Goal: Information Seeking & Learning: Learn about a topic

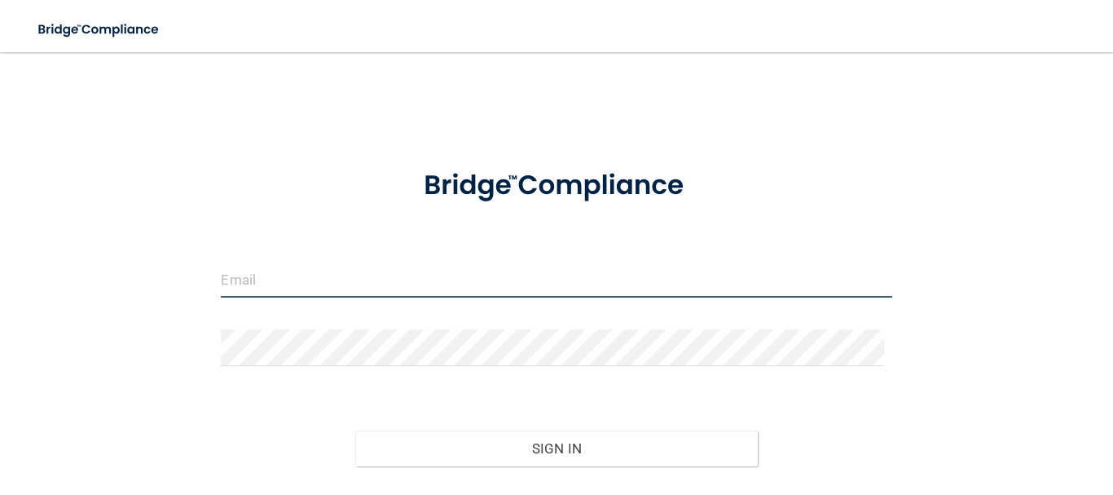
click at [340, 282] on input "email" at bounding box center [556, 279] width 671 height 37
type input "[EMAIL_ADDRESS][DOMAIN_NAME]"
click at [355, 430] on button "Sign In" at bounding box center [556, 448] width 403 height 36
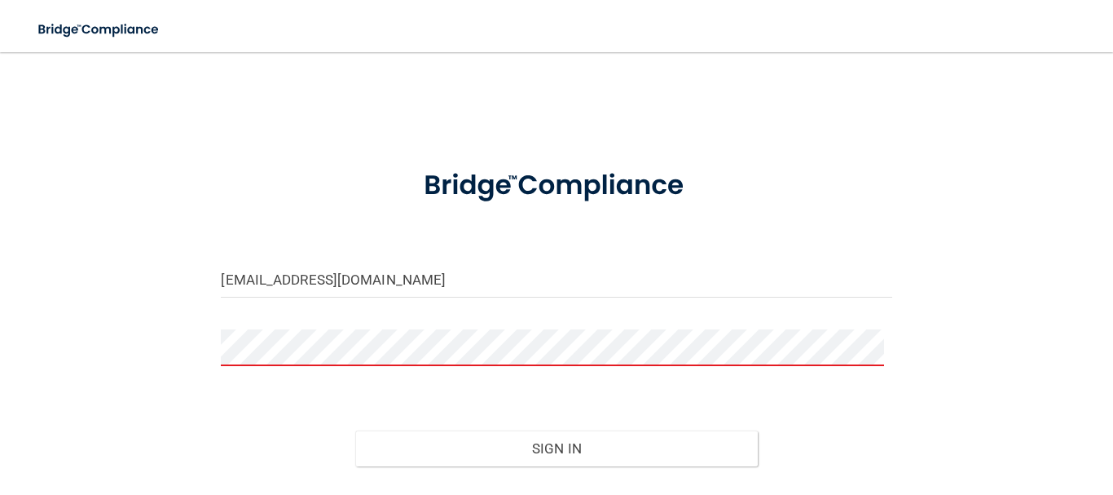
click at [355, 430] on button "Sign In" at bounding box center [556, 448] width 403 height 36
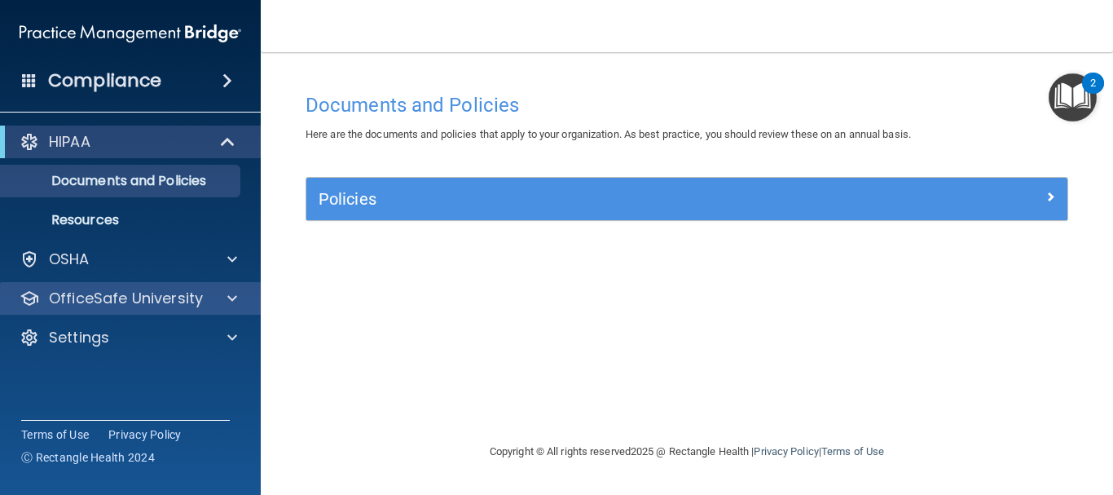
click at [131, 287] on div "OfficeSafe University" at bounding box center [131, 298] width 262 height 33
click at [223, 289] on div at bounding box center [229, 299] width 41 height 20
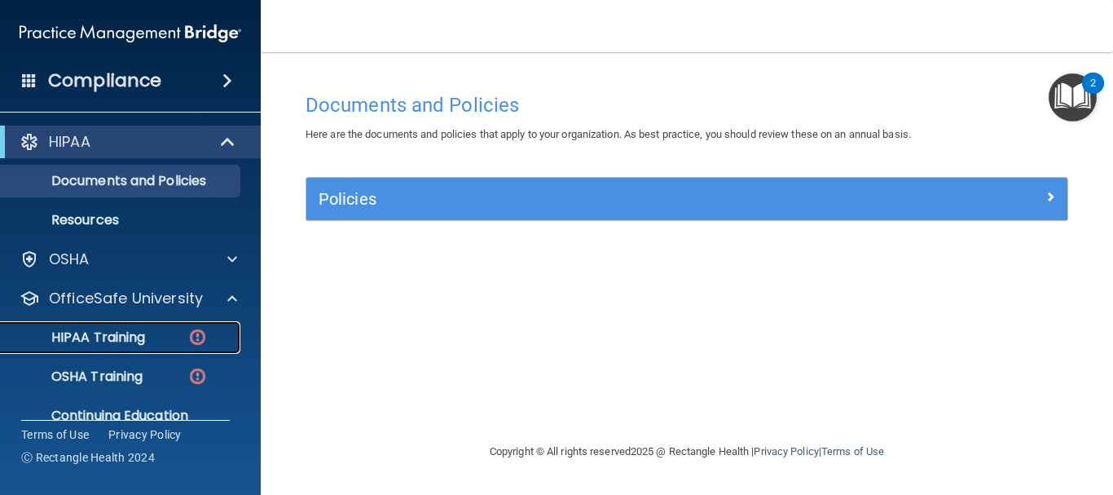
click at [194, 336] on img at bounding box center [197, 337] width 20 height 20
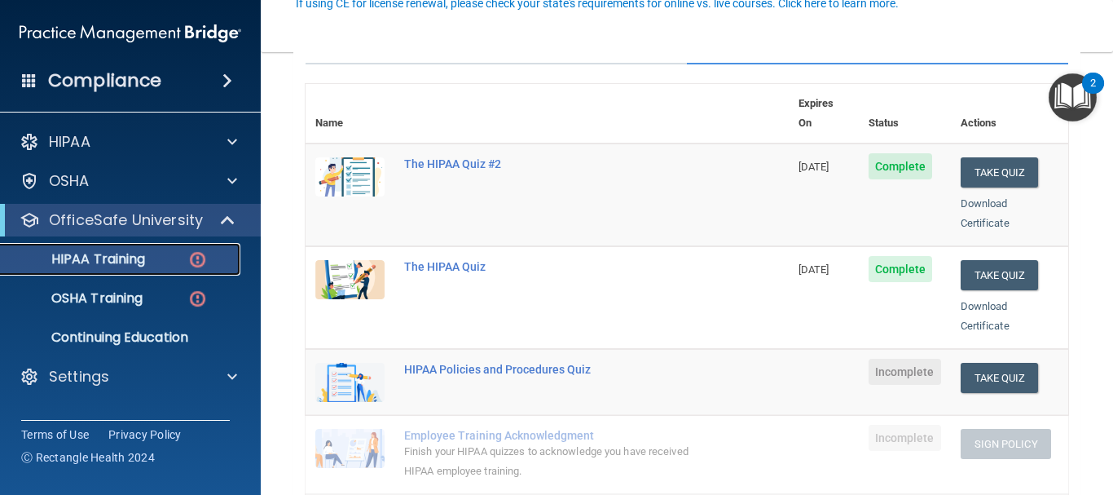
scroll to position [245, 0]
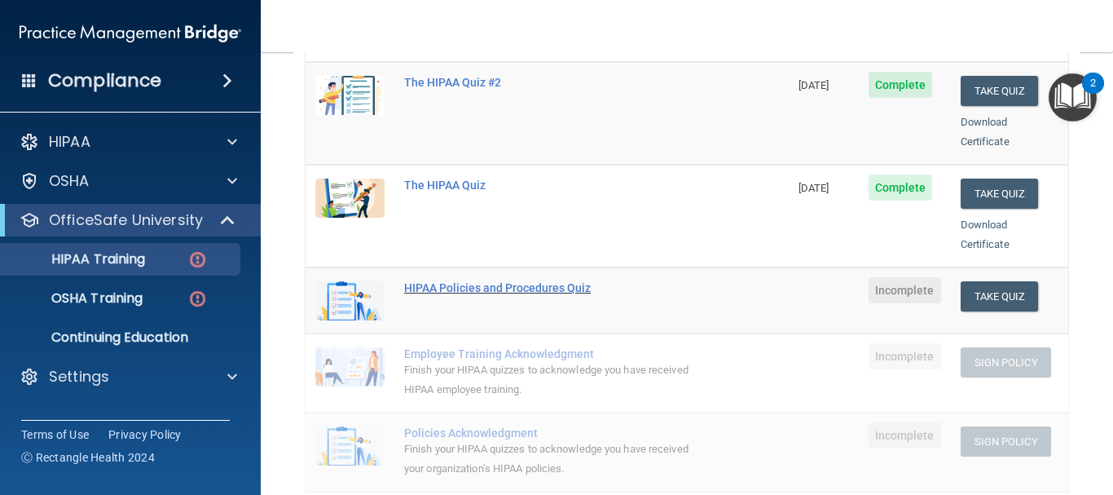
click at [468, 281] on div "HIPAA Policies and Procedures Quiz" at bounding box center [555, 287] width 303 height 13
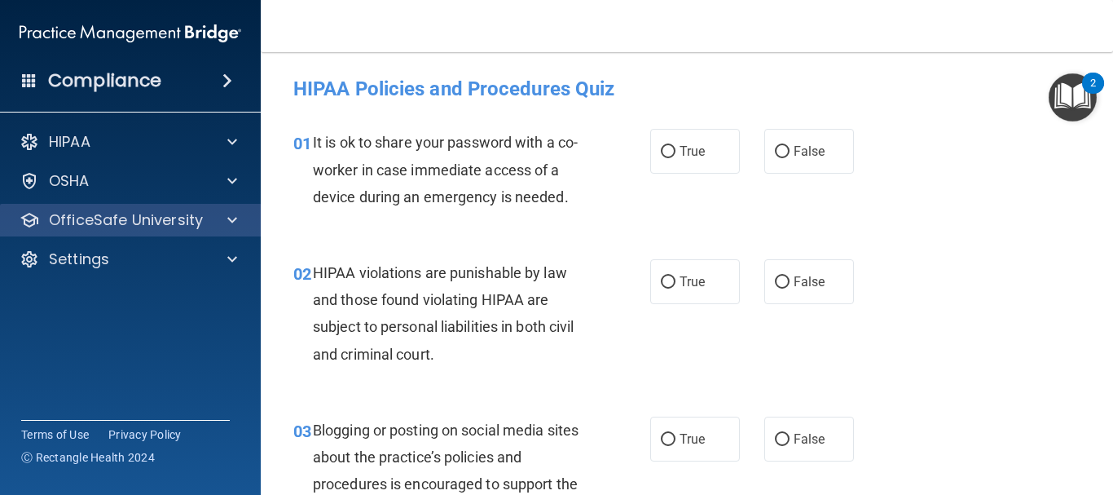
click at [205, 206] on div "OfficeSafe University" at bounding box center [131, 220] width 262 height 33
click at [228, 221] on span at bounding box center [232, 220] width 10 height 20
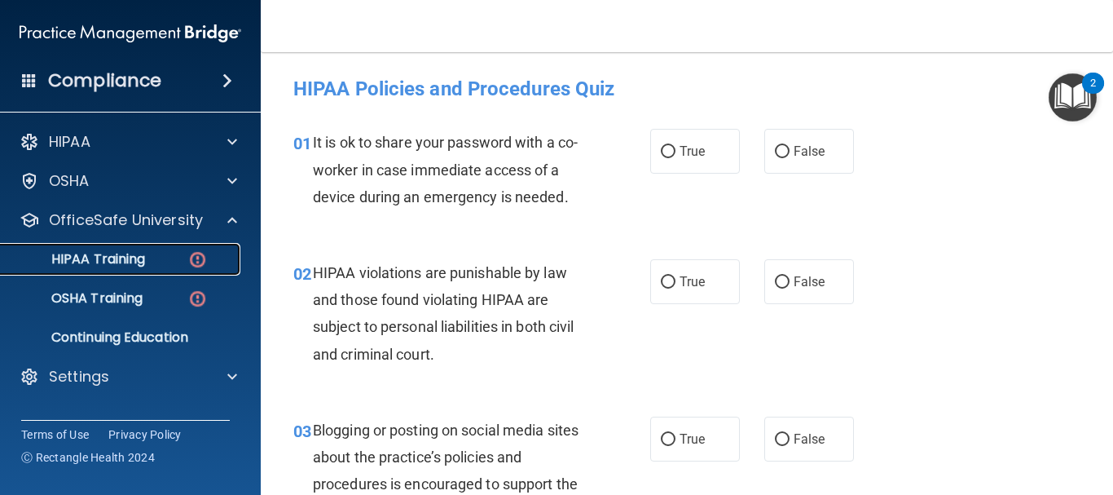
click at [198, 259] on img at bounding box center [197, 259] width 20 height 20
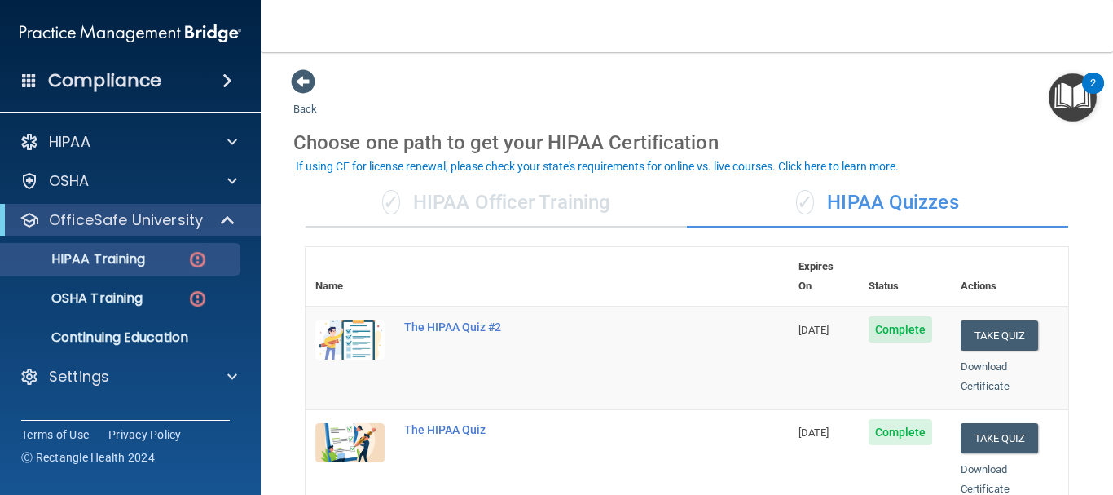
click at [457, 200] on div "✓ HIPAA Officer Training" at bounding box center [496, 202] width 381 height 49
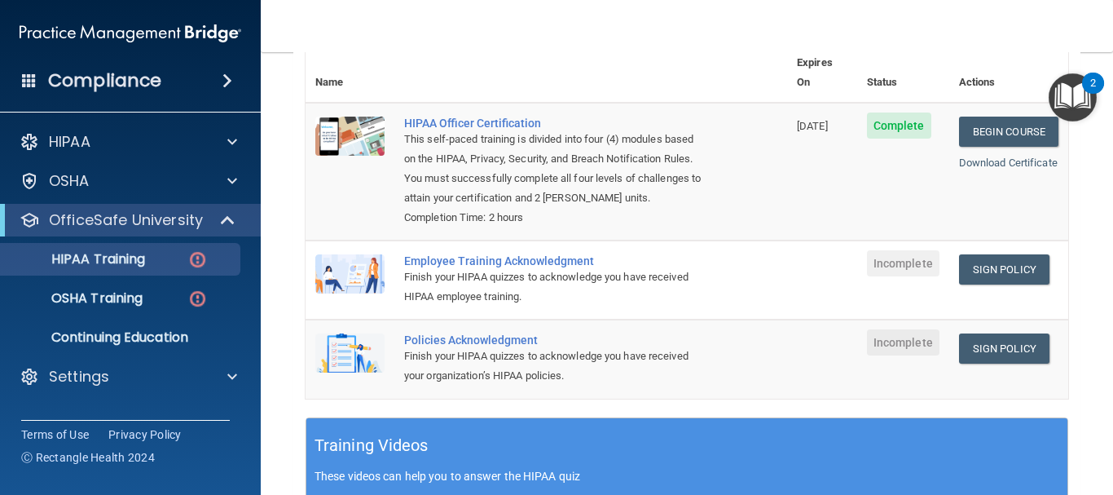
scroll to position [245, 0]
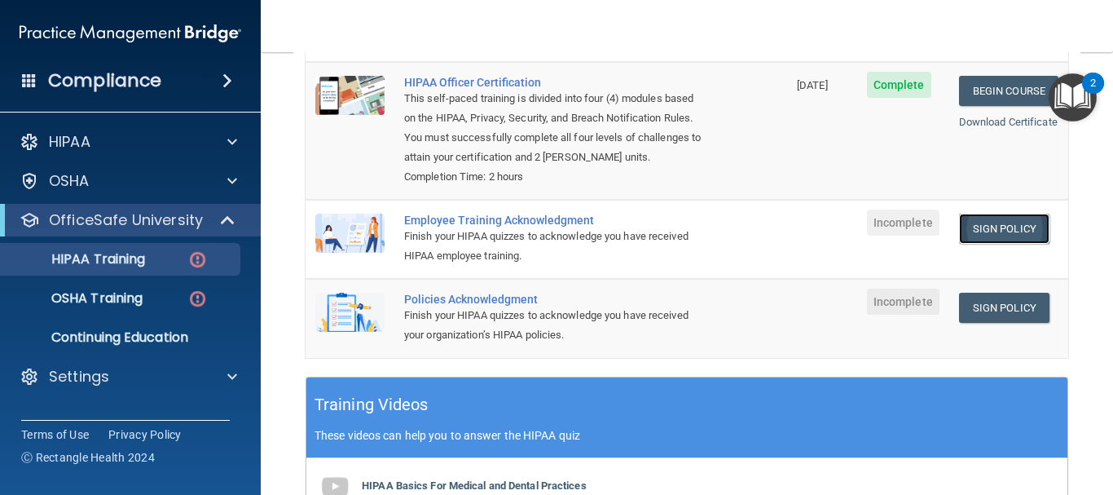
click at [978, 227] on link "Sign Policy" at bounding box center [1004, 229] width 90 height 30
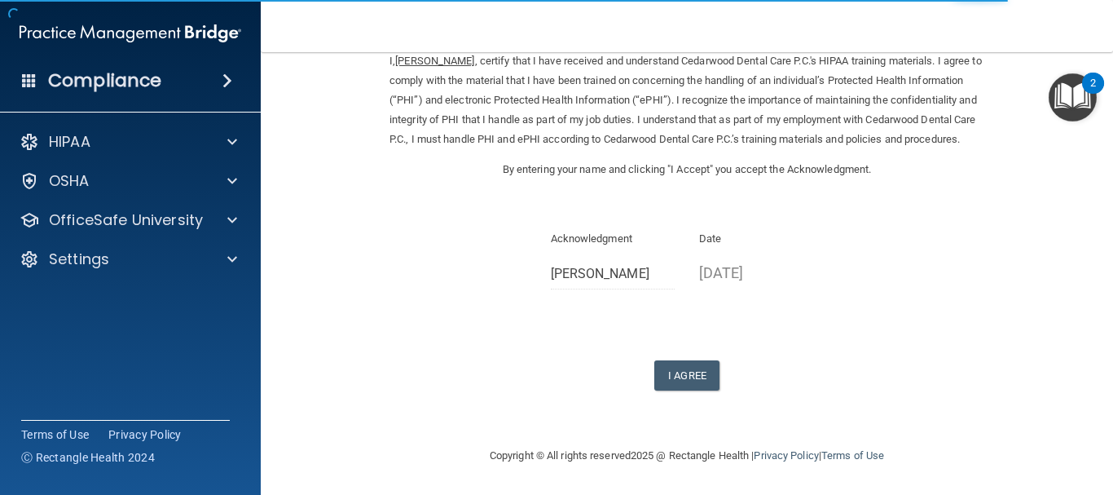
scroll to position [95, 0]
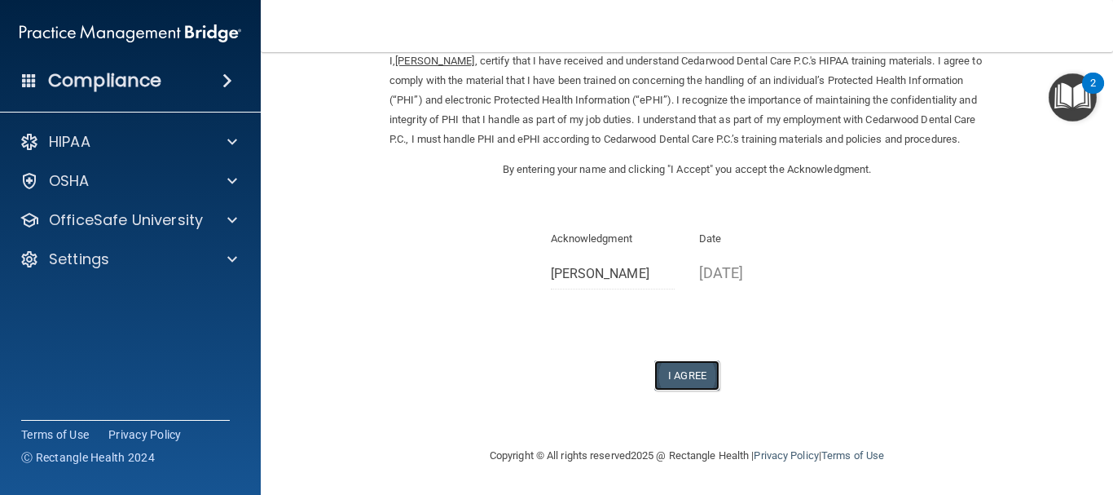
click at [688, 377] on button "I Agree" at bounding box center [686, 375] width 65 height 30
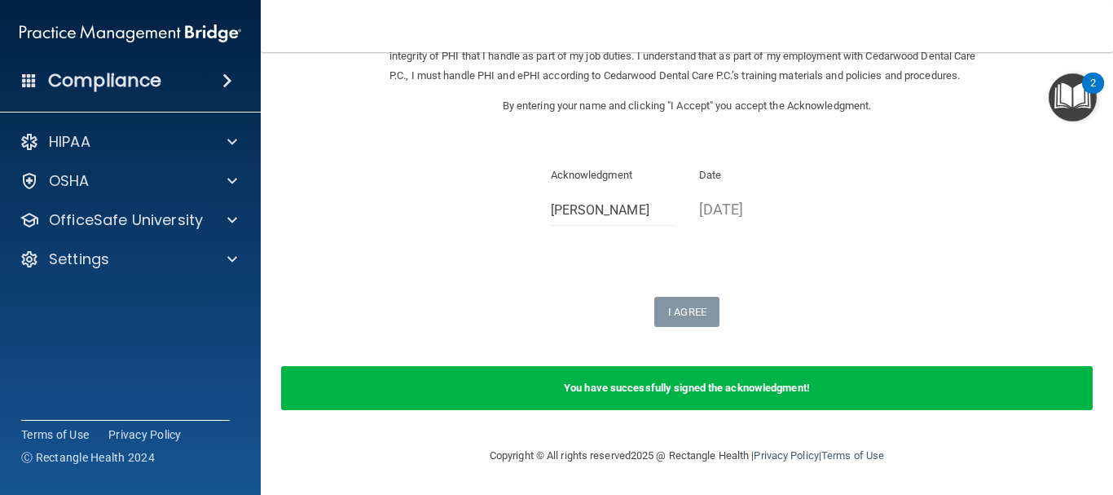
scroll to position [159, 0]
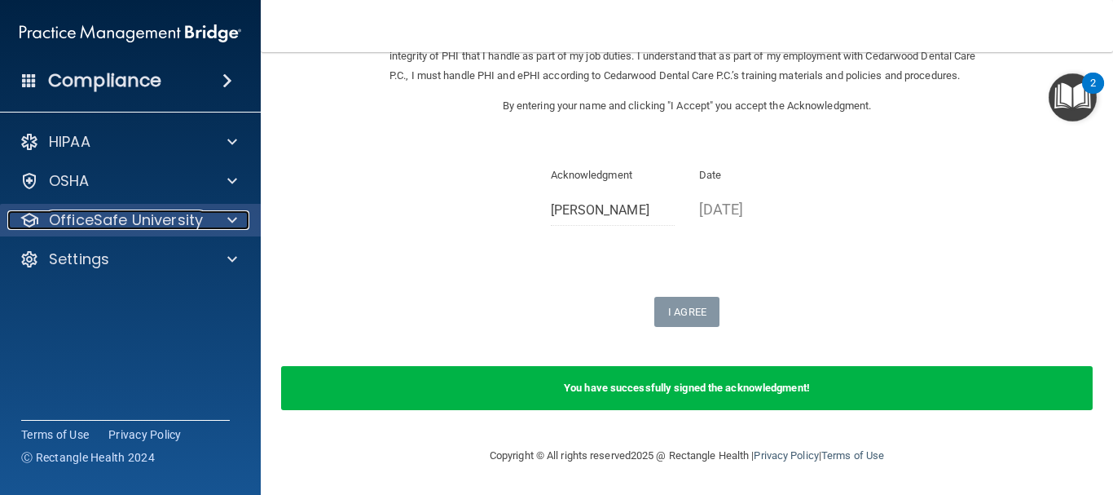
click at [79, 218] on p "OfficeSafe University" at bounding box center [126, 220] width 154 height 20
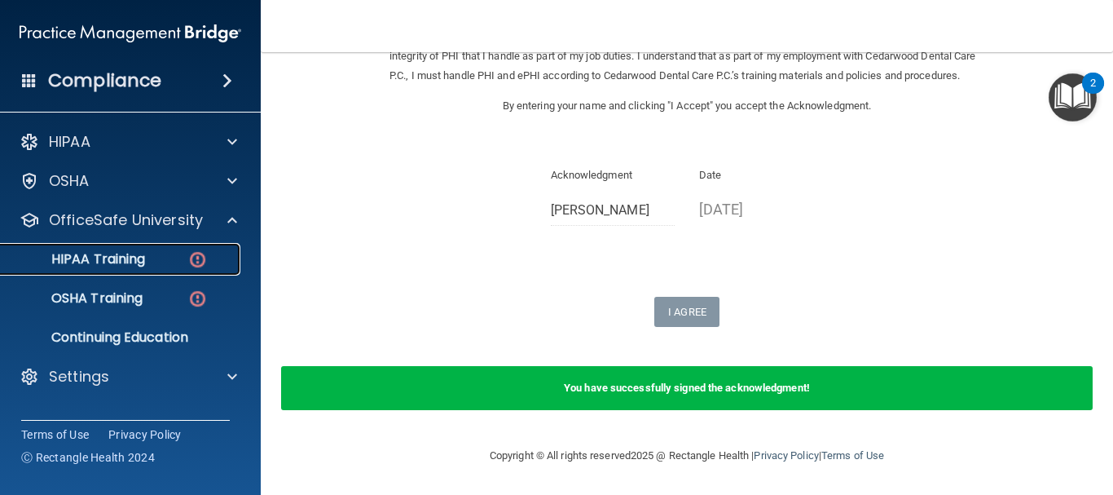
click at [202, 258] on img at bounding box center [197, 259] width 20 height 20
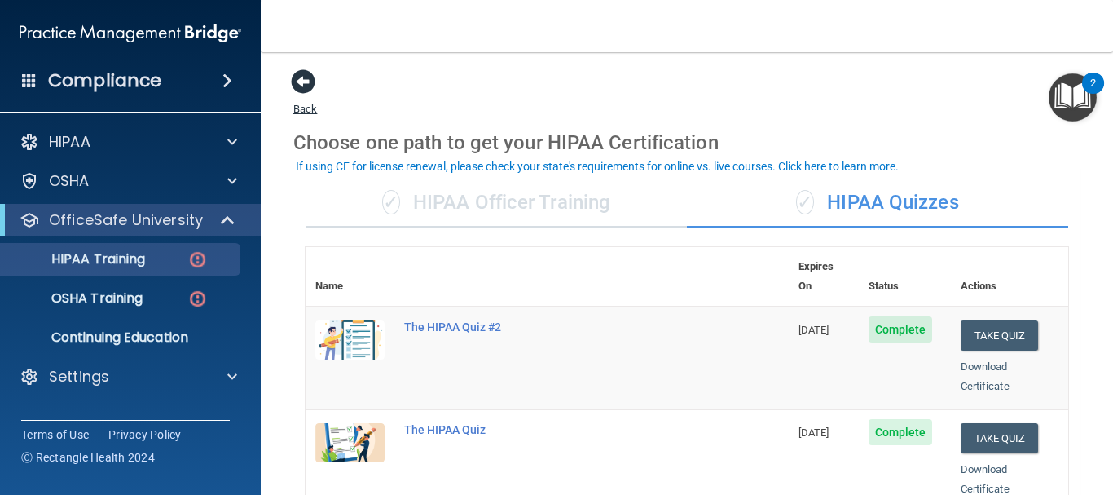
click at [310, 89] on span at bounding box center [303, 81] width 24 height 24
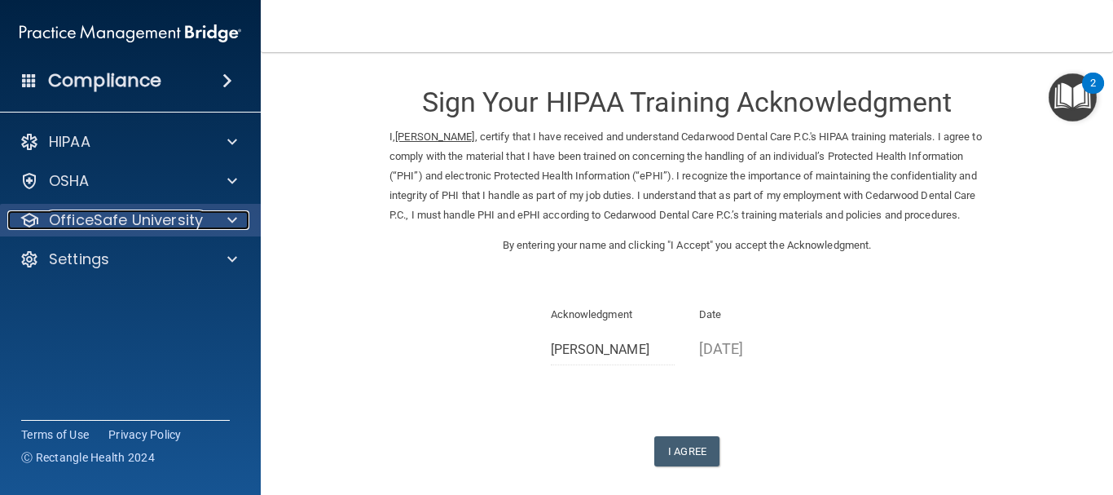
click at [167, 224] on p "OfficeSafe University" at bounding box center [126, 220] width 154 height 20
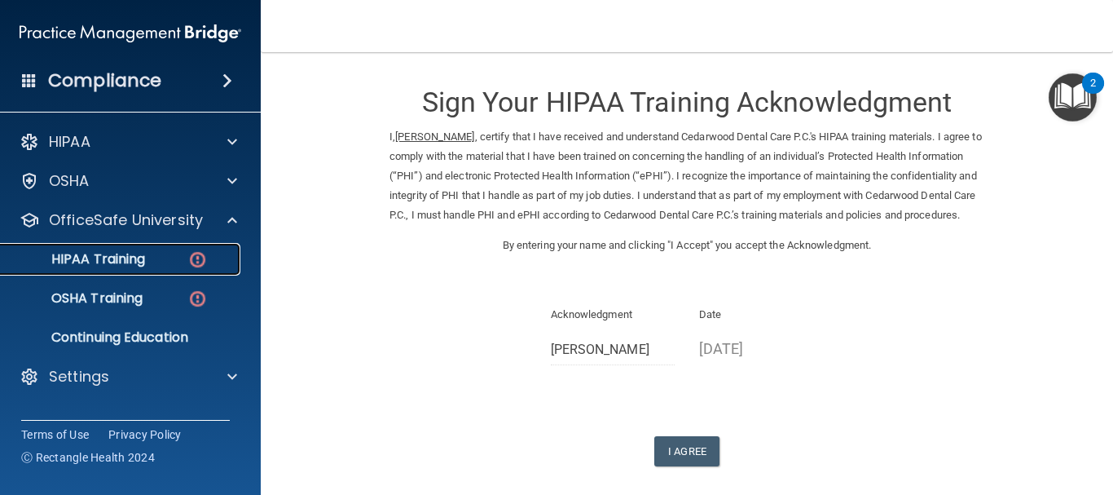
click at [170, 262] on div "HIPAA Training" at bounding box center [122, 259] width 223 height 16
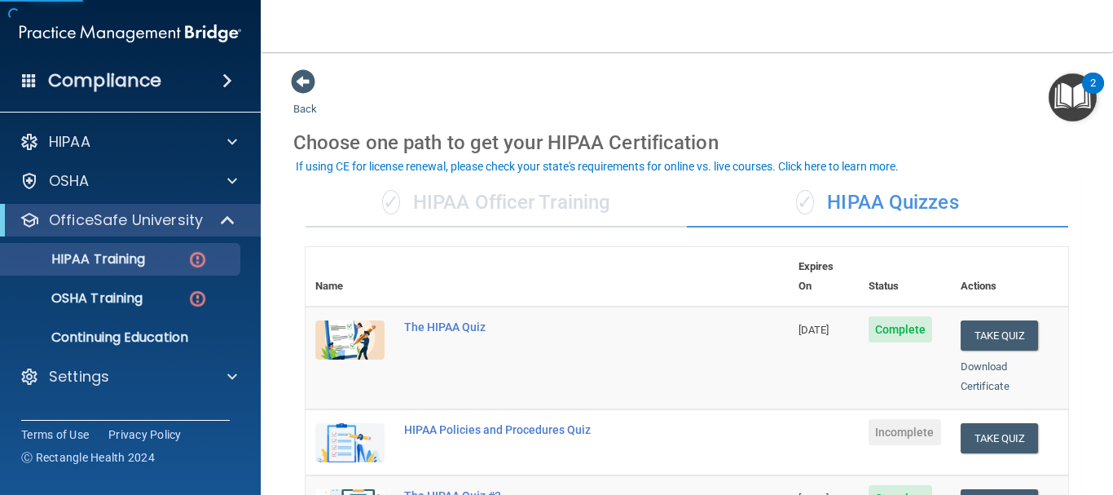
click at [475, 205] on div "✓ HIPAA Officer Training" at bounding box center [496, 202] width 381 height 49
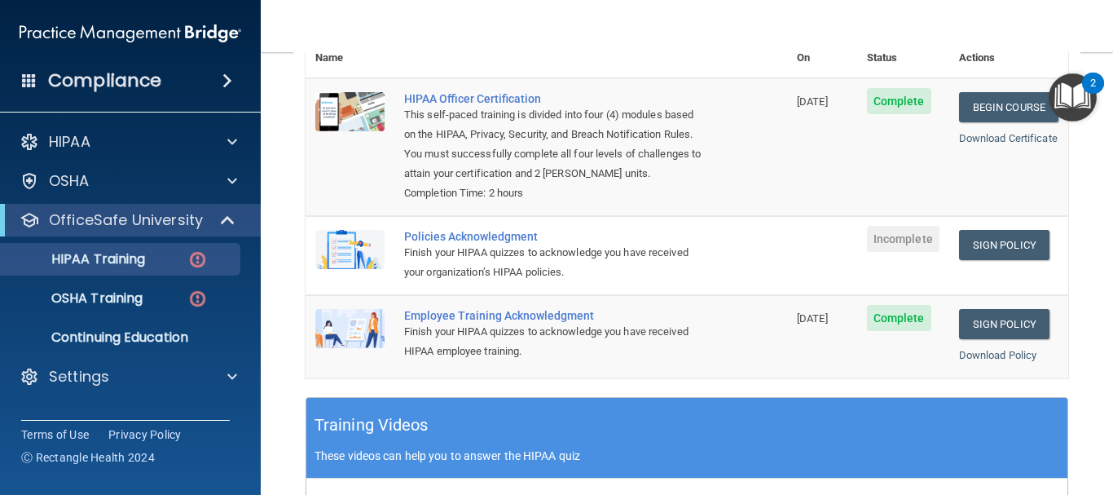
scroll to position [245, 0]
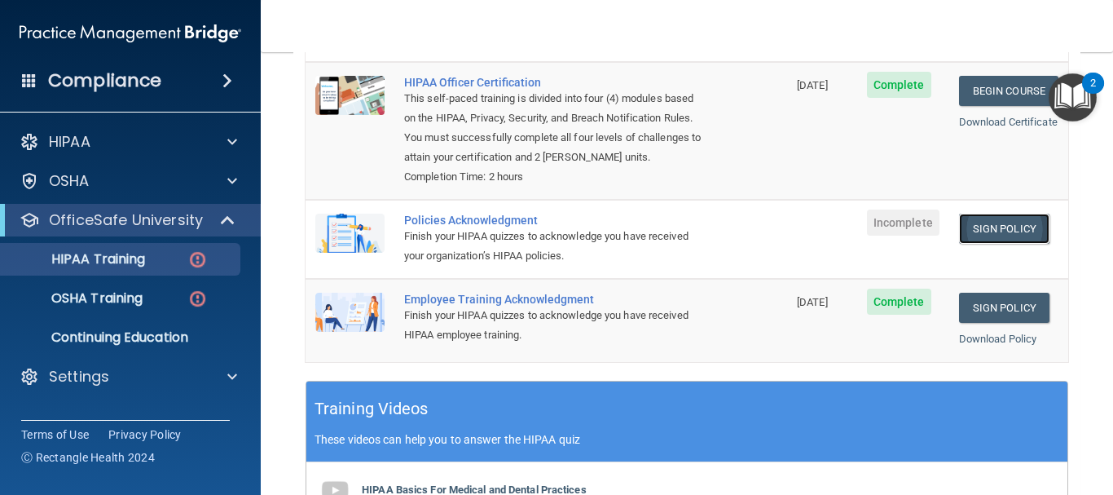
click at [976, 225] on link "Sign Policy" at bounding box center [1004, 229] width 90 height 30
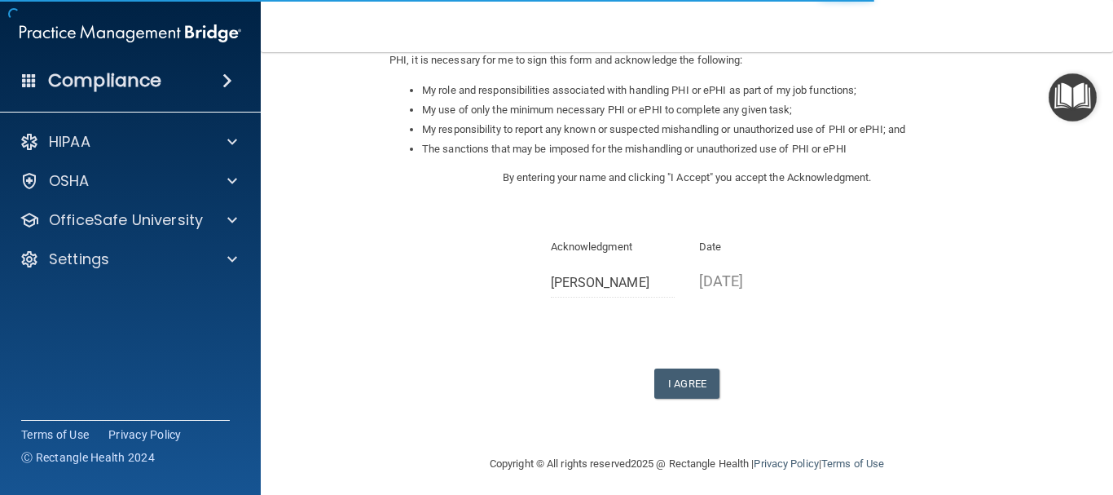
scroll to position [245, 0]
click at [677, 378] on button "I Agree" at bounding box center [686, 383] width 65 height 30
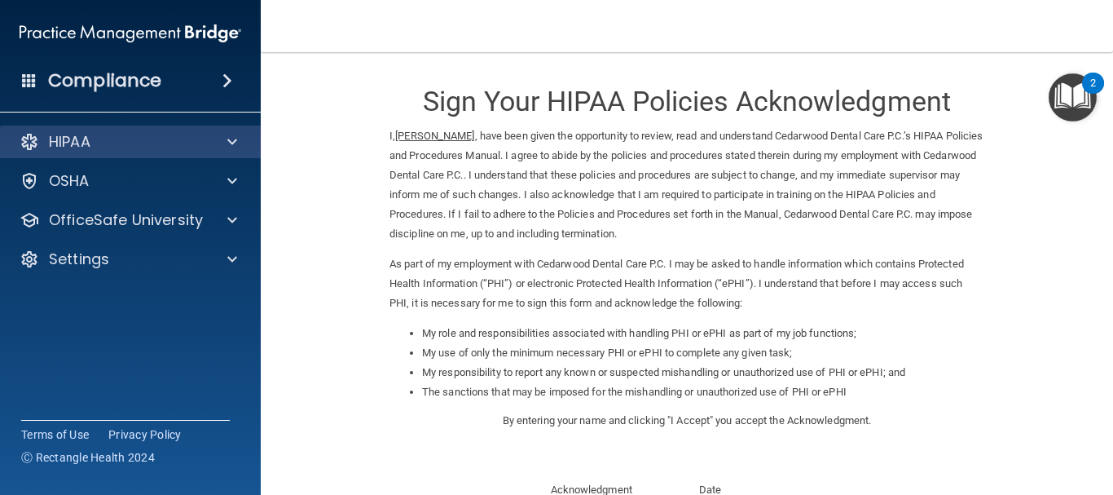
scroll to position [0, 0]
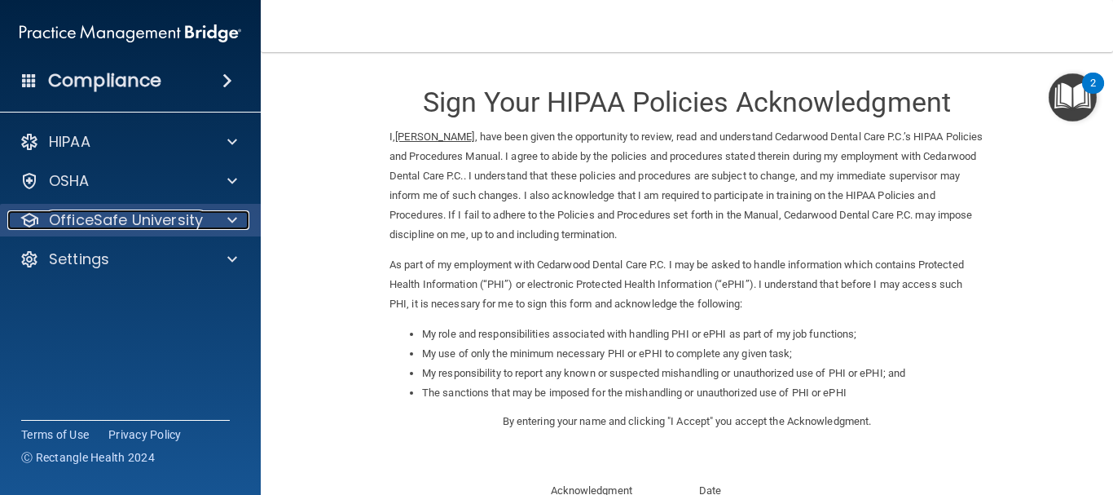
click at [131, 223] on p "OfficeSafe University" at bounding box center [126, 220] width 154 height 20
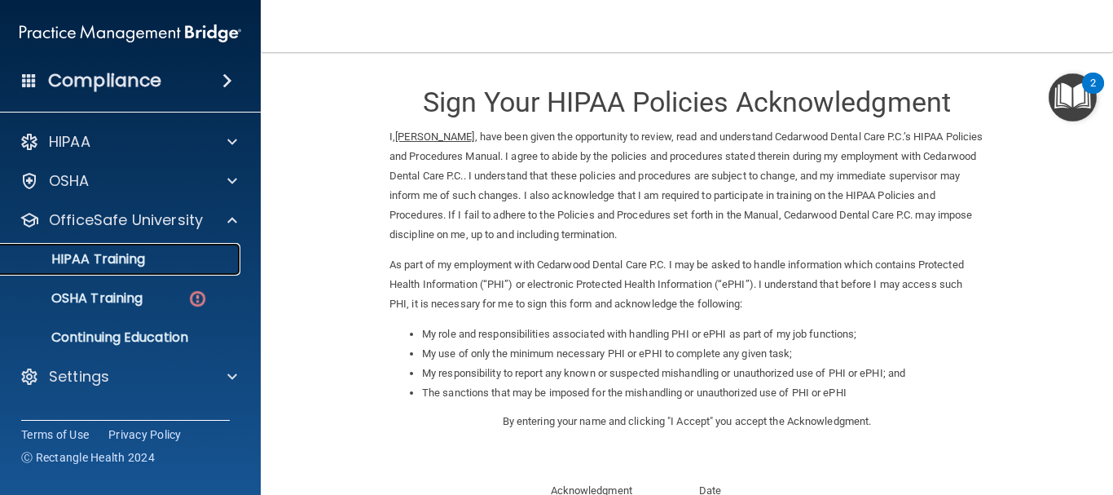
click at [145, 262] on p "HIPAA Training" at bounding box center [78, 259] width 134 height 16
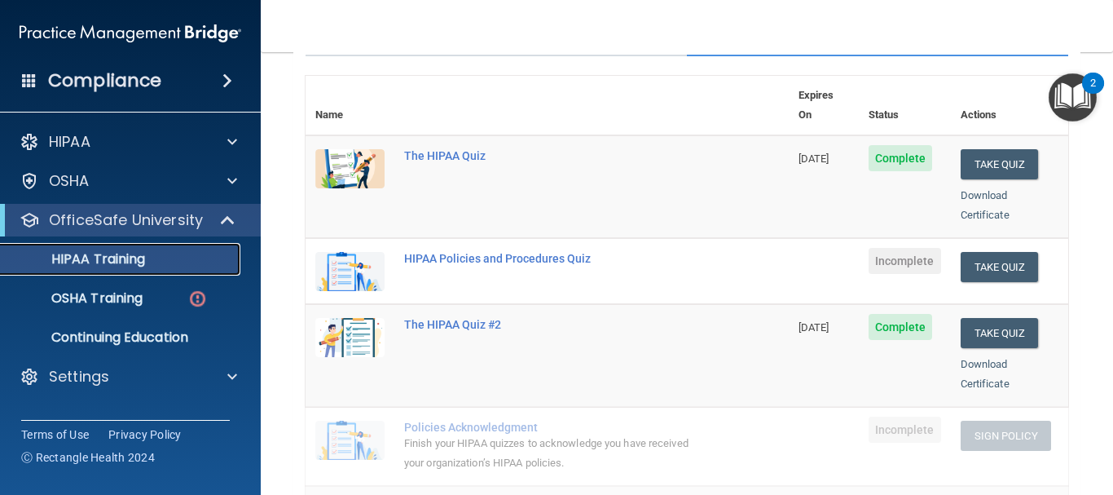
scroll to position [163, 0]
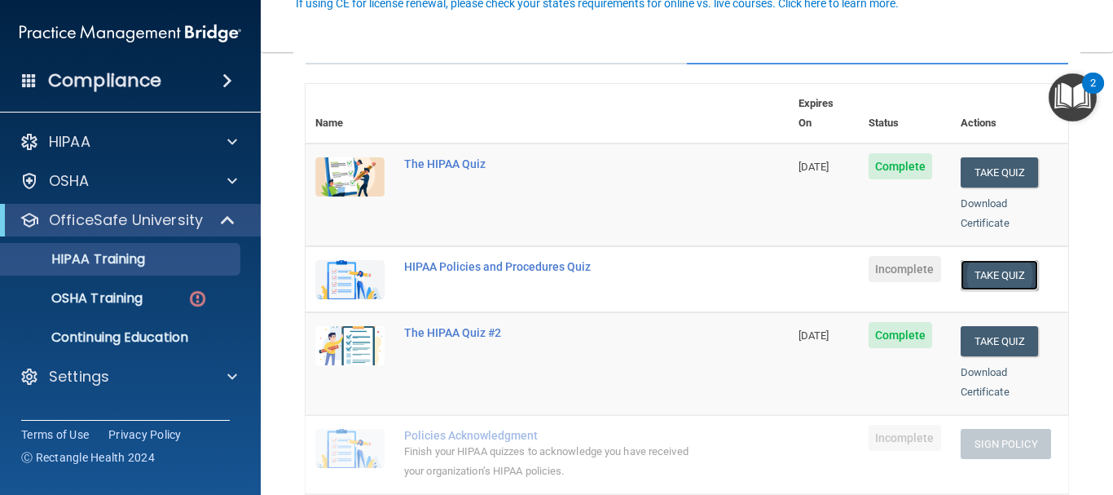
click at [974, 260] on button "Take Quiz" at bounding box center [1000, 275] width 78 height 30
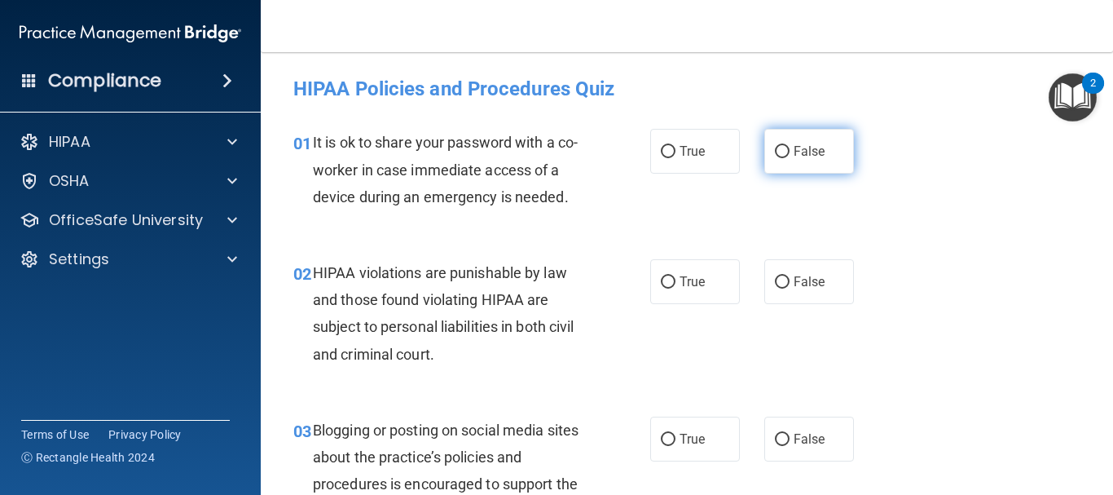
click at [800, 157] on span "False" at bounding box center [810, 150] width 32 height 15
click at [790, 157] on input "False" at bounding box center [782, 152] width 15 height 12
radio input "true"
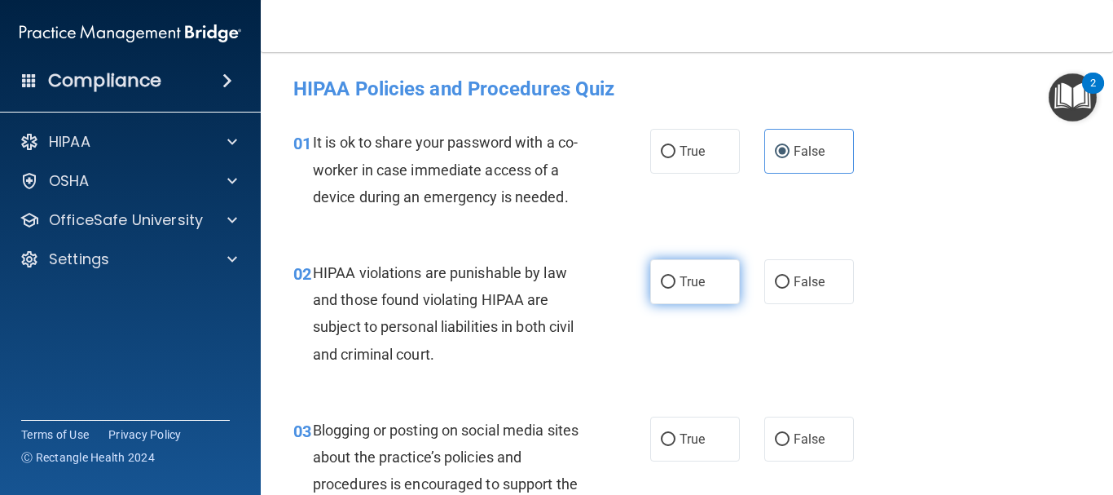
click at [690, 297] on label "True" at bounding box center [695, 281] width 90 height 45
click at [676, 289] on input "True" at bounding box center [668, 282] width 15 height 12
radio input "true"
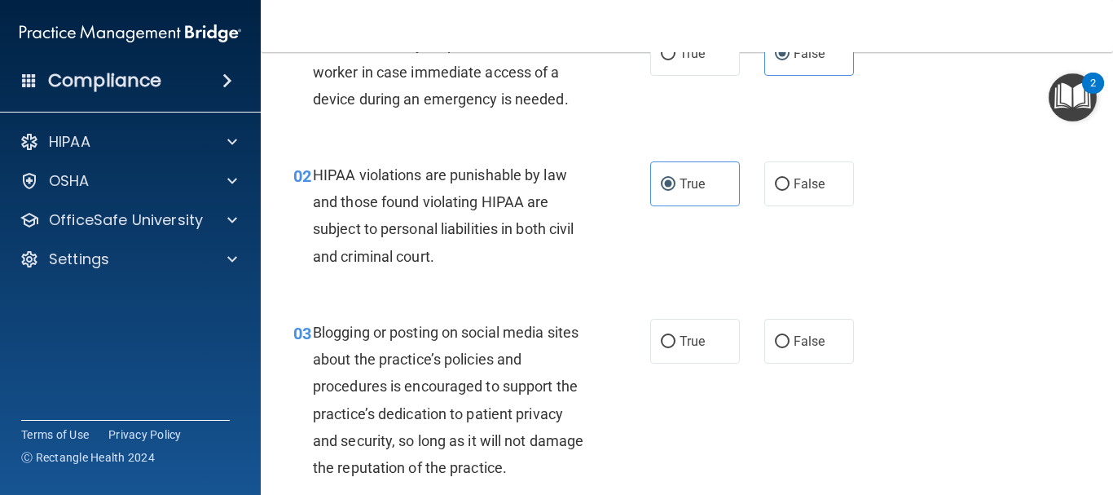
scroll to position [163, 0]
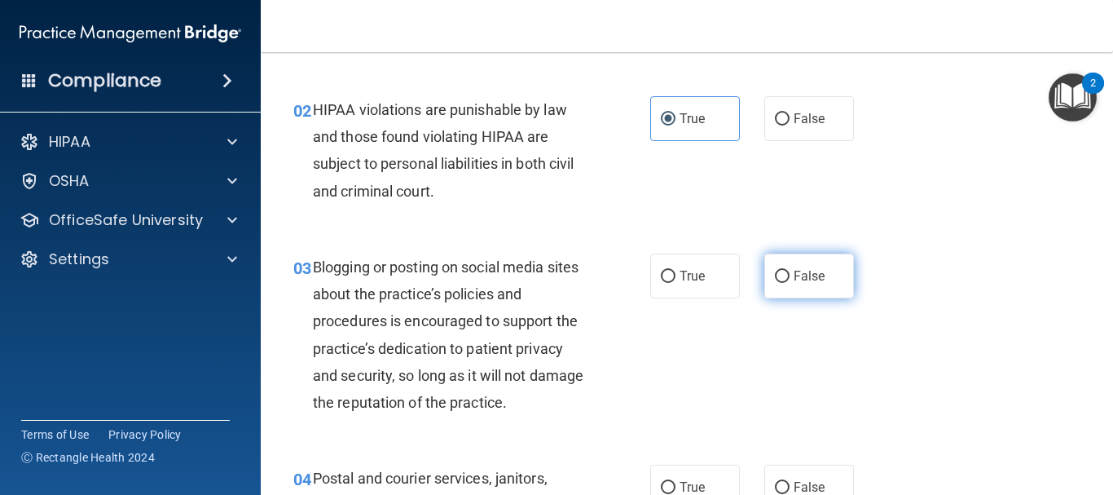
click at [813, 280] on span "False" at bounding box center [810, 275] width 32 height 15
click at [790, 280] on input "False" at bounding box center [782, 277] width 15 height 12
radio input "true"
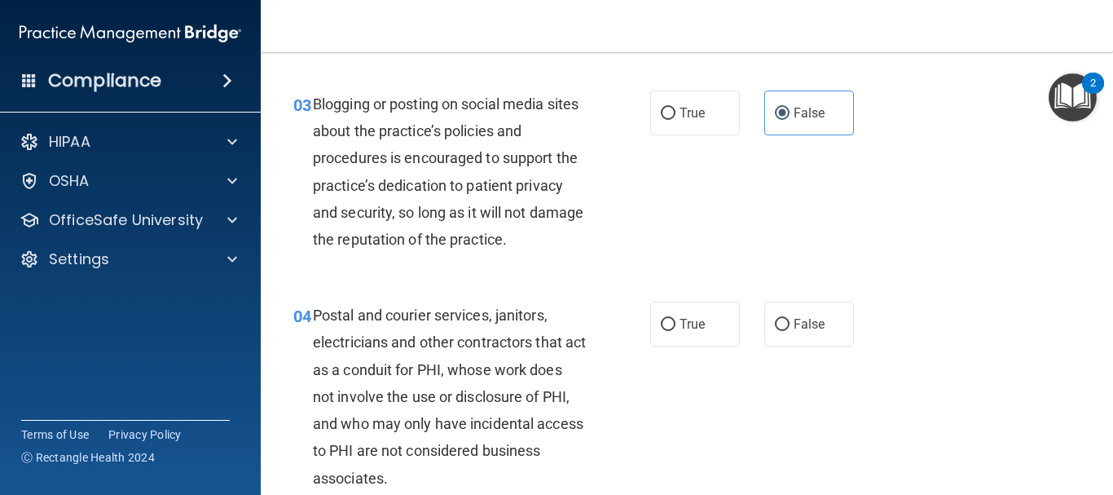
scroll to position [408, 0]
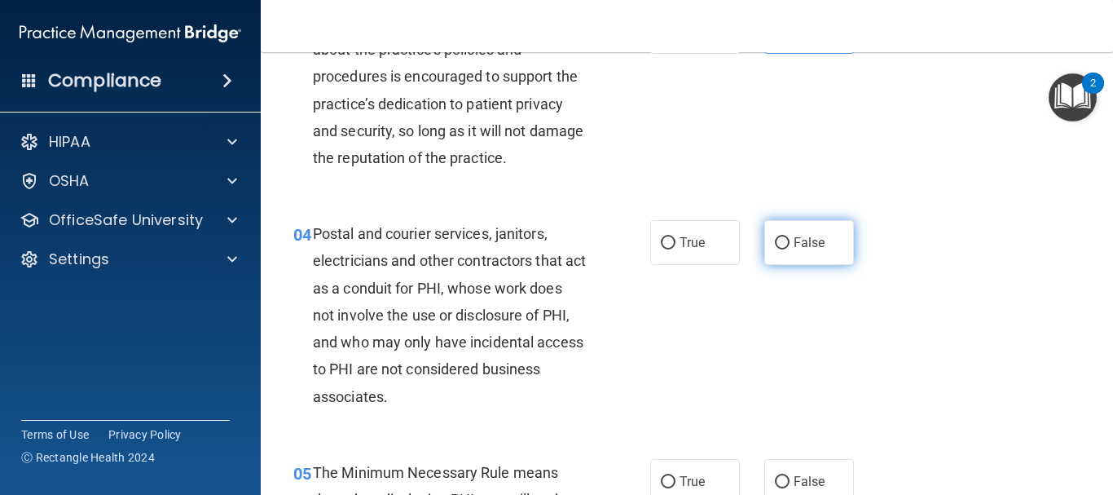
click at [777, 244] on input "False" at bounding box center [782, 243] width 15 height 12
radio input "true"
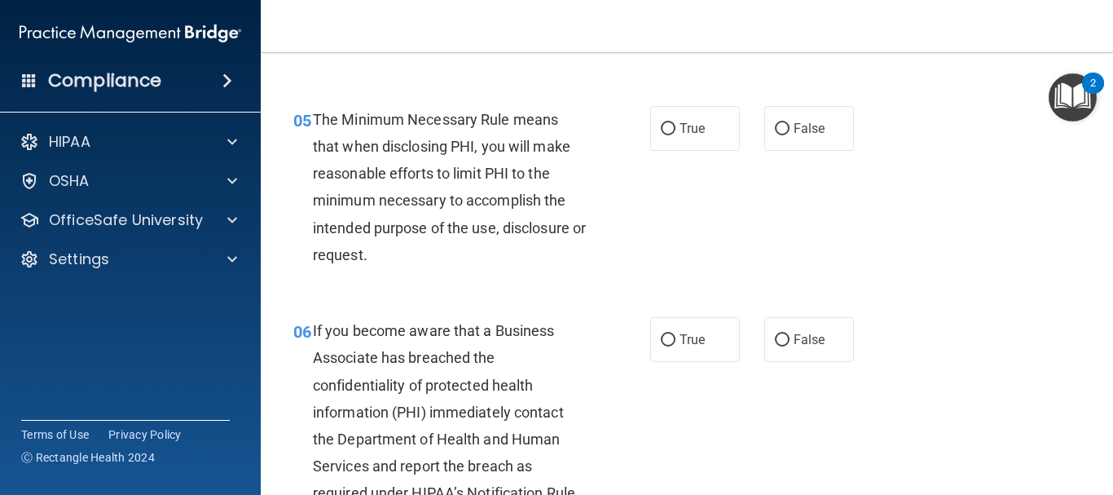
scroll to position [815, 0]
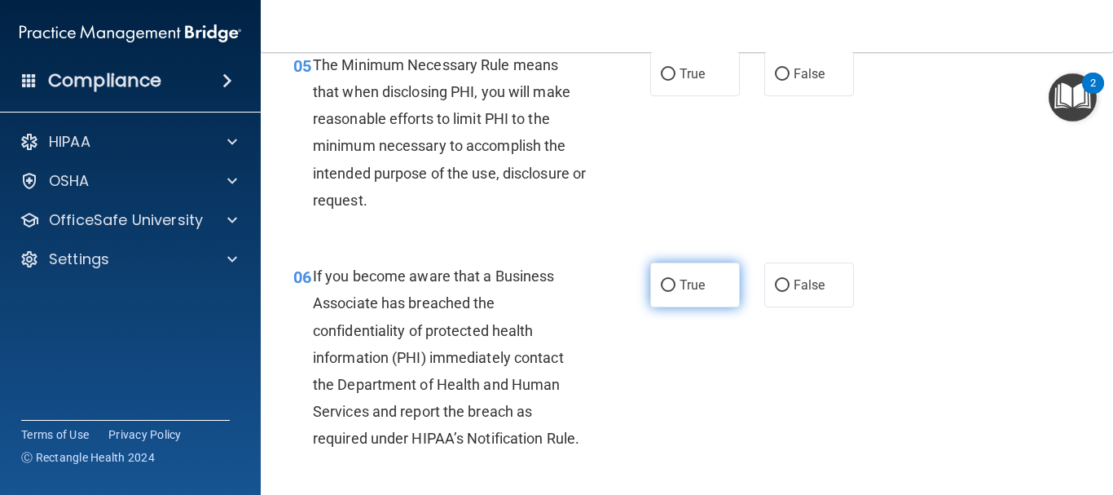
click at [695, 273] on label "True" at bounding box center [695, 284] width 90 height 45
click at [676, 280] on input "True" at bounding box center [668, 286] width 15 height 12
radio input "true"
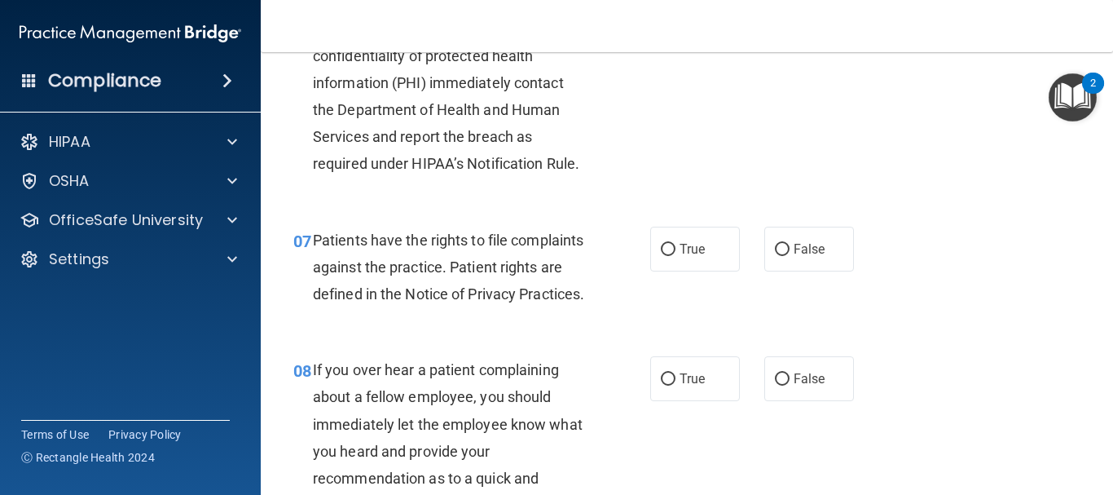
scroll to position [1141, 0]
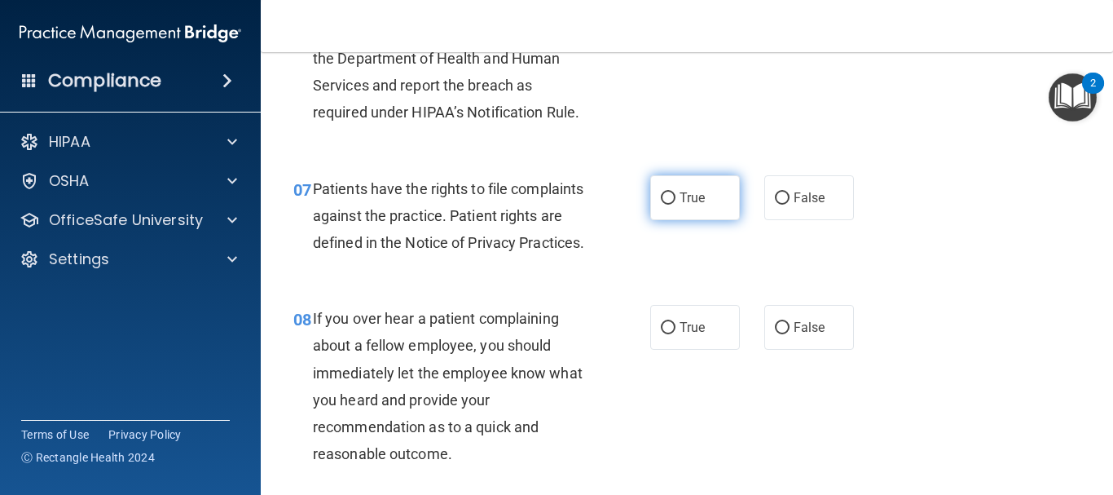
click at [680, 203] on span "True" at bounding box center [692, 197] width 25 height 15
click at [676, 203] on input "True" at bounding box center [668, 198] width 15 height 12
radio input "true"
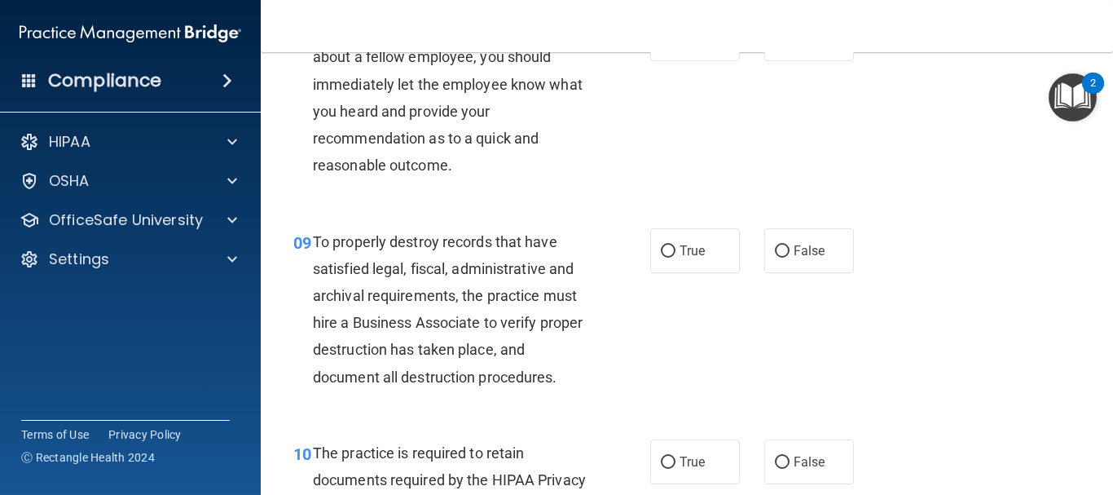
scroll to position [1467, 0]
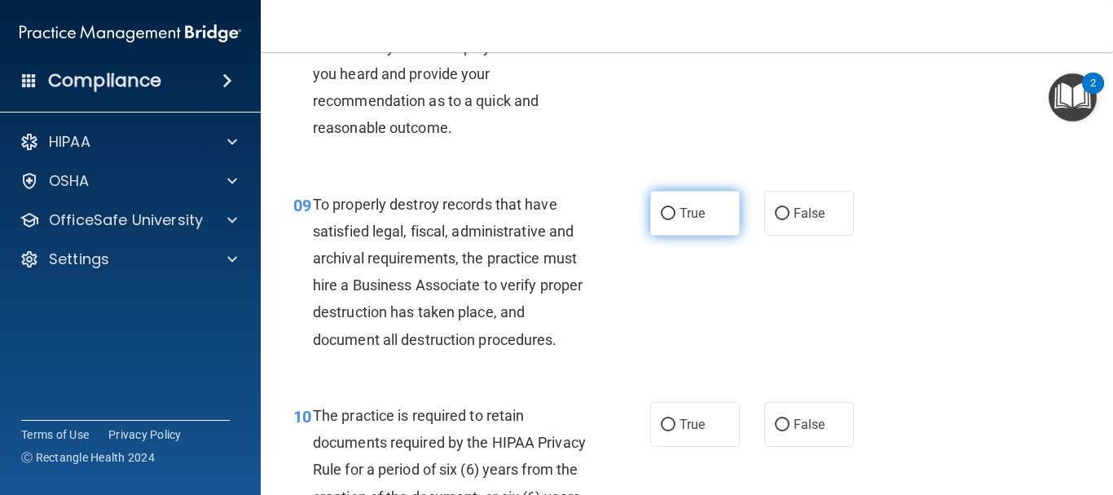
click at [651, 236] on label "True" at bounding box center [695, 213] width 90 height 45
click at [661, 220] on input "True" at bounding box center [668, 214] width 15 height 12
radio input "true"
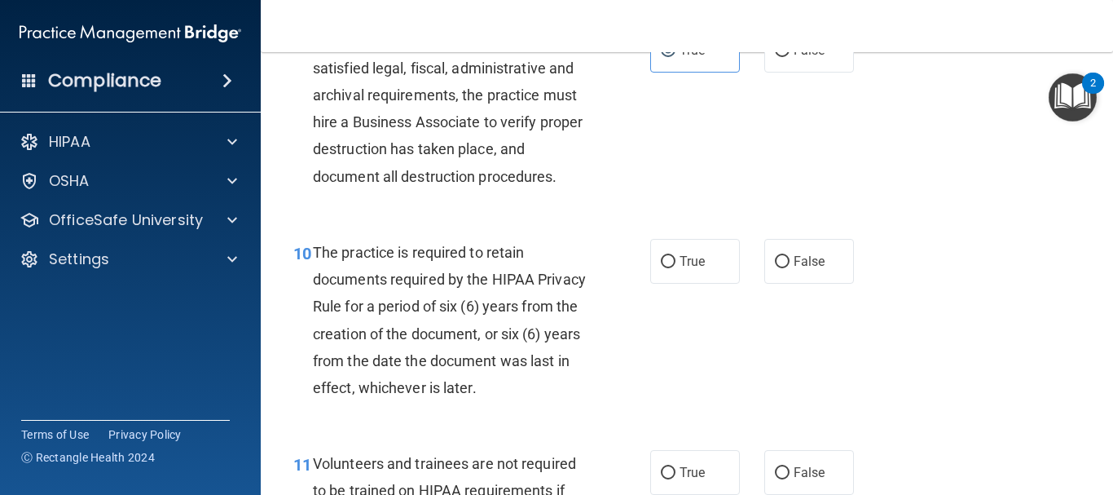
scroll to position [1712, 0]
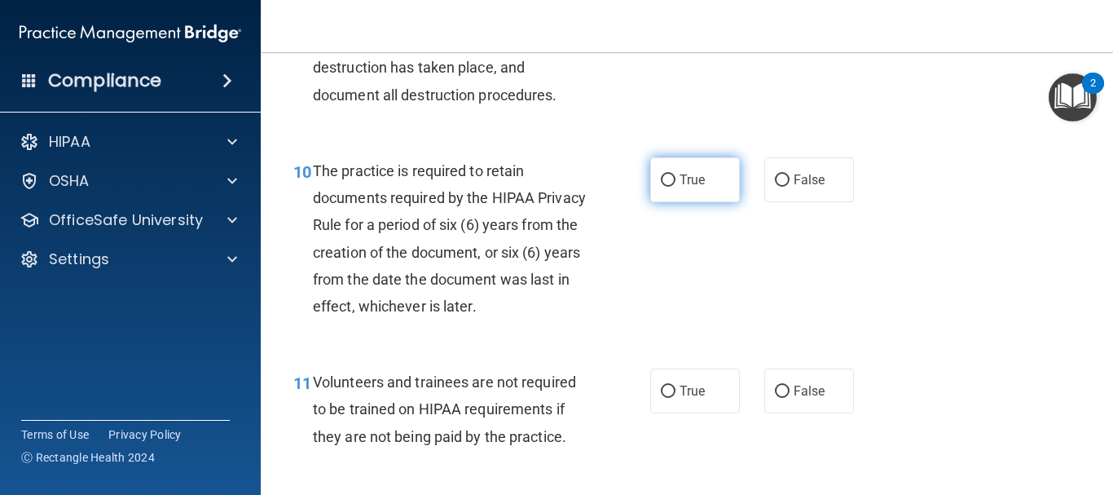
click at [668, 202] on label "True" at bounding box center [695, 179] width 90 height 45
click at [668, 187] on input "True" at bounding box center [668, 180] width 15 height 12
radio input "true"
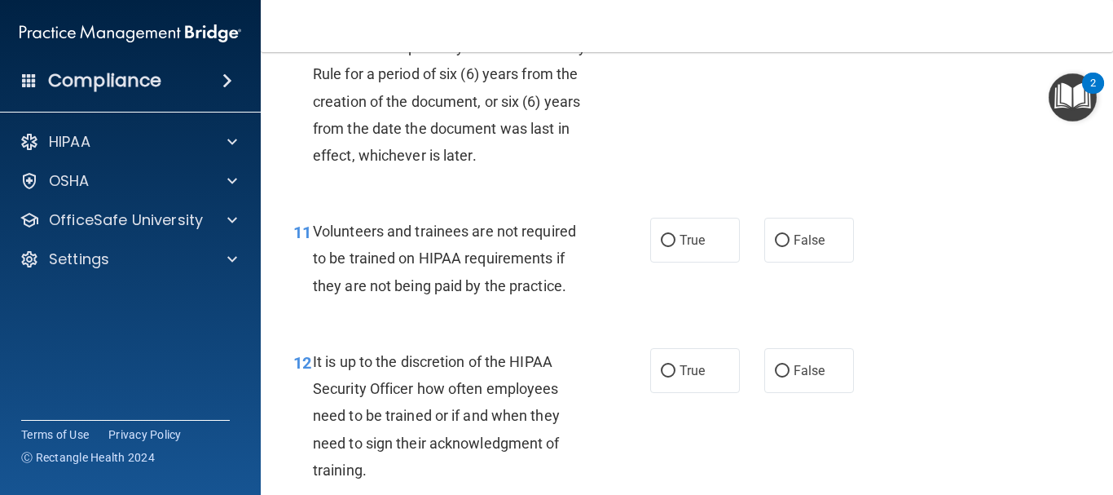
scroll to position [1875, 0]
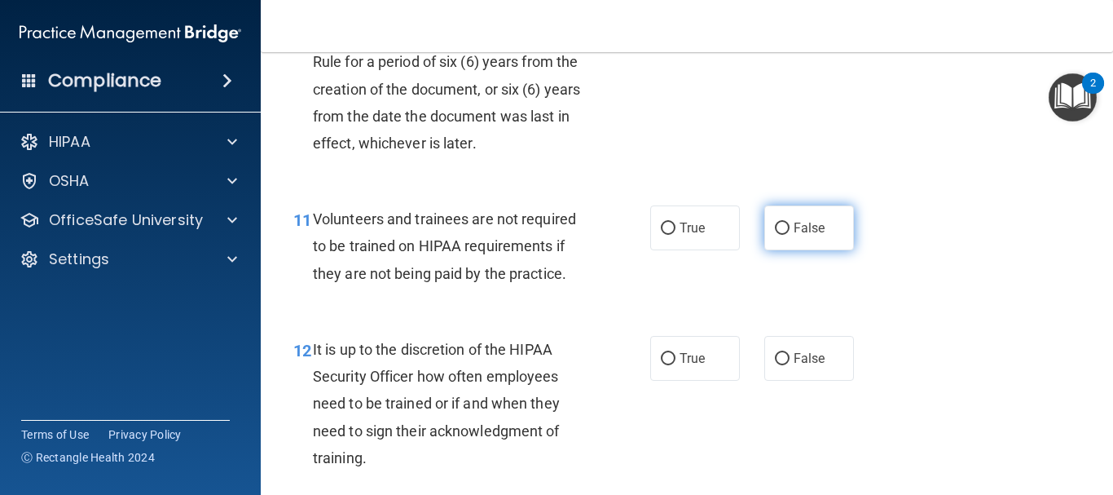
click at [796, 250] on label "False" at bounding box center [810, 227] width 90 height 45
click at [790, 235] on input "False" at bounding box center [782, 229] width 15 height 12
radio input "true"
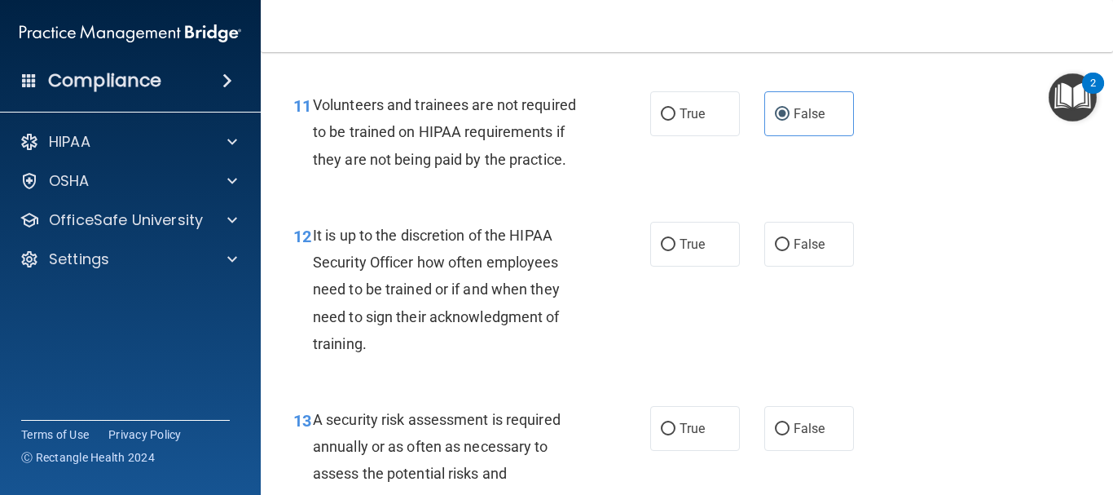
scroll to position [2038, 0]
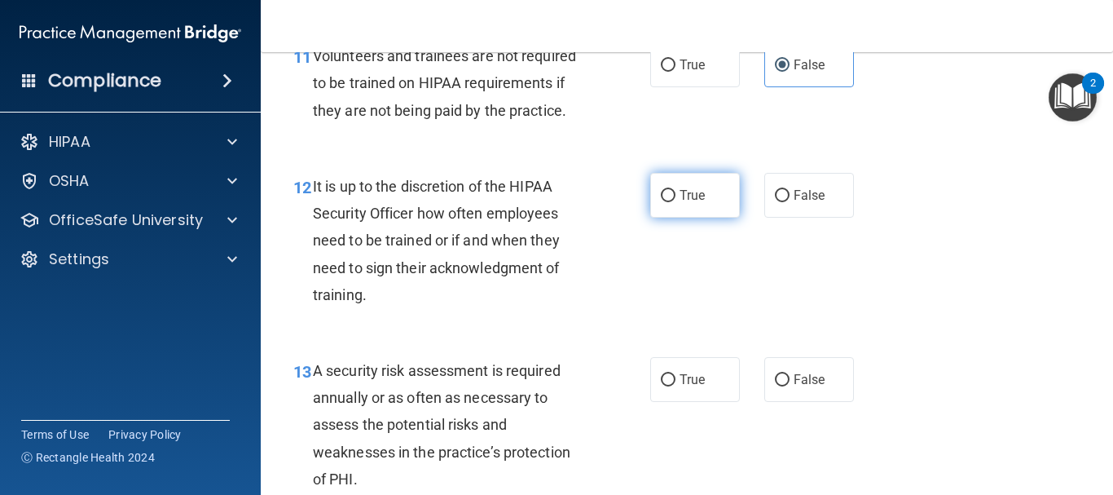
click at [665, 202] on input "True" at bounding box center [668, 196] width 15 height 12
radio input "true"
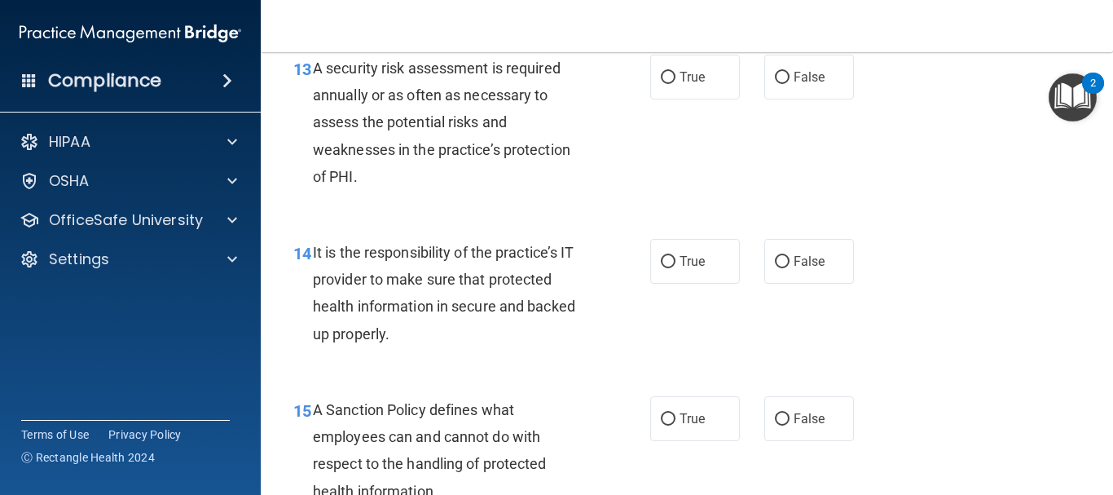
scroll to position [2445, 0]
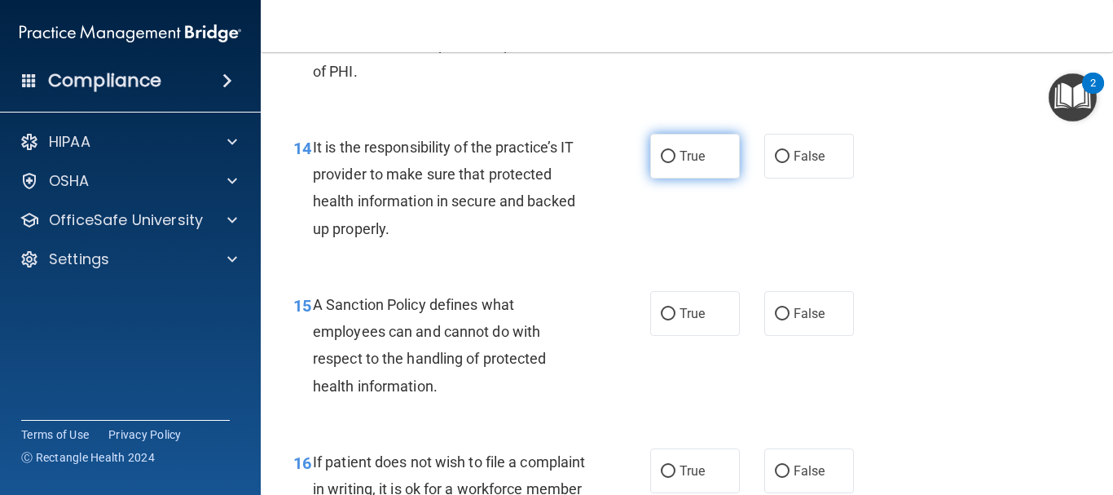
click at [652, 178] on label "True" at bounding box center [695, 156] width 90 height 45
click at [661, 163] on input "True" at bounding box center [668, 157] width 15 height 12
radio input "true"
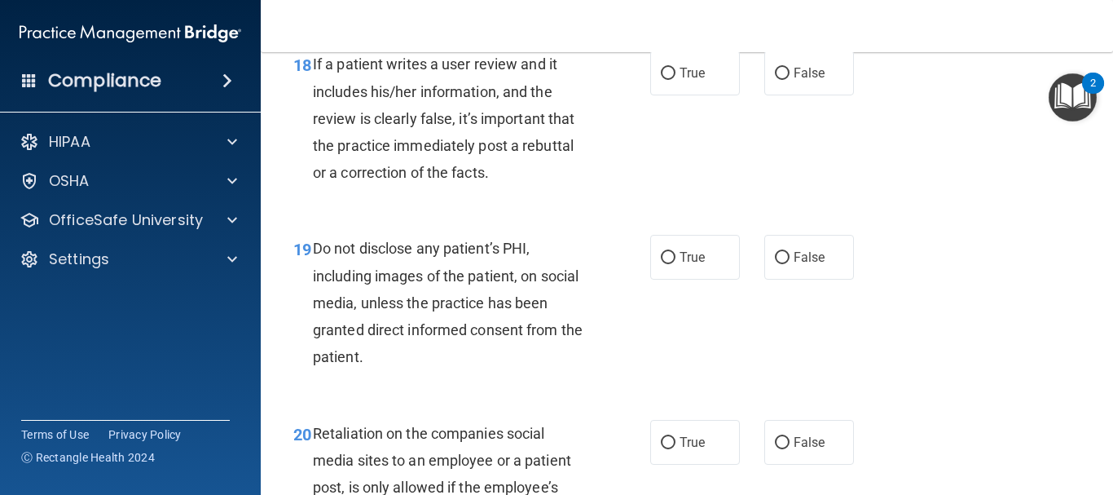
scroll to position [3179, 0]
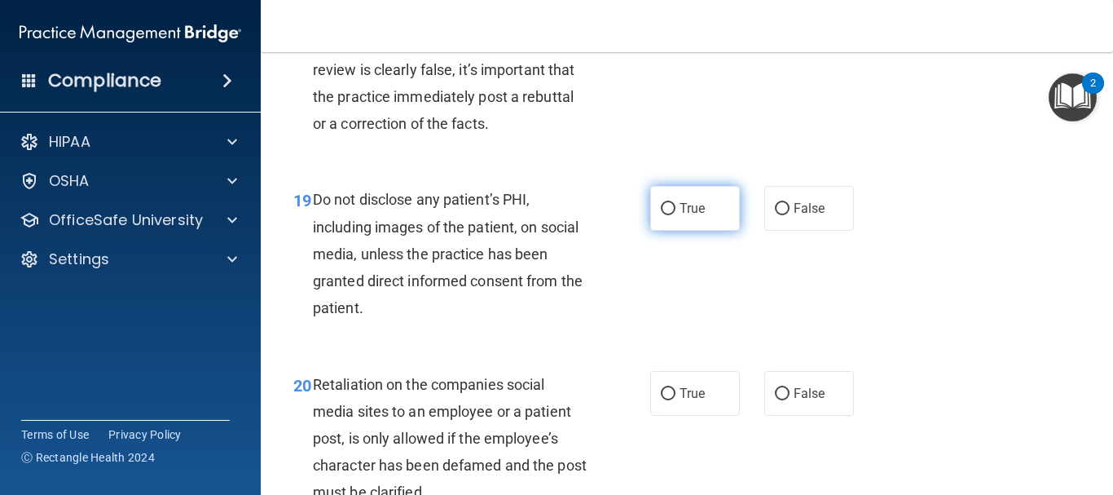
click at [661, 215] on input "True" at bounding box center [668, 209] width 15 height 12
radio input "true"
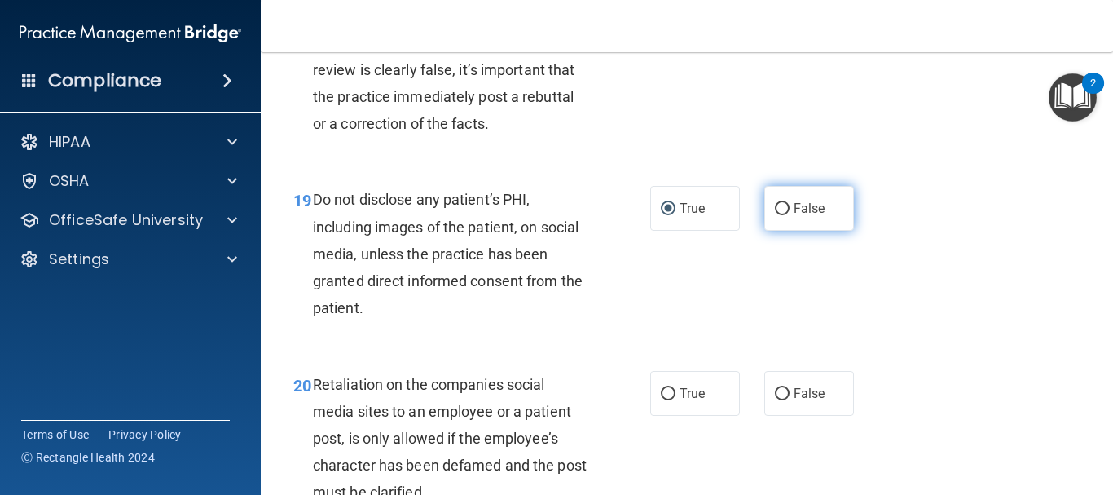
click at [794, 216] on span "False" at bounding box center [810, 208] width 32 height 15
click at [789, 215] on input "False" at bounding box center [782, 209] width 15 height 12
radio input "true"
radio input "false"
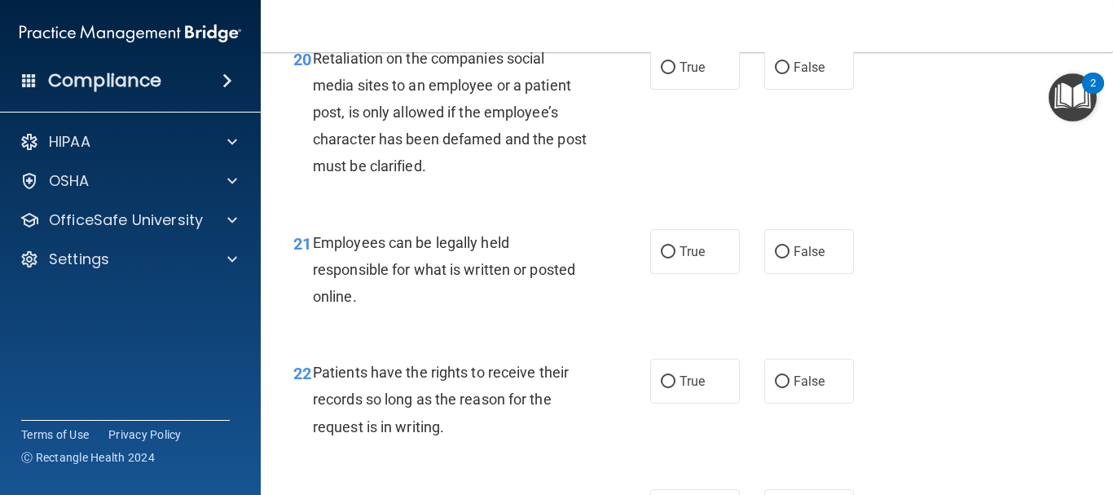
scroll to position [3586, 0]
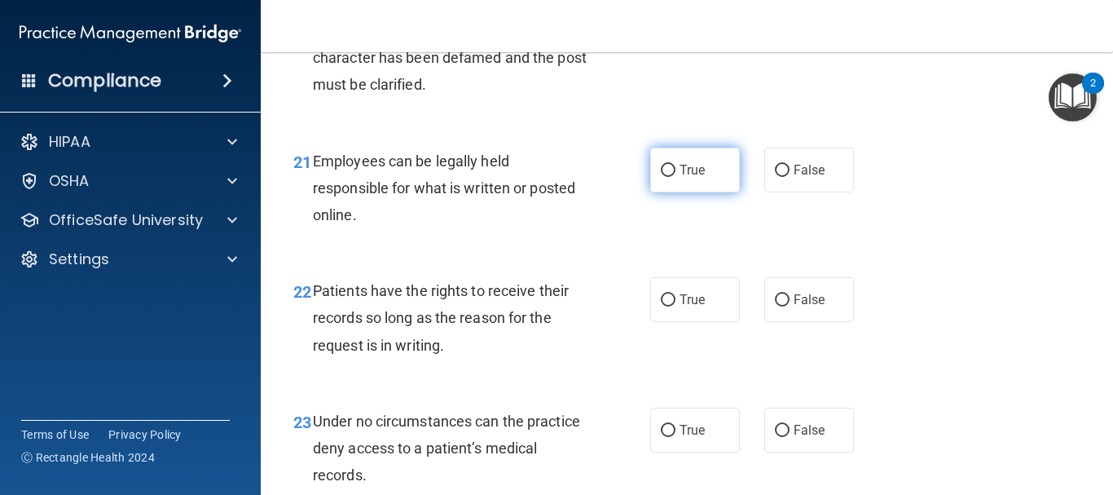
click at [664, 192] on label "True" at bounding box center [695, 170] width 90 height 45
click at [664, 177] on input "True" at bounding box center [668, 171] width 15 height 12
radio input "true"
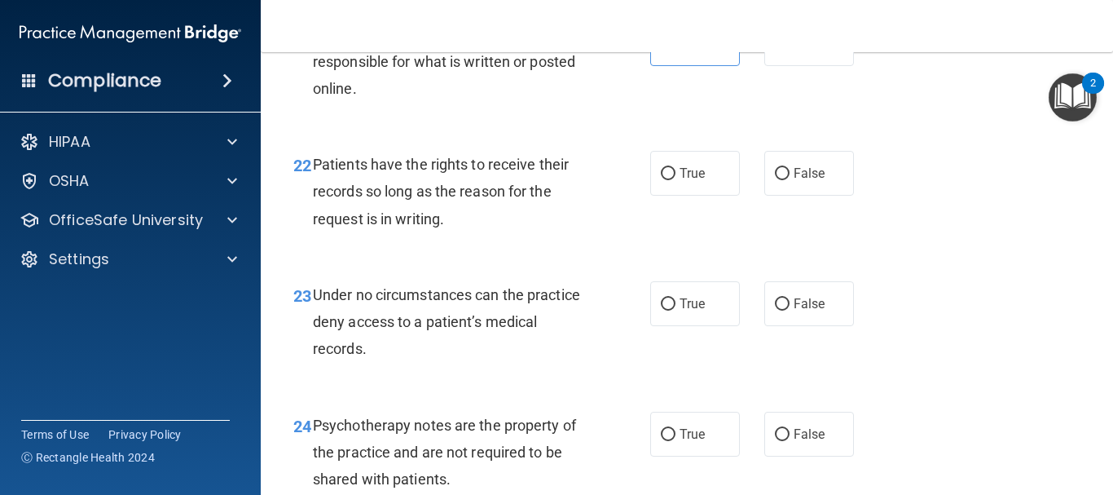
scroll to position [3749, 0]
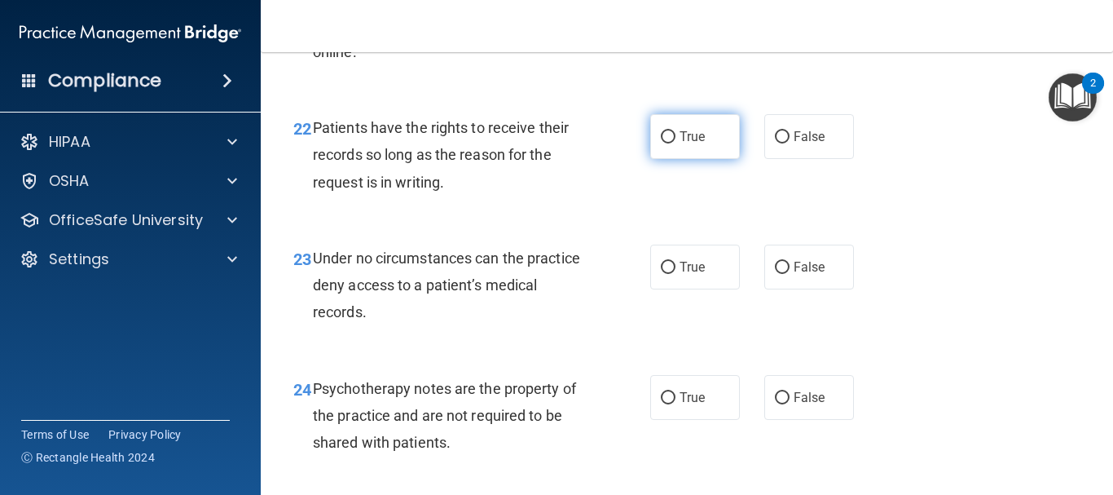
click at [681, 153] on label "True" at bounding box center [695, 136] width 90 height 45
click at [676, 143] on input "True" at bounding box center [668, 137] width 15 height 12
radio input "true"
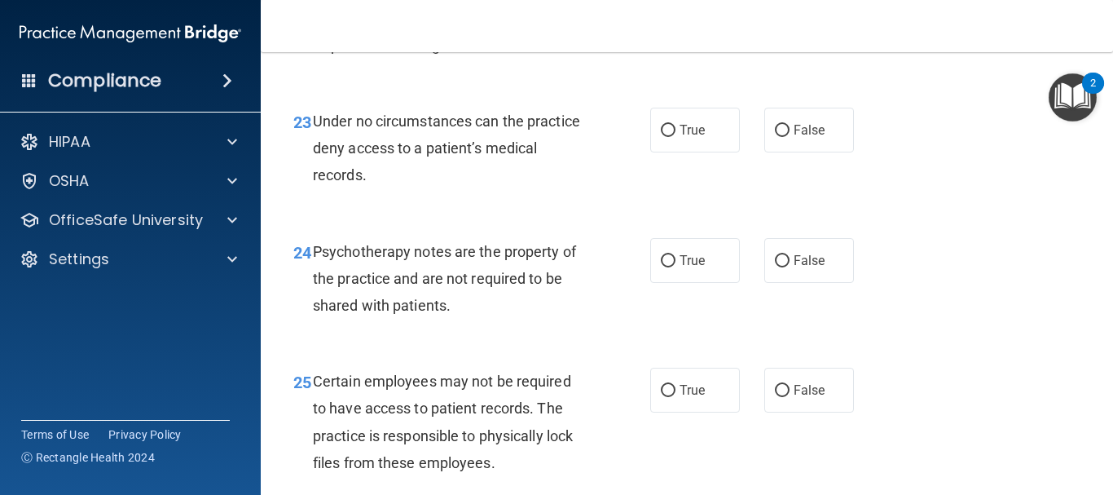
scroll to position [3912, 0]
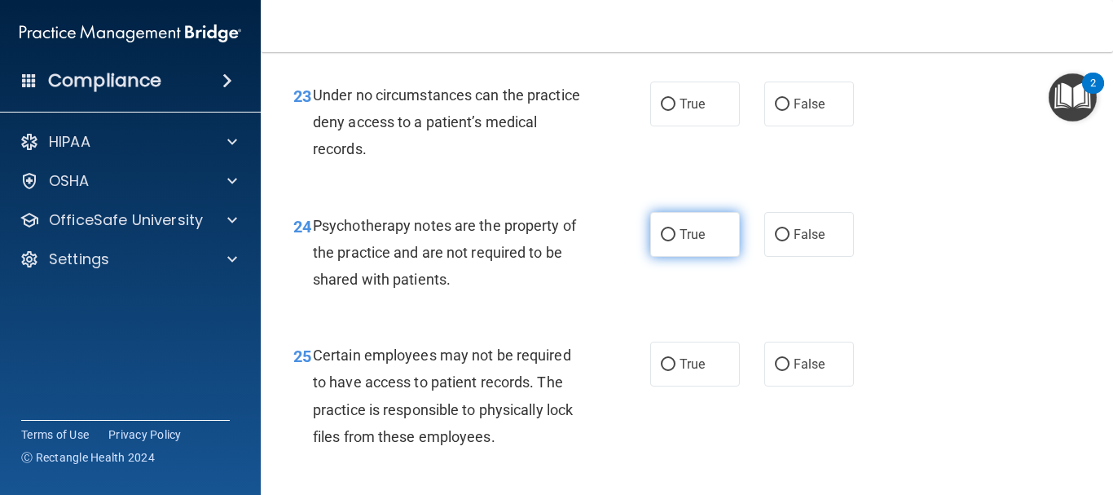
click at [668, 241] on input "True" at bounding box center [668, 235] width 15 height 12
radio input "true"
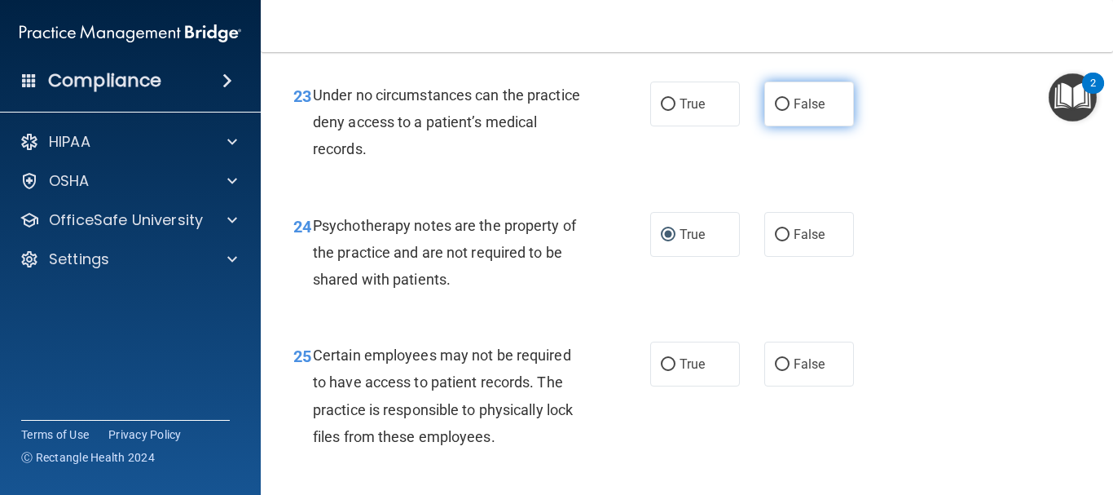
click at [765, 126] on label "False" at bounding box center [810, 104] width 90 height 45
click at [775, 111] on input "False" at bounding box center [782, 105] width 15 height 12
radio input "true"
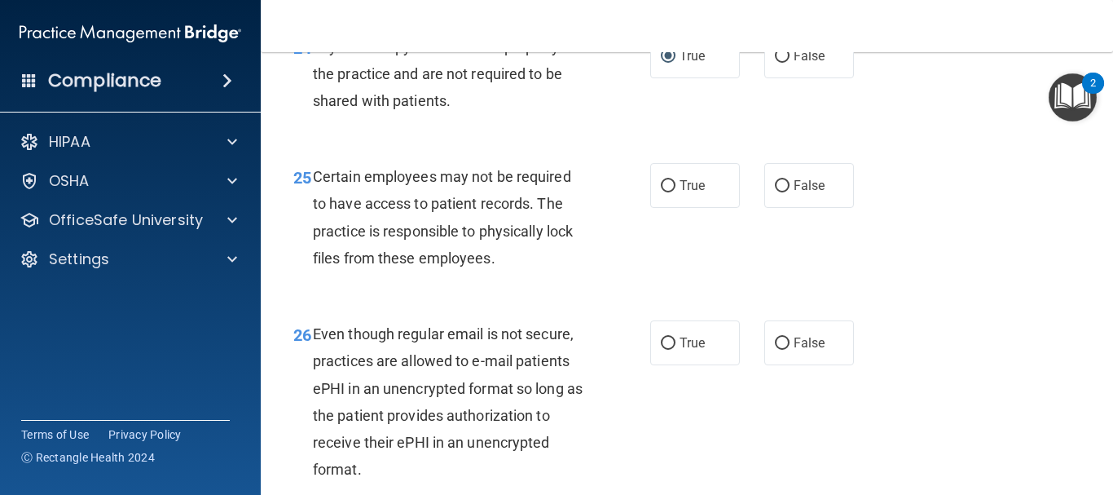
scroll to position [4054, 0]
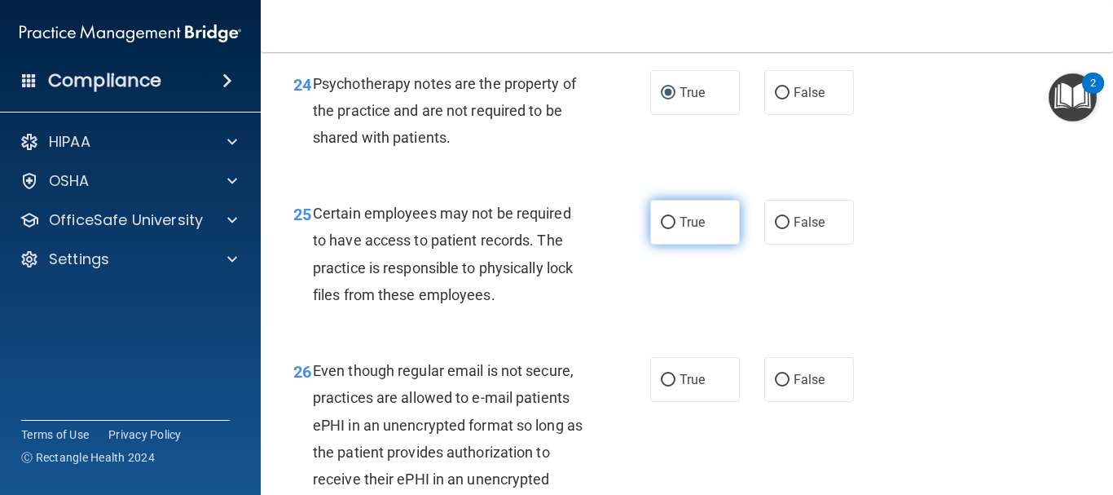
click at [686, 230] on span "True" at bounding box center [692, 221] width 25 height 15
click at [676, 229] on input "True" at bounding box center [668, 223] width 15 height 12
radio input "true"
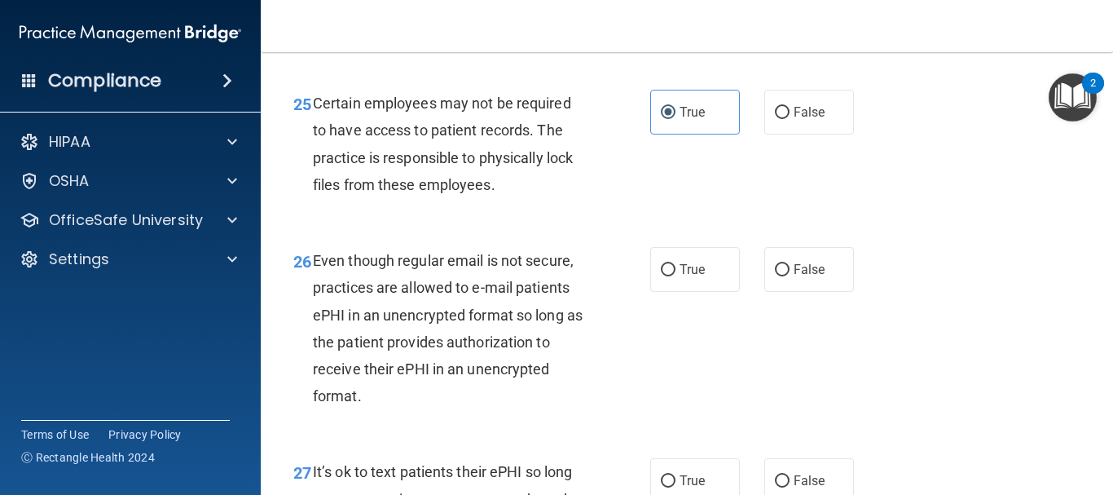
scroll to position [4217, 0]
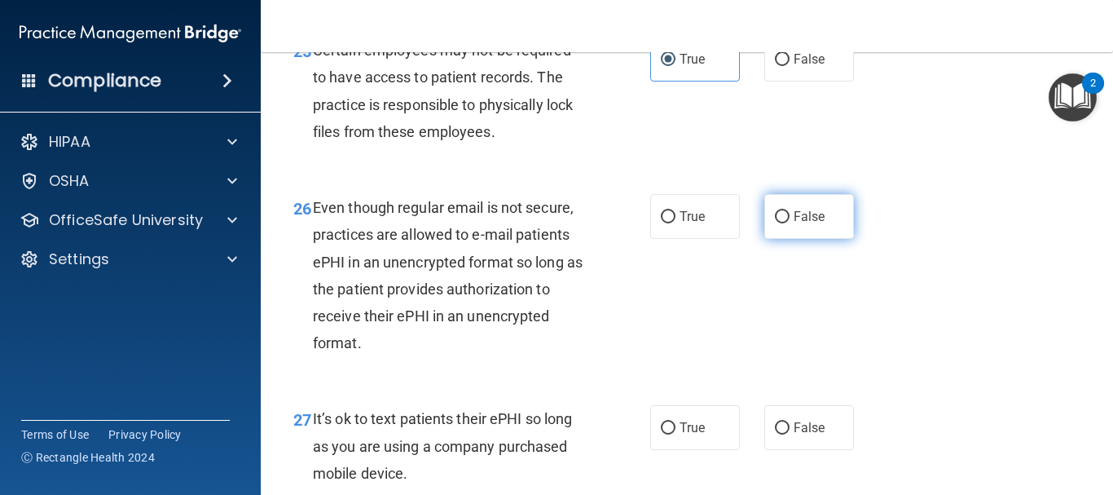
click at [777, 239] on label "False" at bounding box center [810, 216] width 90 height 45
click at [777, 223] on input "False" at bounding box center [782, 217] width 15 height 12
radio input "true"
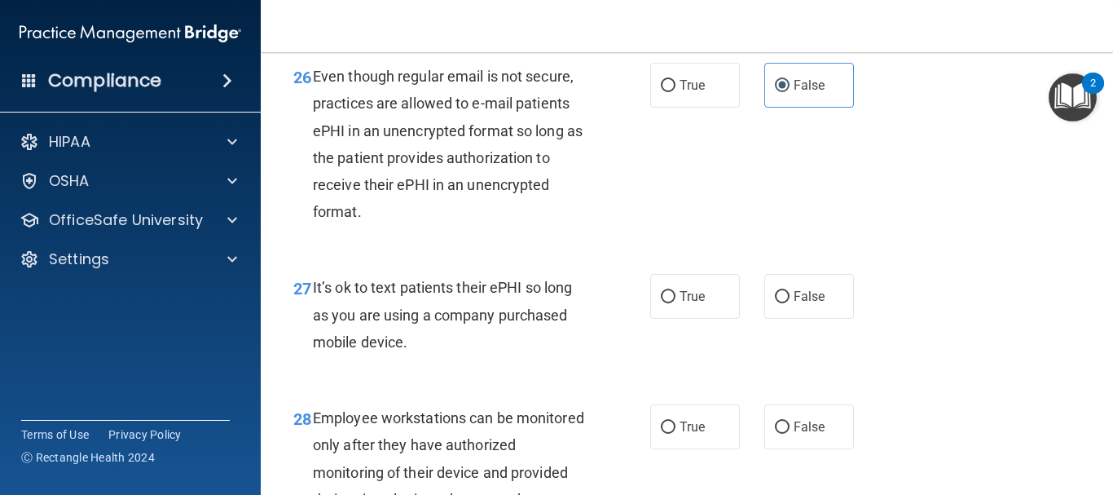
scroll to position [4380, 0]
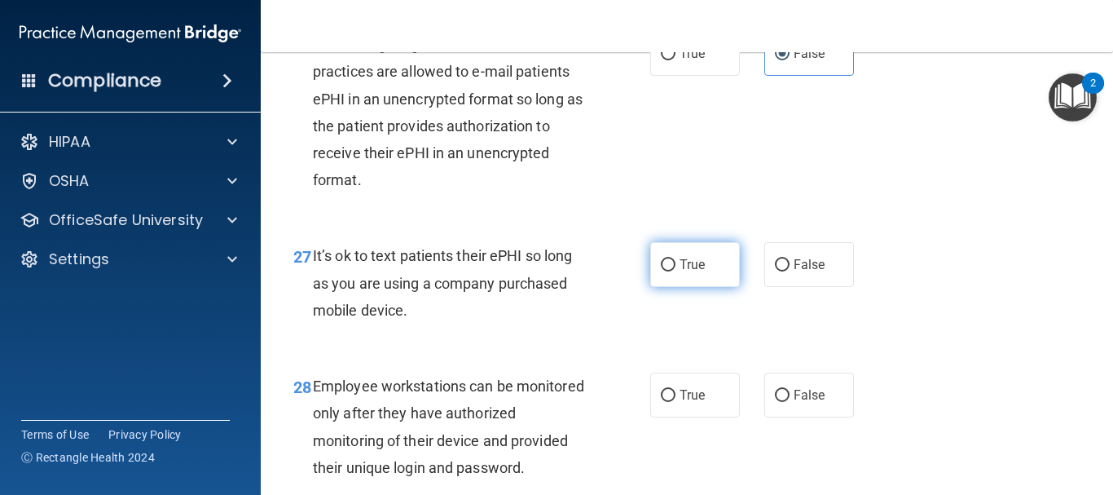
click at [668, 271] on input "True" at bounding box center [668, 265] width 15 height 12
radio input "true"
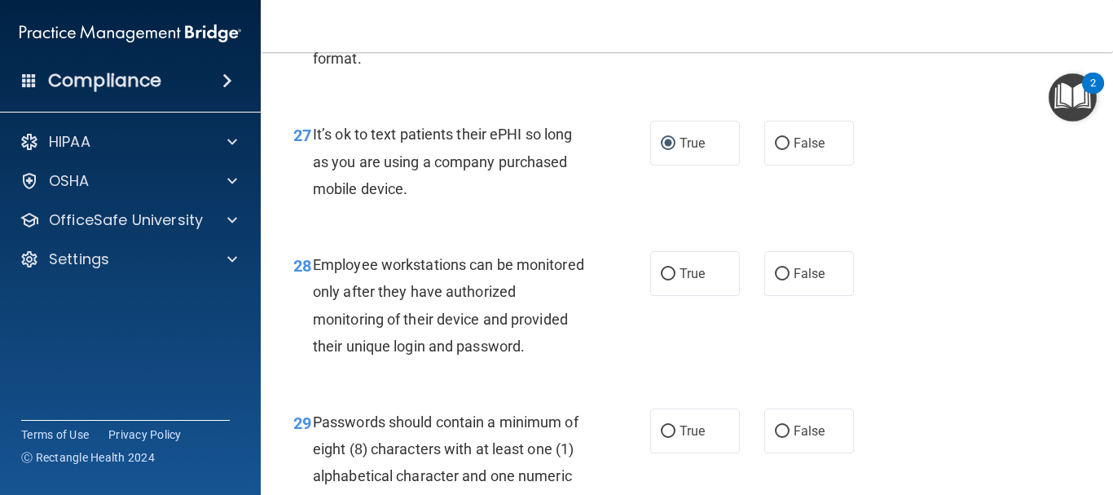
scroll to position [4543, 0]
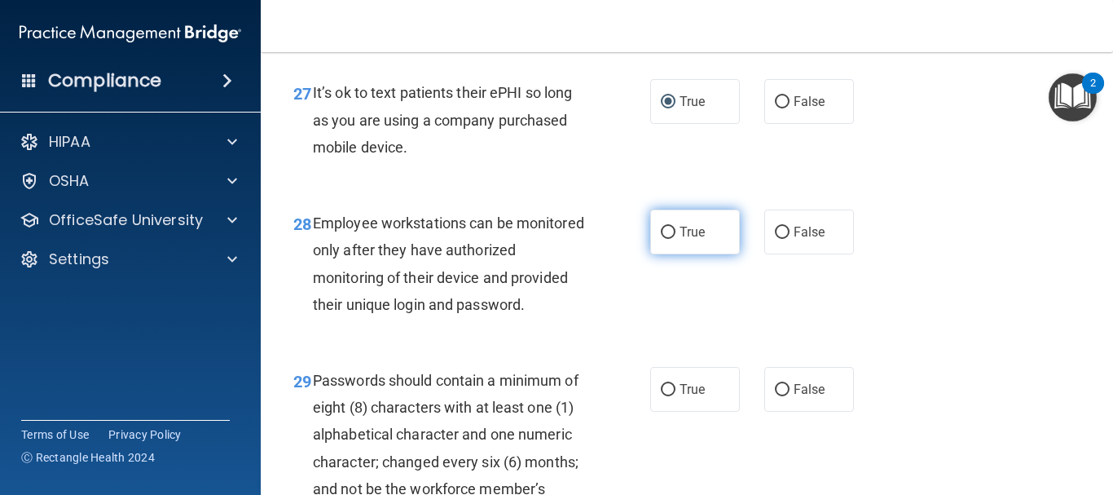
click at [665, 239] on input "True" at bounding box center [668, 233] width 15 height 12
radio input "true"
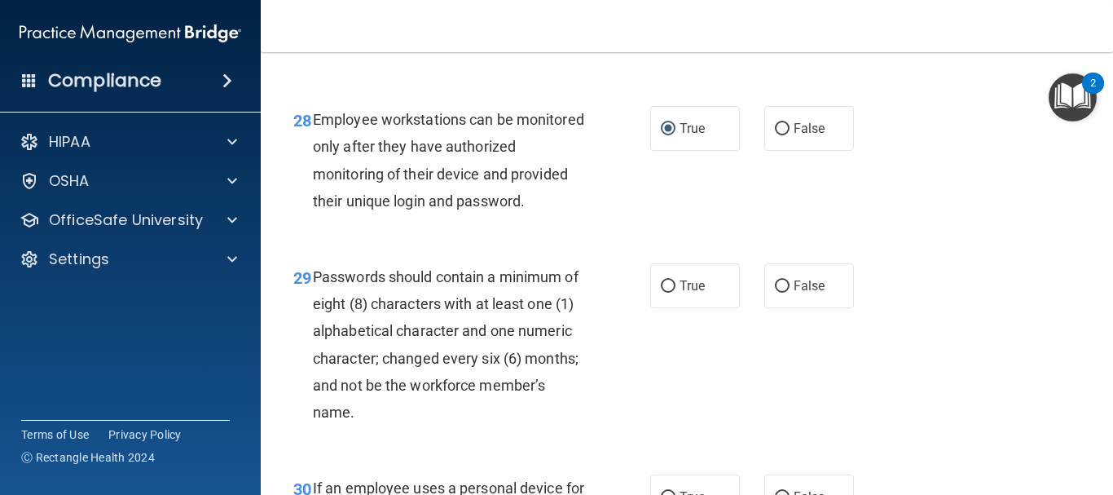
scroll to position [4706, 0]
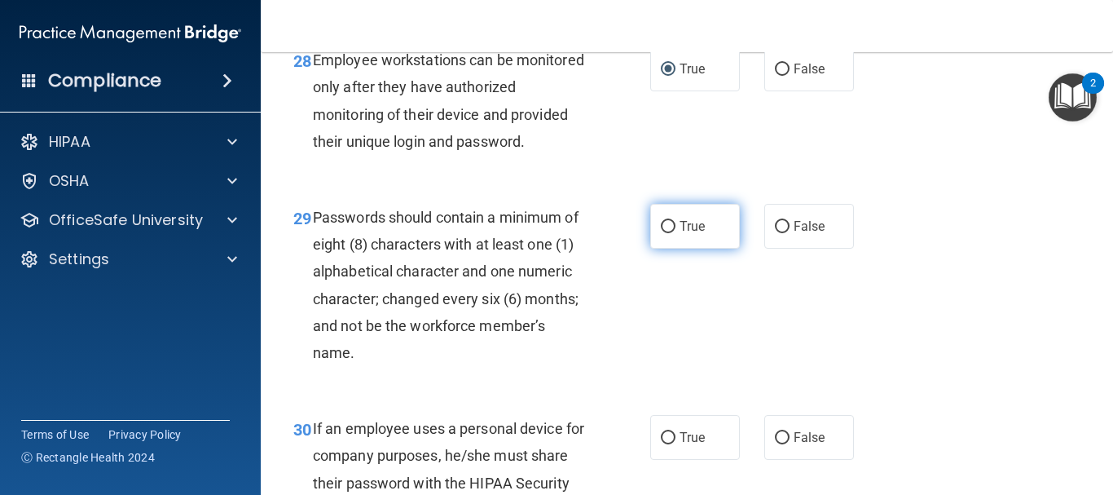
click at [680, 234] on span "True" at bounding box center [692, 225] width 25 height 15
click at [676, 233] on input "True" at bounding box center [668, 227] width 15 height 12
radio input "true"
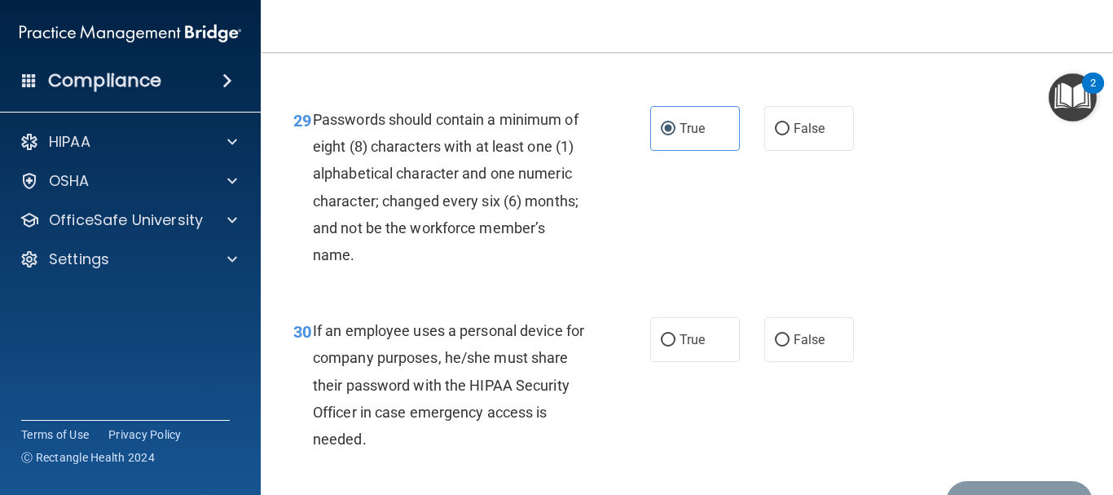
scroll to position [4869, 0]
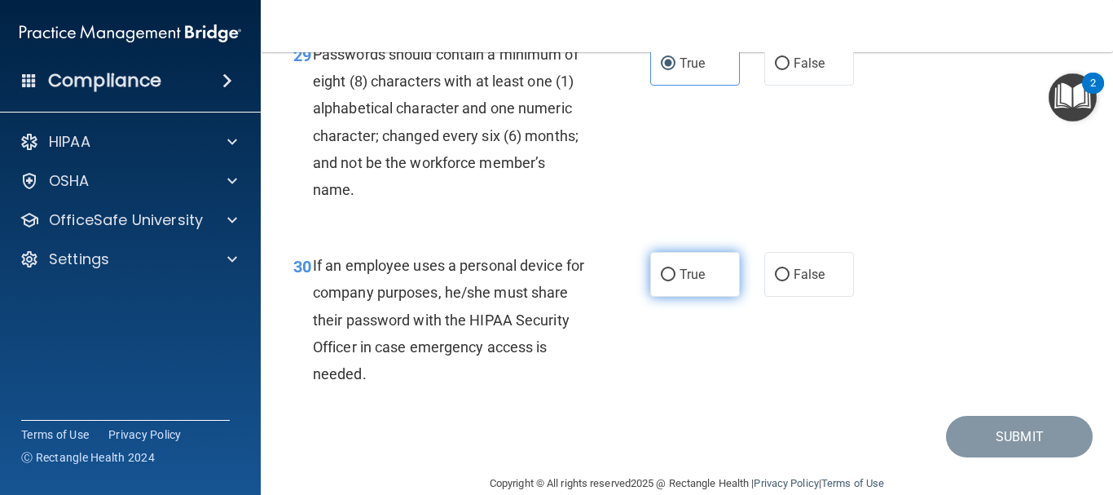
click at [669, 281] on input "True" at bounding box center [668, 275] width 15 height 12
radio input "true"
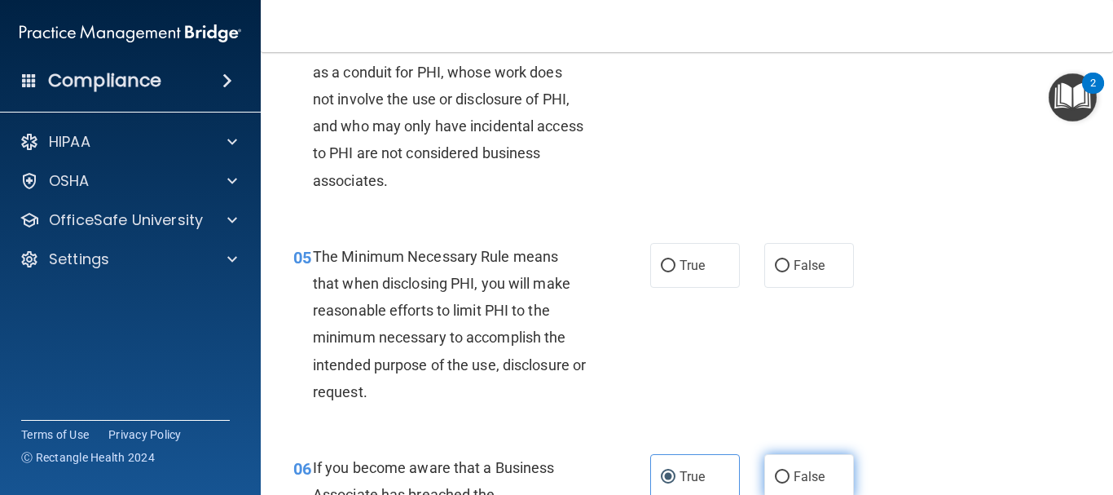
scroll to position [652, 0]
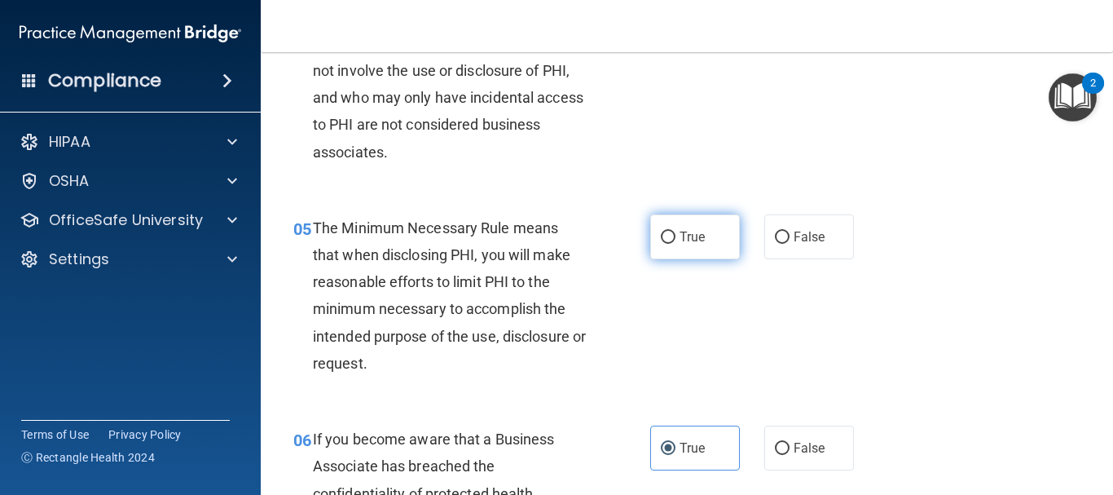
click at [698, 237] on span "True" at bounding box center [692, 236] width 25 height 15
click at [676, 237] on input "True" at bounding box center [668, 237] width 15 height 12
radio input "true"
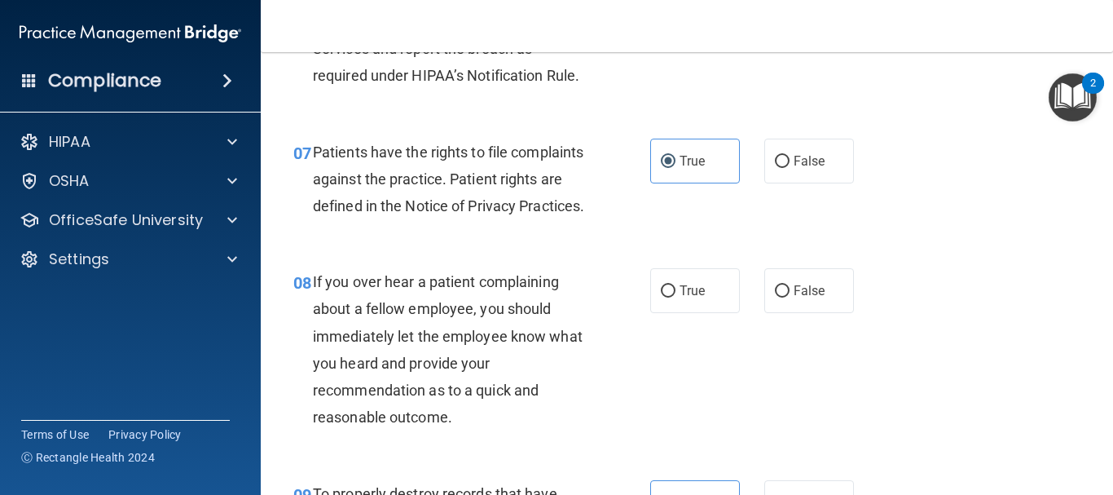
scroll to position [1223, 0]
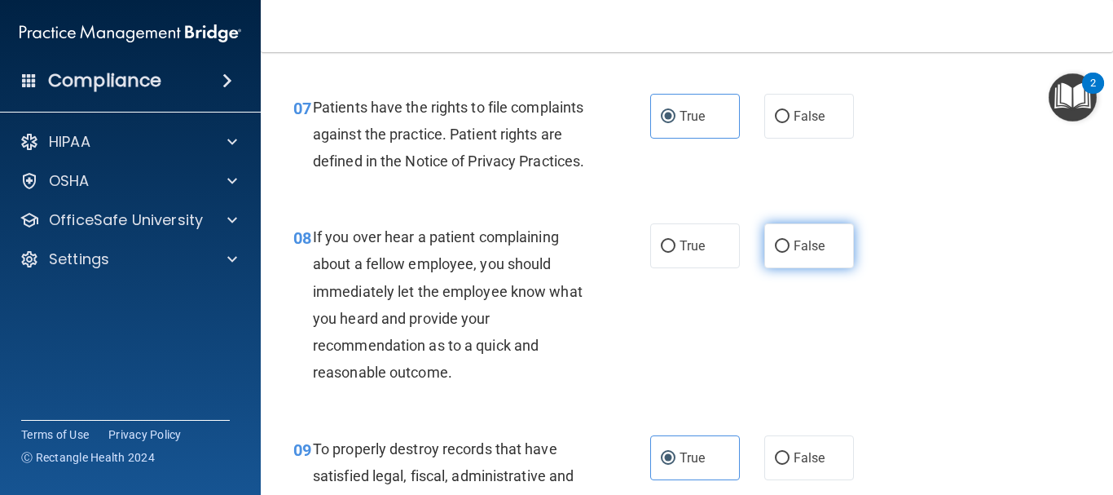
click at [780, 253] on input "False" at bounding box center [782, 246] width 15 height 12
radio input "true"
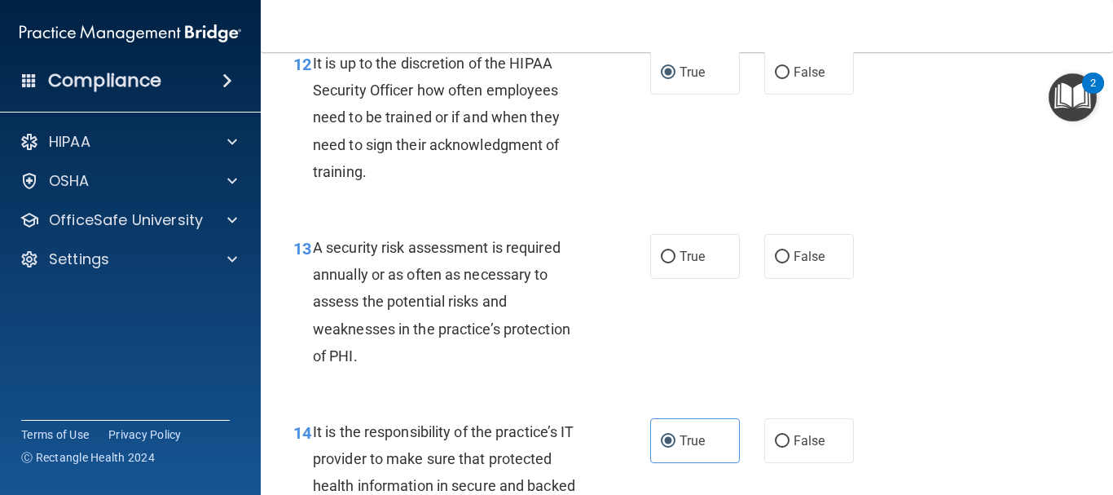
scroll to position [2201, 0]
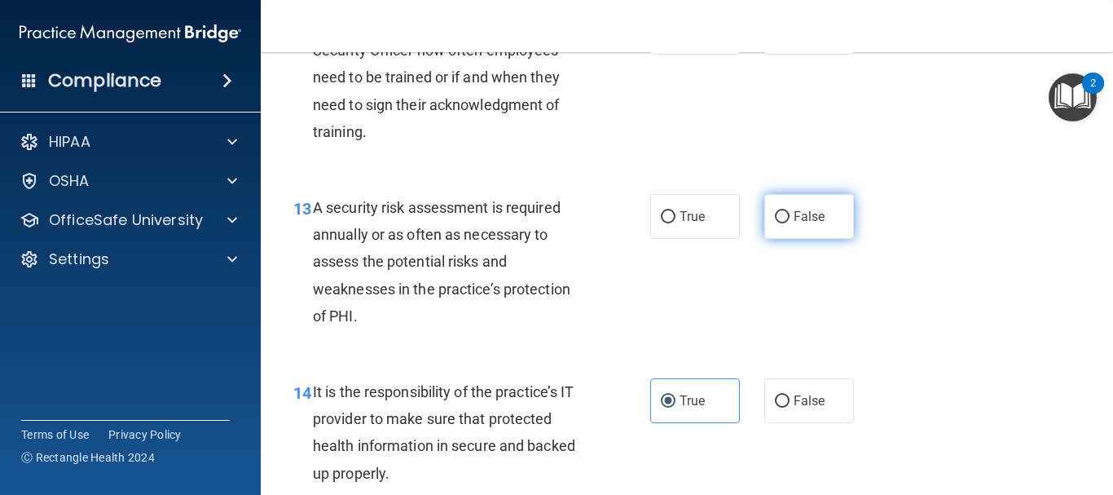
click at [806, 239] on label "False" at bounding box center [810, 216] width 90 height 45
click at [790, 223] on input "False" at bounding box center [782, 217] width 15 height 12
radio input "true"
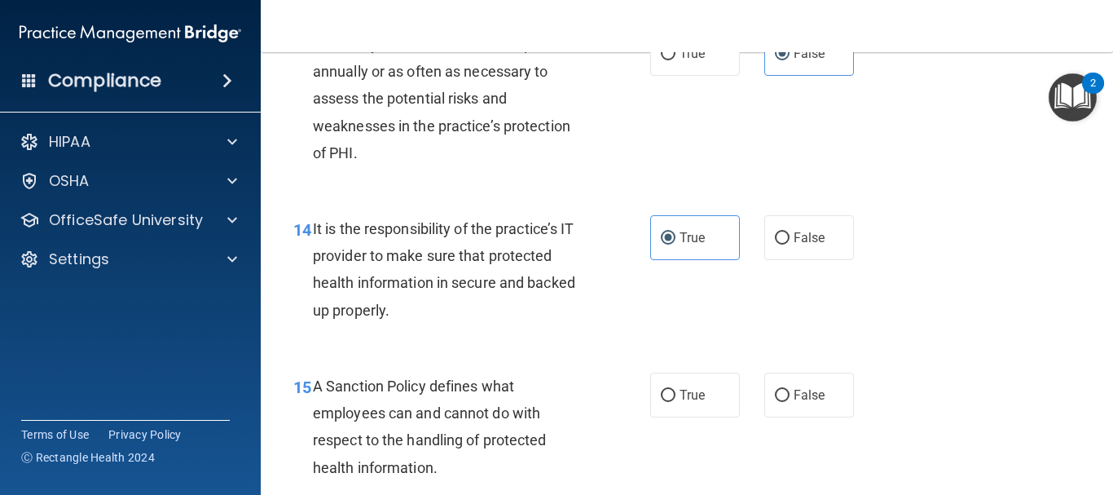
scroll to position [2445, 0]
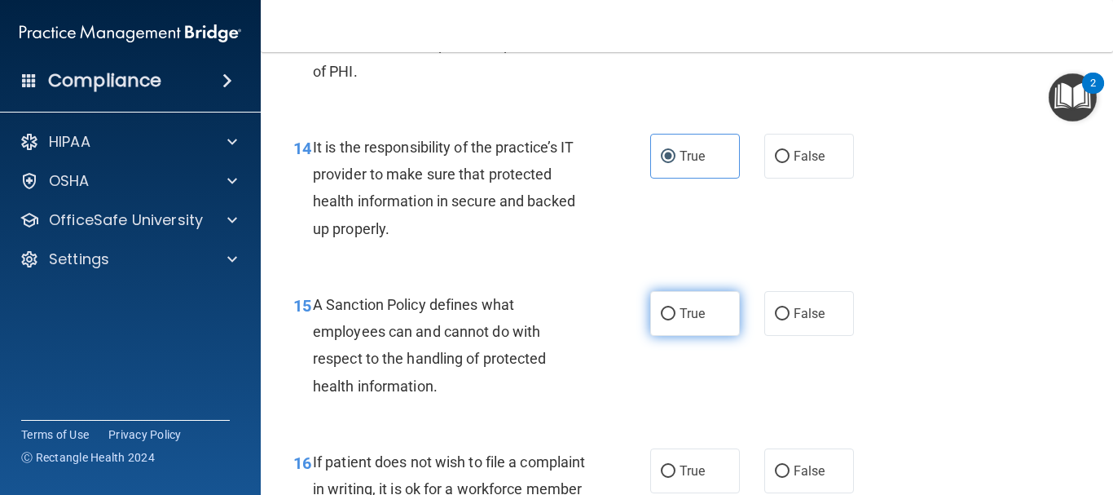
click at [668, 332] on label "True" at bounding box center [695, 313] width 90 height 45
click at [668, 320] on input "True" at bounding box center [668, 314] width 15 height 12
radio input "true"
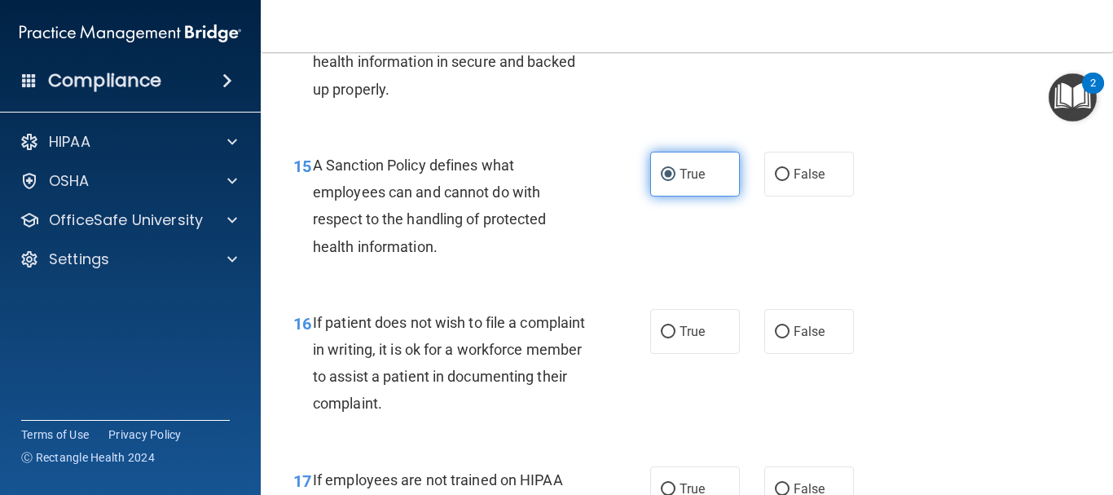
scroll to position [2608, 0]
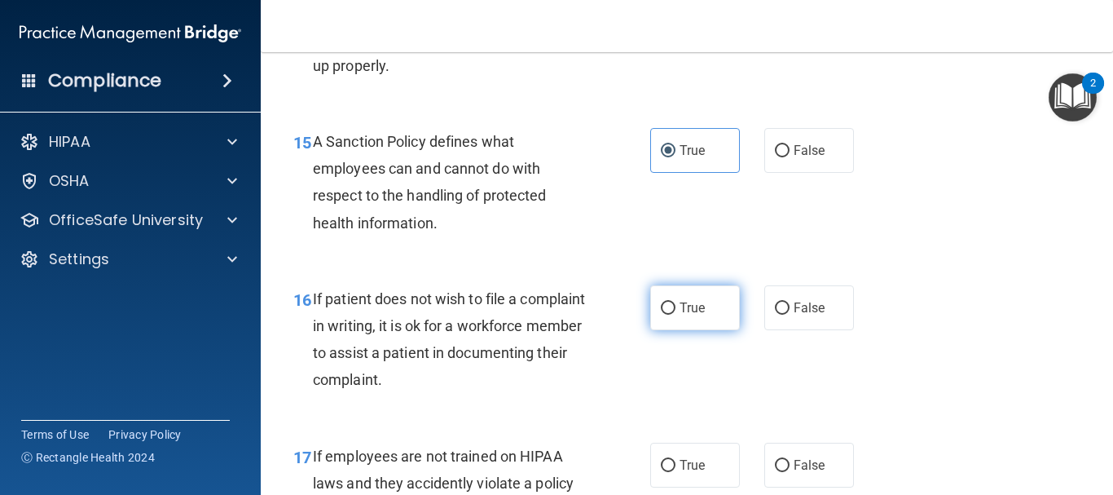
click at [668, 315] on input "True" at bounding box center [668, 308] width 15 height 12
radio input "true"
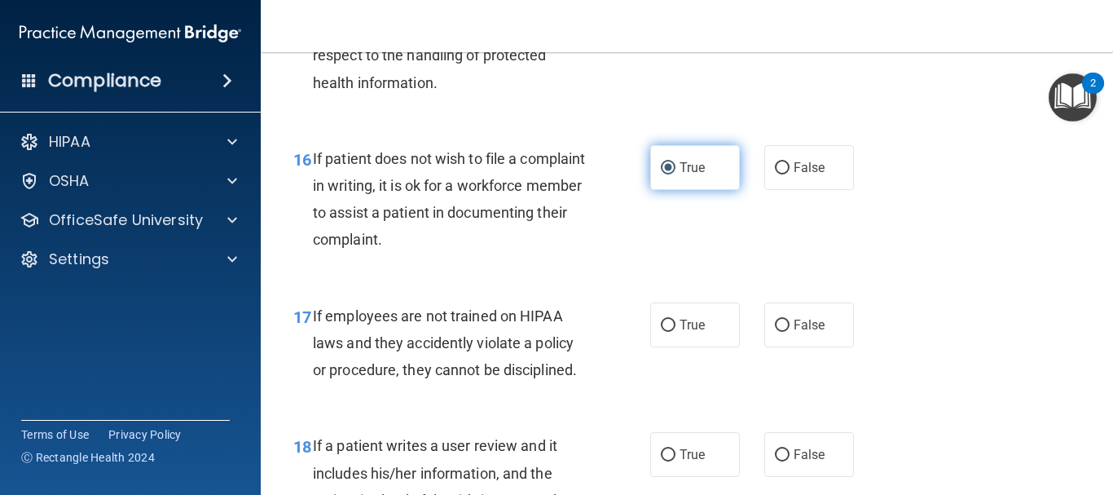
scroll to position [2771, 0]
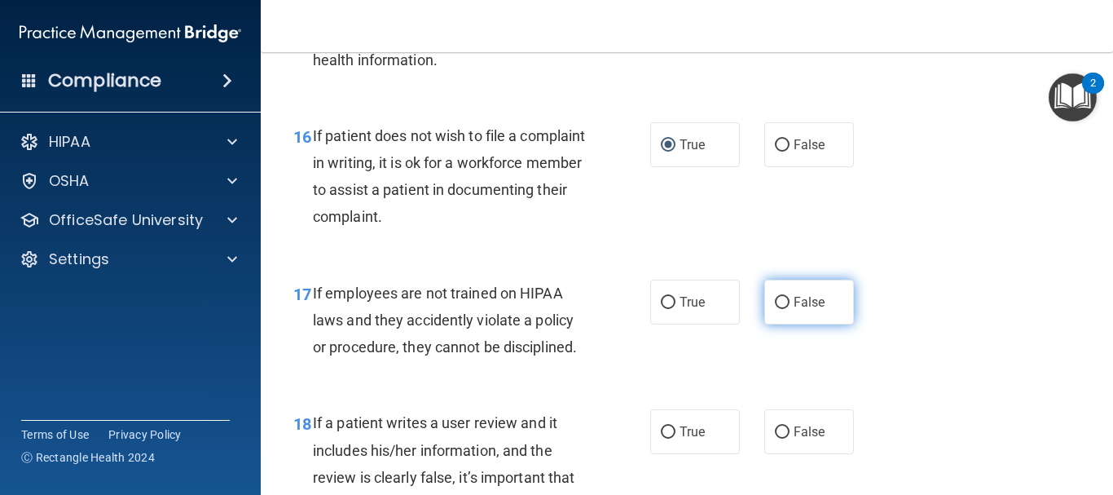
click at [775, 309] on input "False" at bounding box center [782, 303] width 15 height 12
radio input "true"
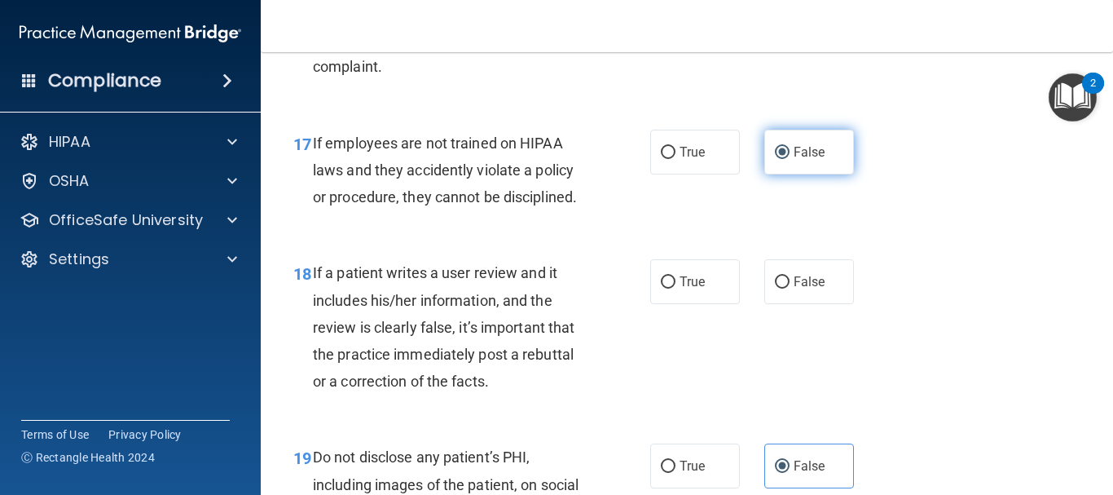
scroll to position [2934, 0]
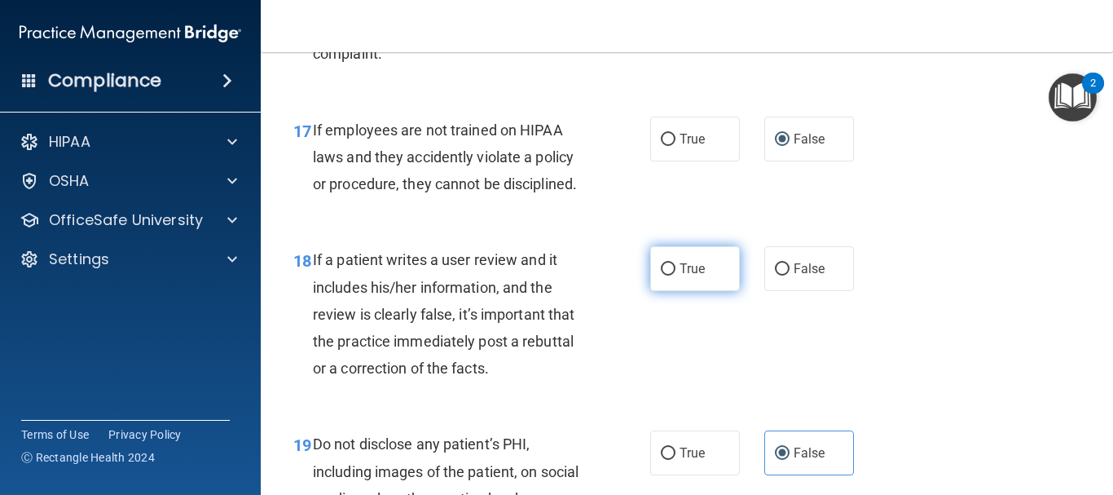
click at [661, 275] on input "True" at bounding box center [668, 269] width 15 height 12
radio input "true"
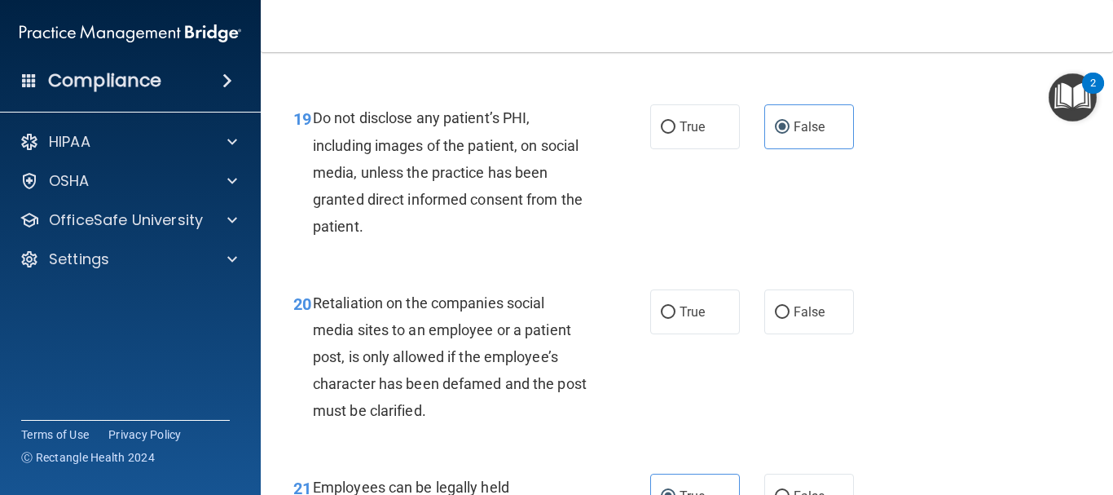
scroll to position [3342, 0]
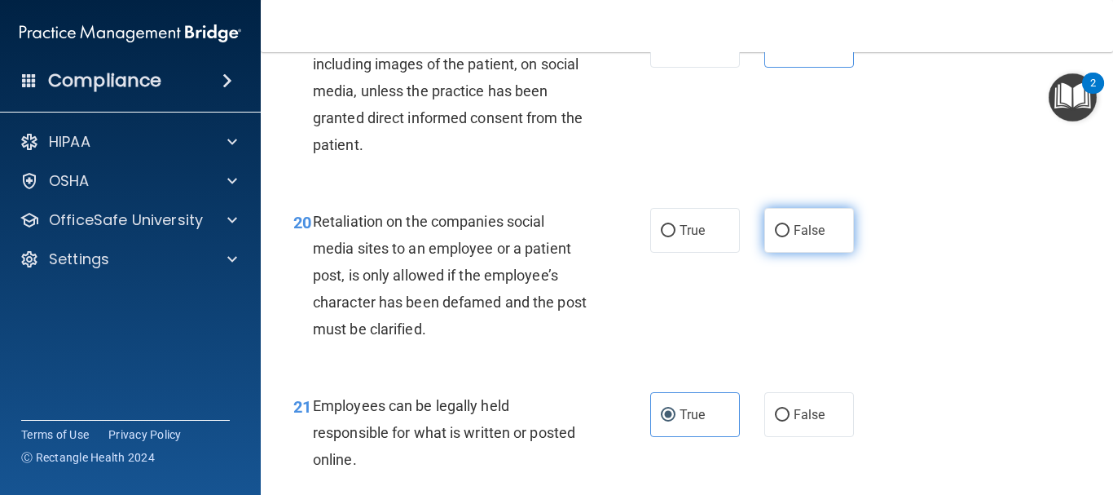
click at [805, 238] on span "False" at bounding box center [810, 230] width 32 height 15
click at [790, 237] on input "False" at bounding box center [782, 231] width 15 height 12
radio input "true"
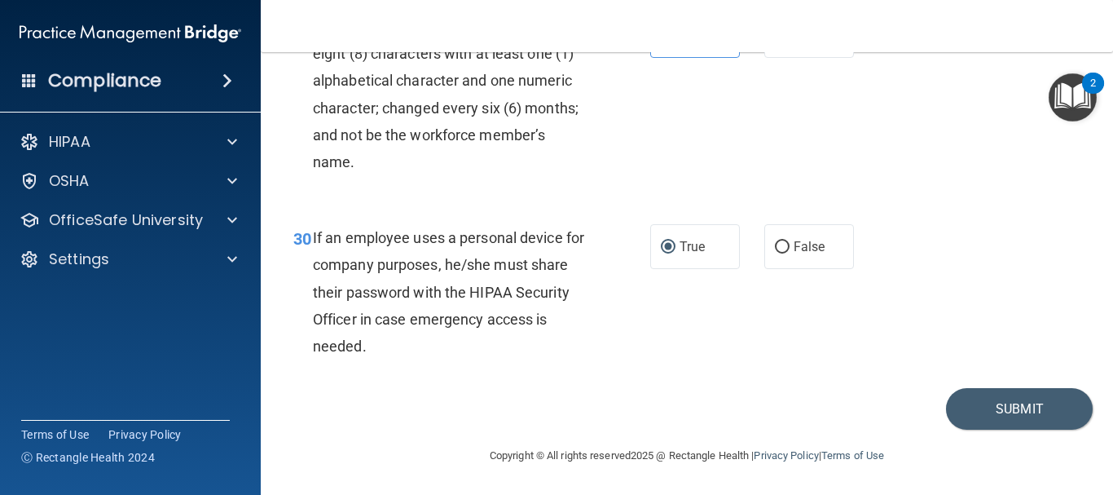
scroll to position [4951, 0]
click at [989, 398] on button "Submit" at bounding box center [1019, 409] width 147 height 42
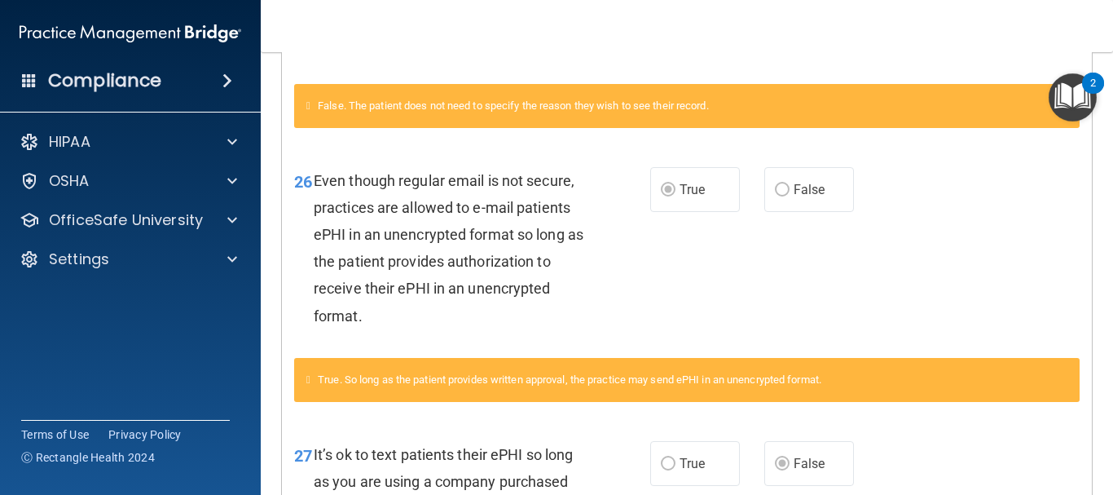
scroll to position [2801, 0]
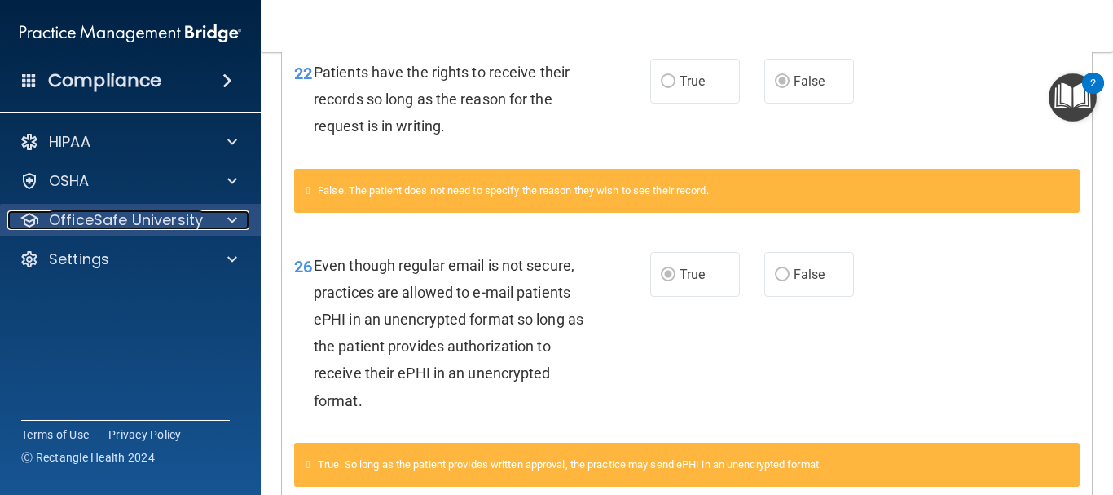
click at [198, 218] on p "OfficeSafe University" at bounding box center [126, 220] width 154 height 20
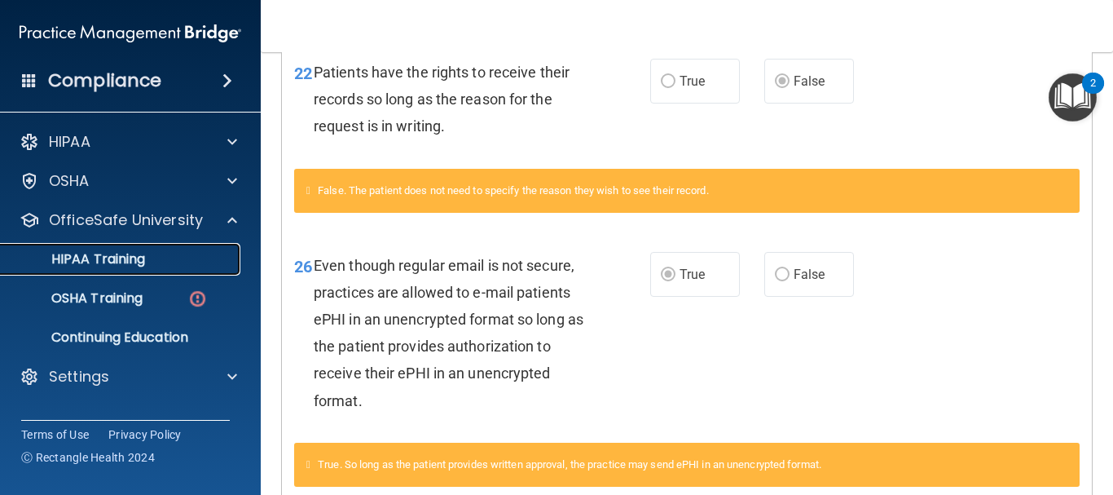
click at [192, 253] on div "HIPAA Training" at bounding box center [122, 259] width 223 height 16
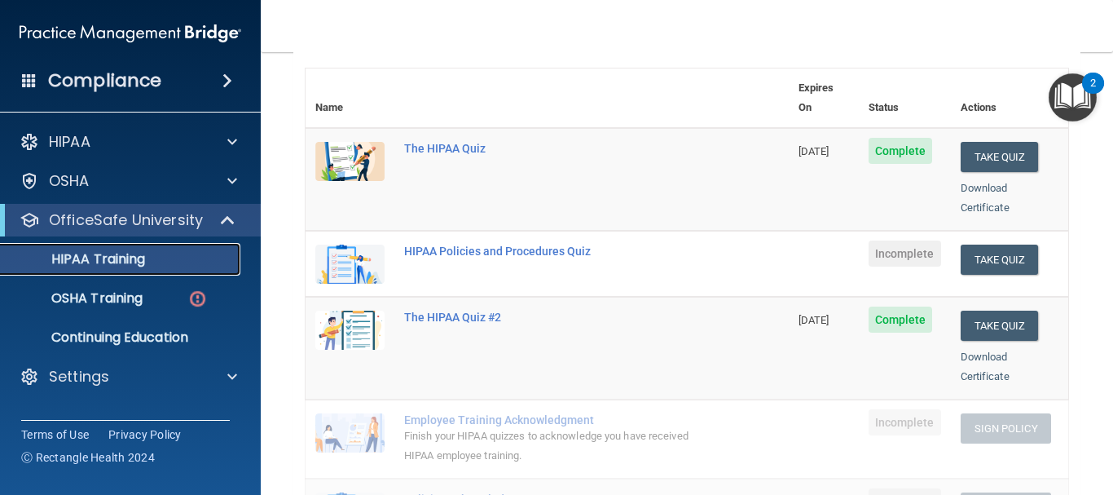
scroll to position [96, 0]
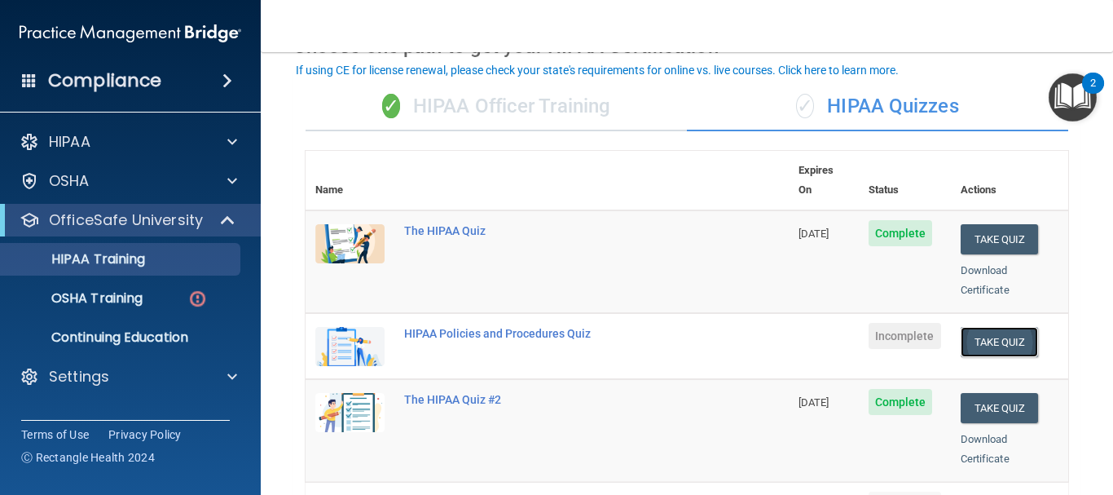
click at [991, 327] on button "Take Quiz" at bounding box center [1000, 342] width 78 height 30
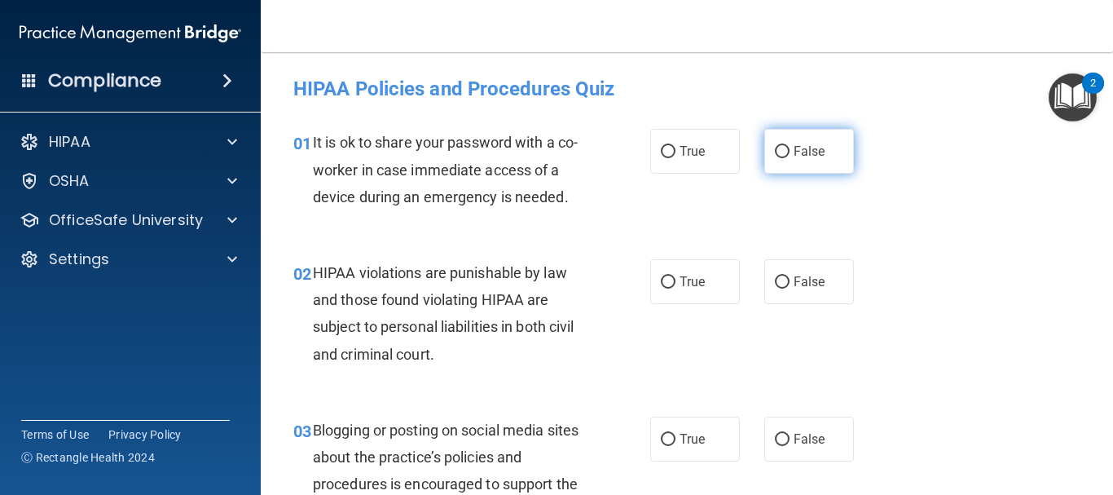
click at [794, 143] on span "False" at bounding box center [810, 150] width 32 height 15
click at [790, 146] on input "False" at bounding box center [782, 152] width 15 height 12
radio input "true"
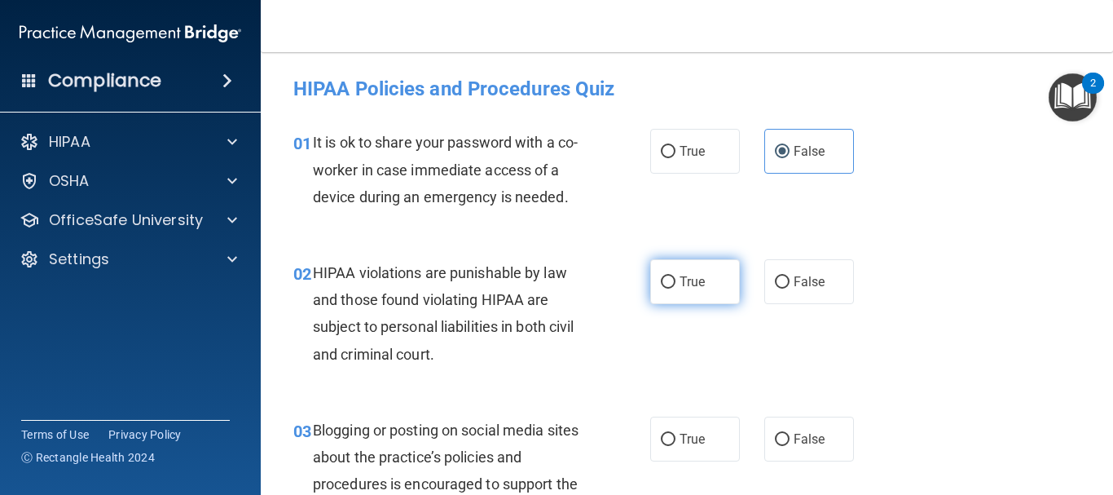
click at [703, 280] on label "True" at bounding box center [695, 281] width 90 height 45
click at [676, 280] on input "True" at bounding box center [668, 282] width 15 height 12
radio input "true"
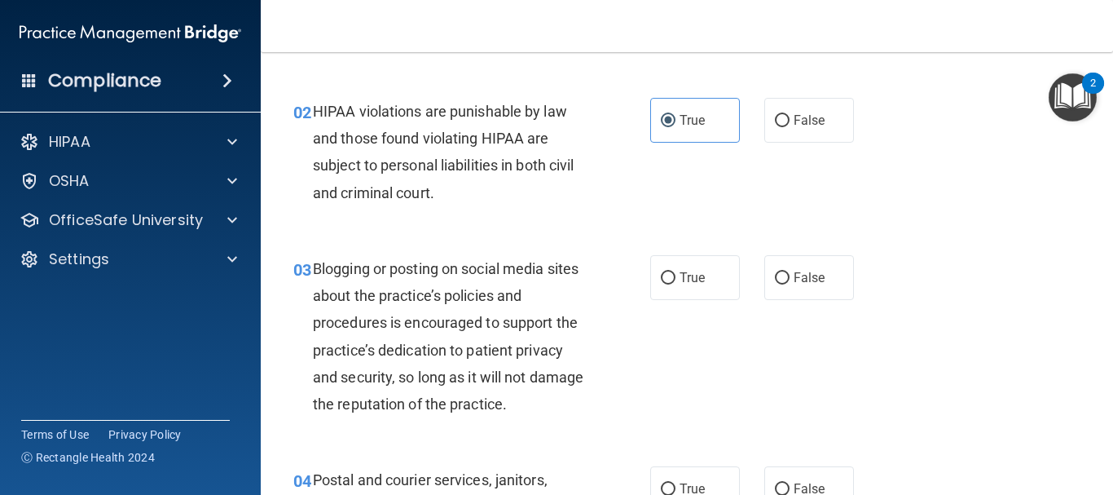
scroll to position [163, 0]
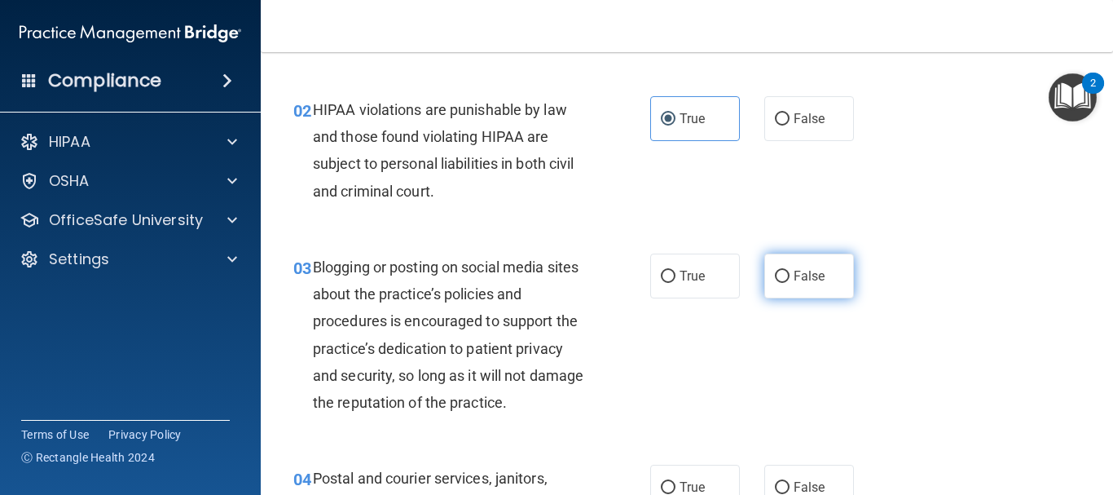
click at [789, 267] on label "False" at bounding box center [810, 275] width 90 height 45
click at [789, 271] on input "False" at bounding box center [782, 277] width 15 height 12
radio input "true"
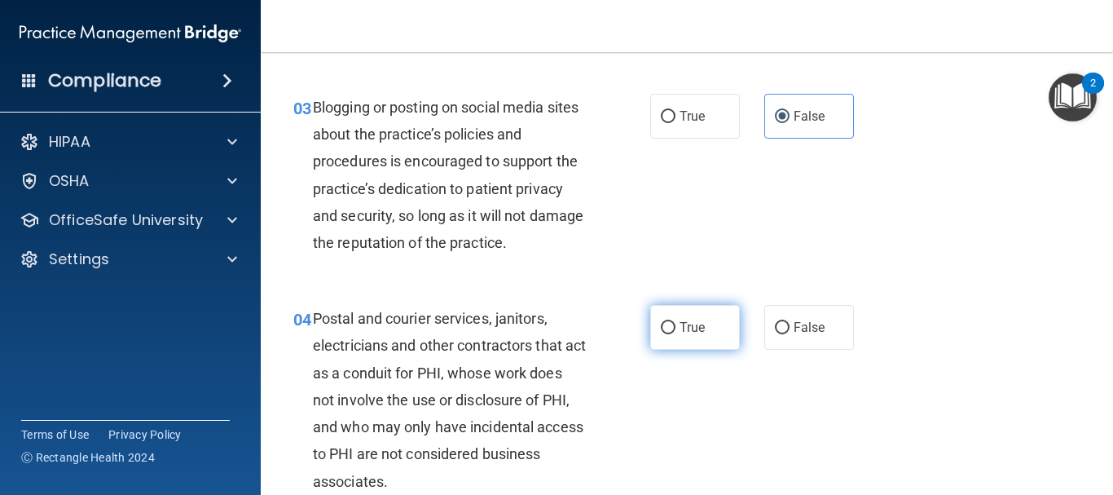
scroll to position [326, 0]
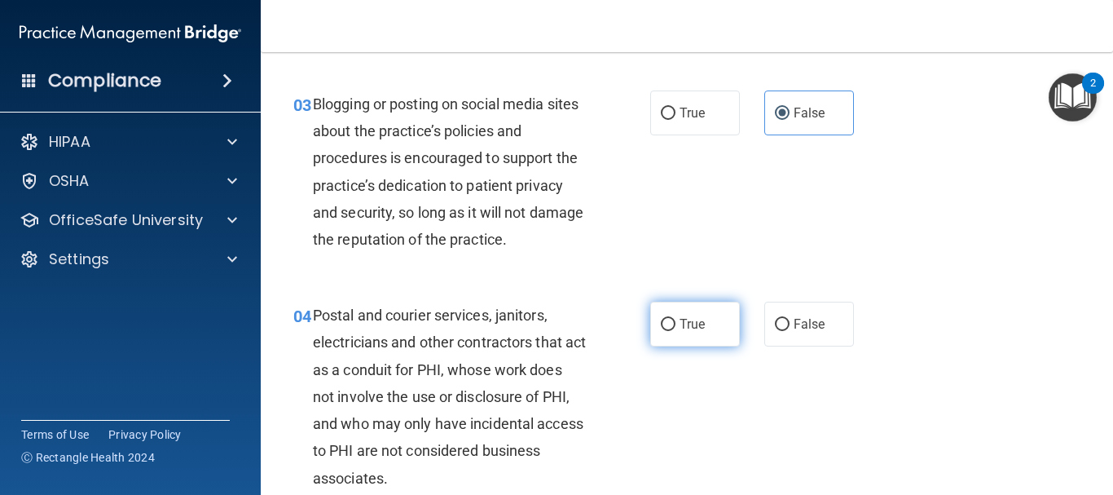
click at [701, 317] on label "True" at bounding box center [695, 324] width 90 height 45
click at [676, 319] on input "True" at bounding box center [668, 325] width 15 height 12
radio input "true"
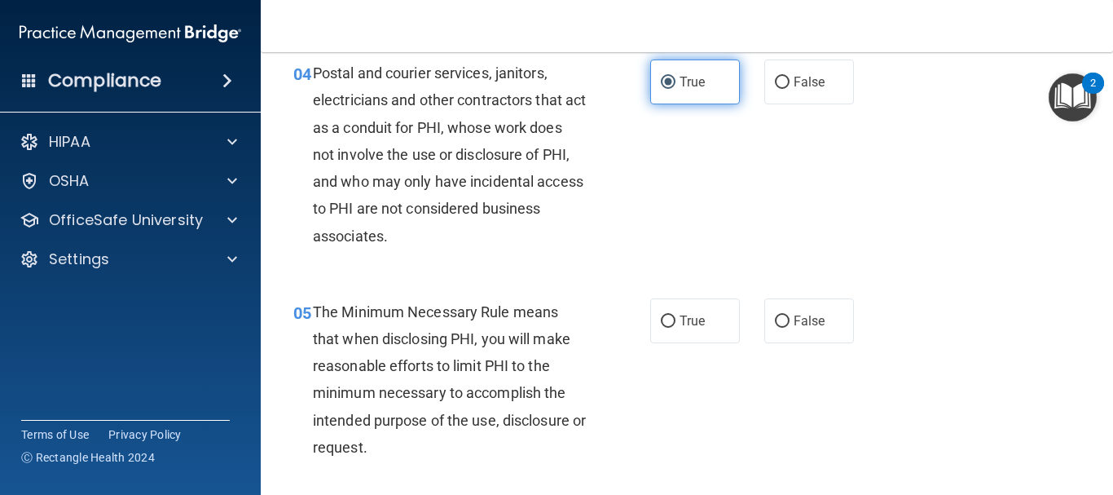
scroll to position [571, 0]
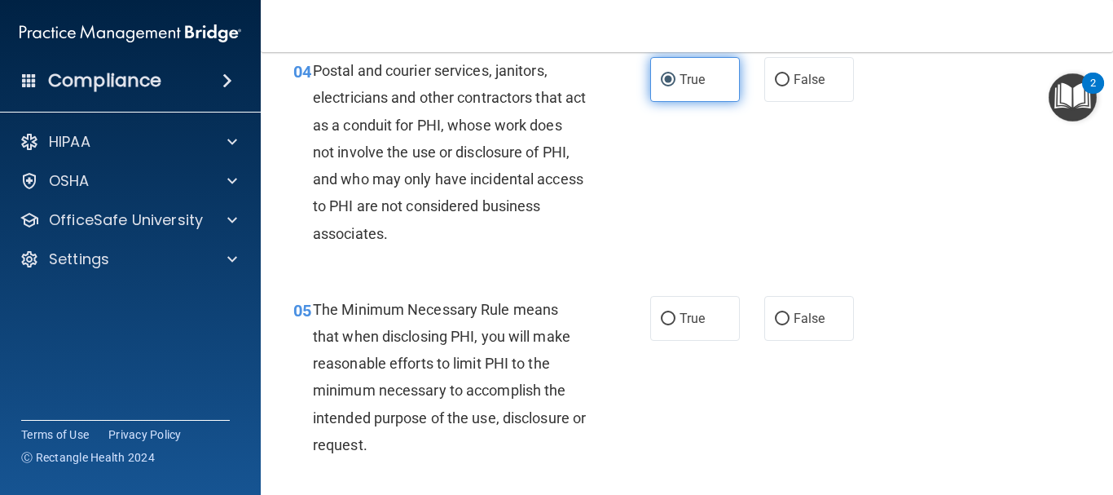
click at [701, 317] on label "True" at bounding box center [695, 318] width 90 height 45
click at [676, 317] on input "True" at bounding box center [668, 319] width 15 height 12
radio input "true"
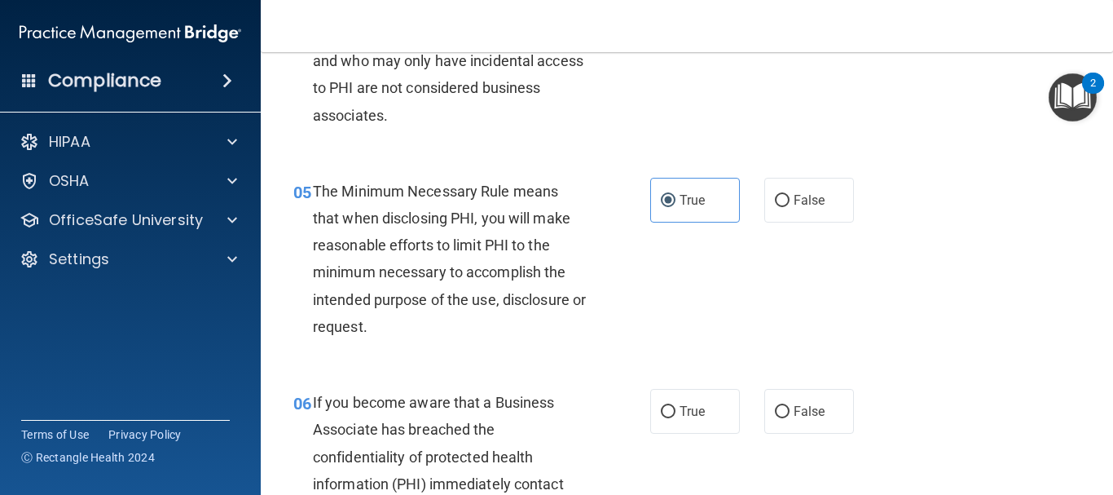
scroll to position [734, 0]
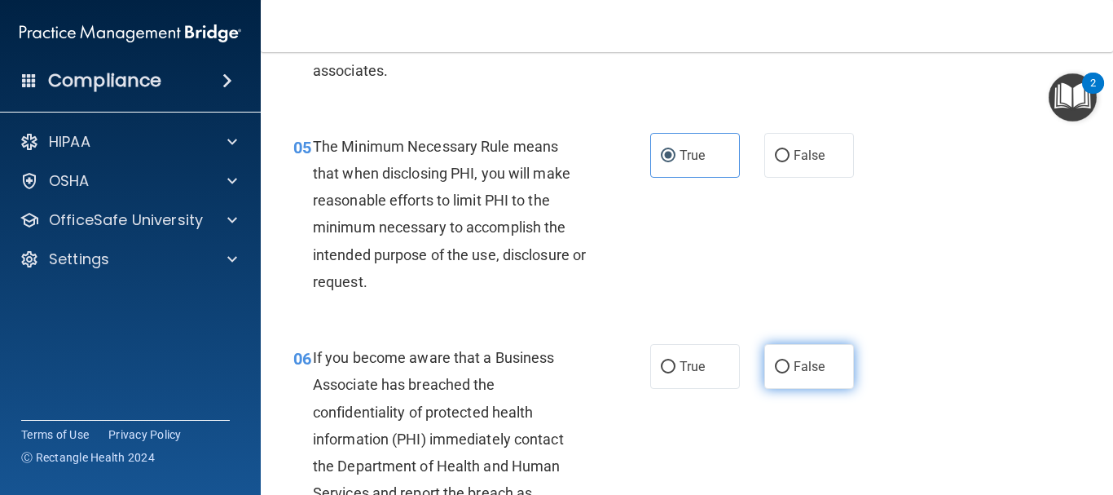
click at [769, 353] on label "False" at bounding box center [810, 366] width 90 height 45
click at [775, 361] on input "False" at bounding box center [782, 367] width 15 height 12
radio input "true"
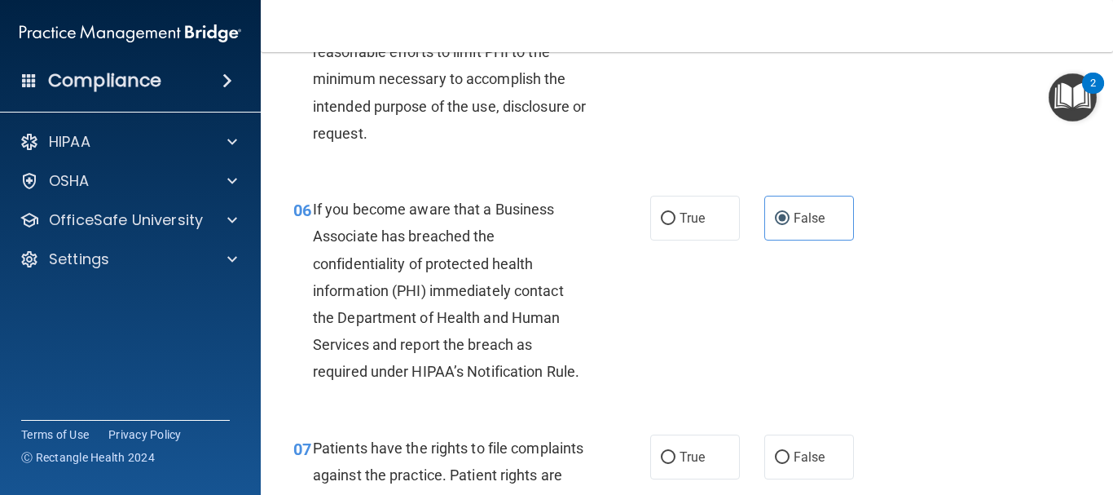
scroll to position [897, 0]
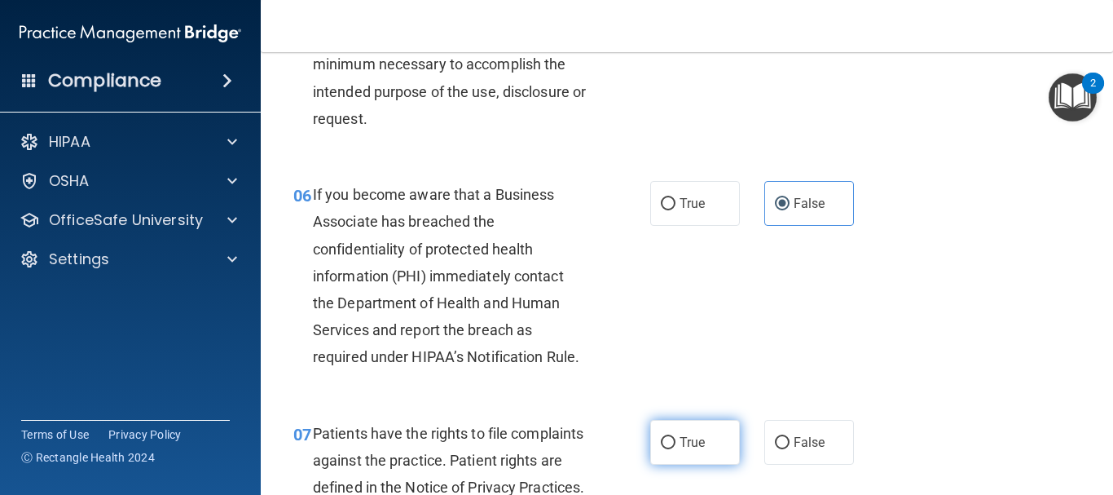
click at [680, 440] on span "True" at bounding box center [692, 441] width 25 height 15
click at [676, 440] on input "True" at bounding box center [668, 443] width 15 height 12
radio input "true"
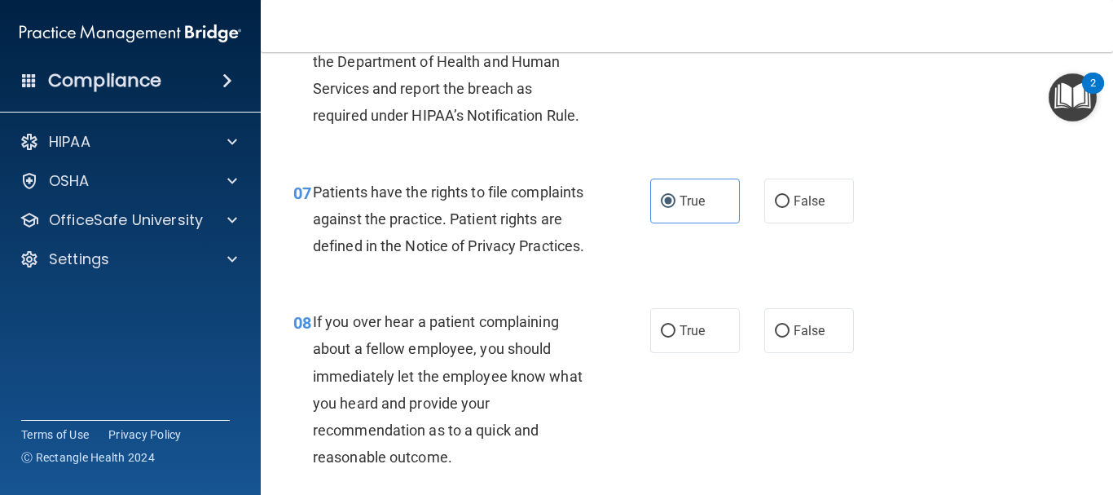
scroll to position [1141, 0]
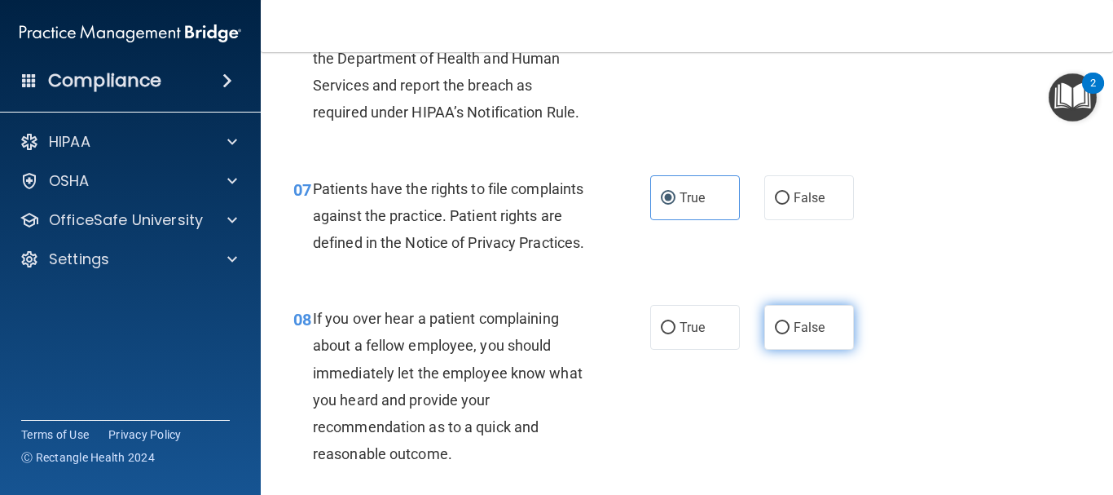
click at [790, 350] on label "False" at bounding box center [810, 327] width 90 height 45
click at [790, 334] on input "False" at bounding box center [782, 328] width 15 height 12
radio input "true"
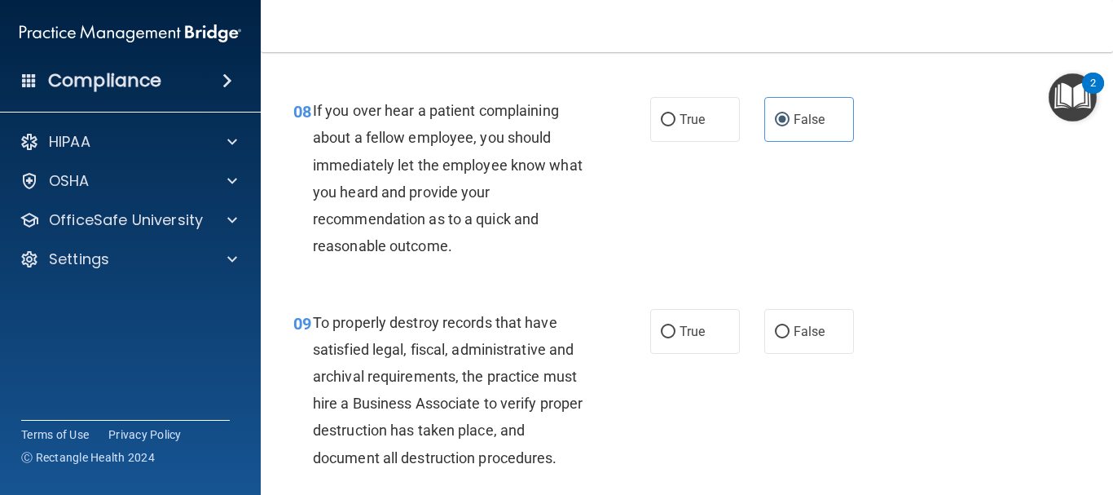
scroll to position [1386, 0]
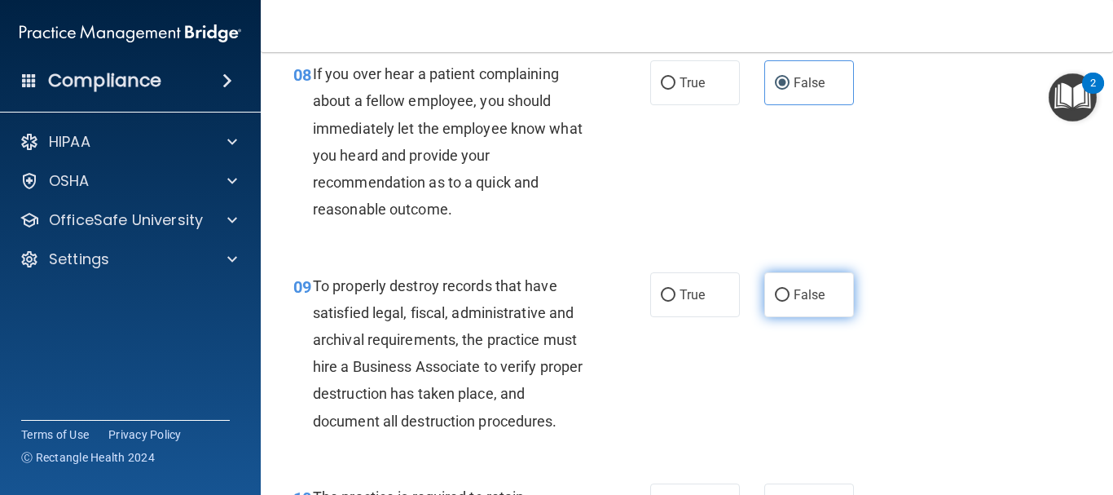
click at [787, 317] on label "False" at bounding box center [810, 294] width 90 height 45
click at [787, 302] on input "False" at bounding box center [782, 295] width 15 height 12
radio input "true"
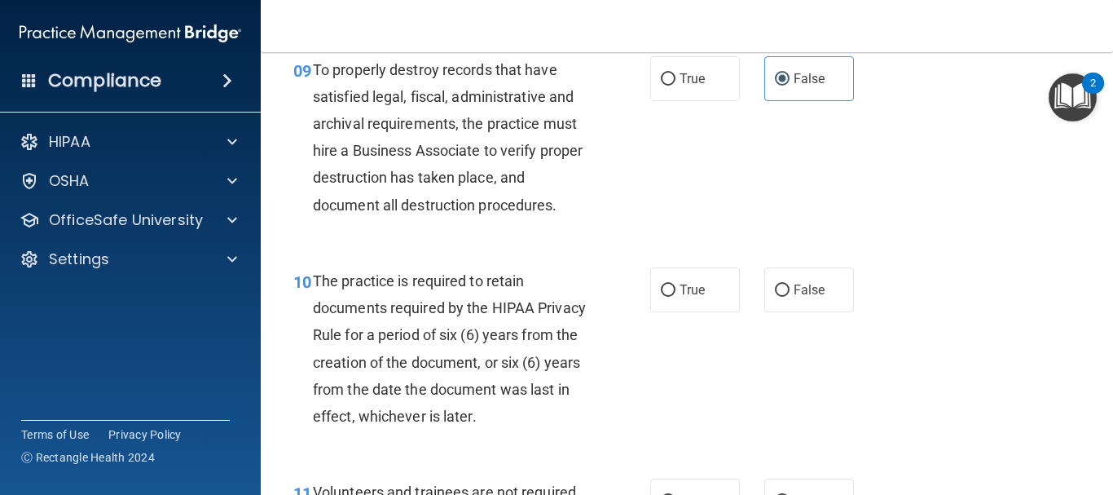
scroll to position [1630, 0]
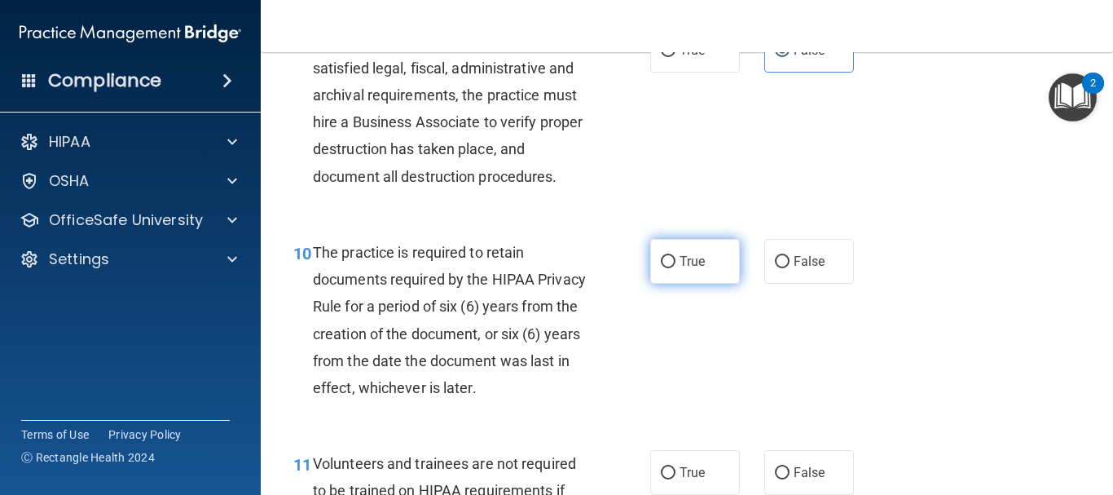
click at [702, 284] on label "True" at bounding box center [695, 261] width 90 height 45
click at [676, 268] on input "True" at bounding box center [668, 262] width 15 height 12
radio input "true"
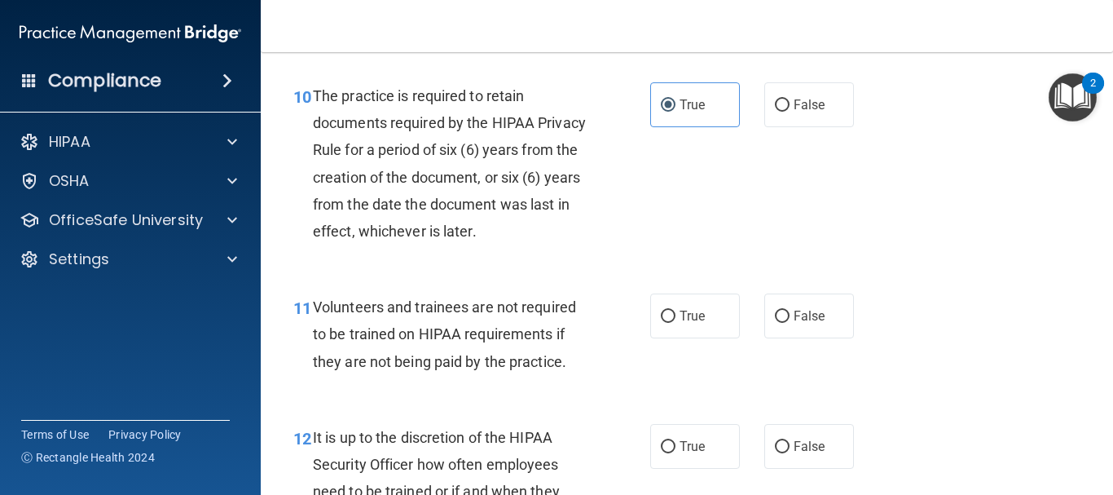
scroll to position [1793, 0]
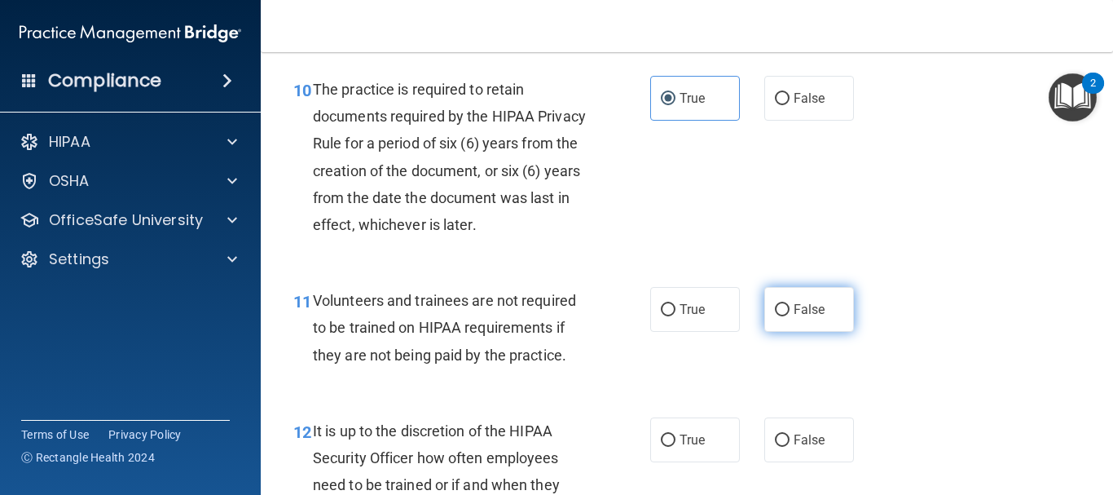
click at [777, 316] on input "False" at bounding box center [782, 310] width 15 height 12
radio input "true"
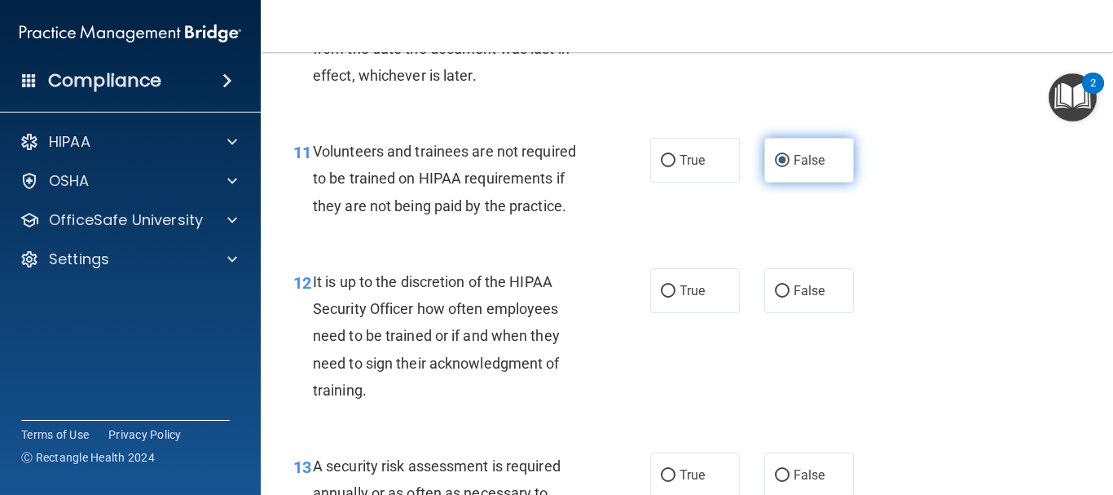
scroll to position [1956, 0]
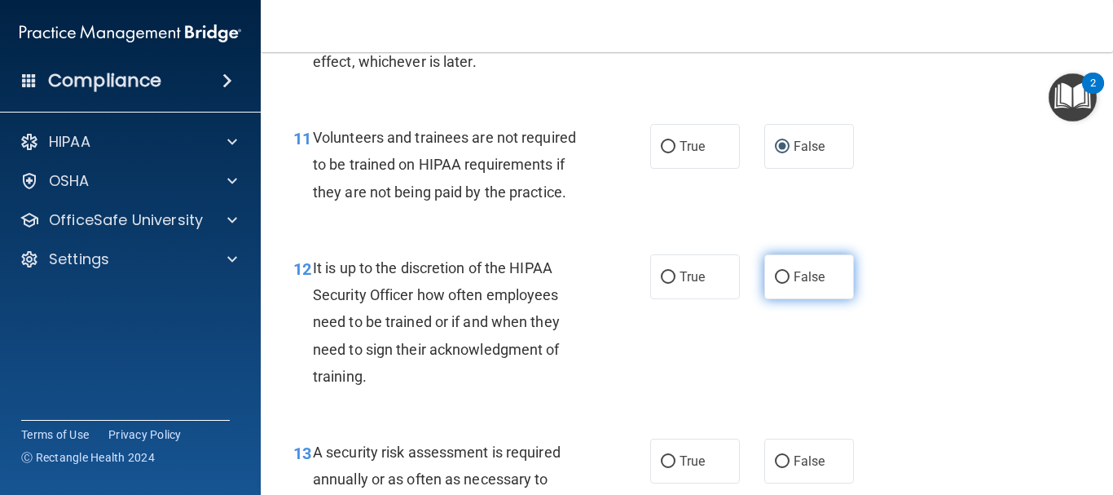
click at [779, 299] on label "False" at bounding box center [810, 276] width 90 height 45
click at [779, 284] on input "False" at bounding box center [782, 277] width 15 height 12
radio input "true"
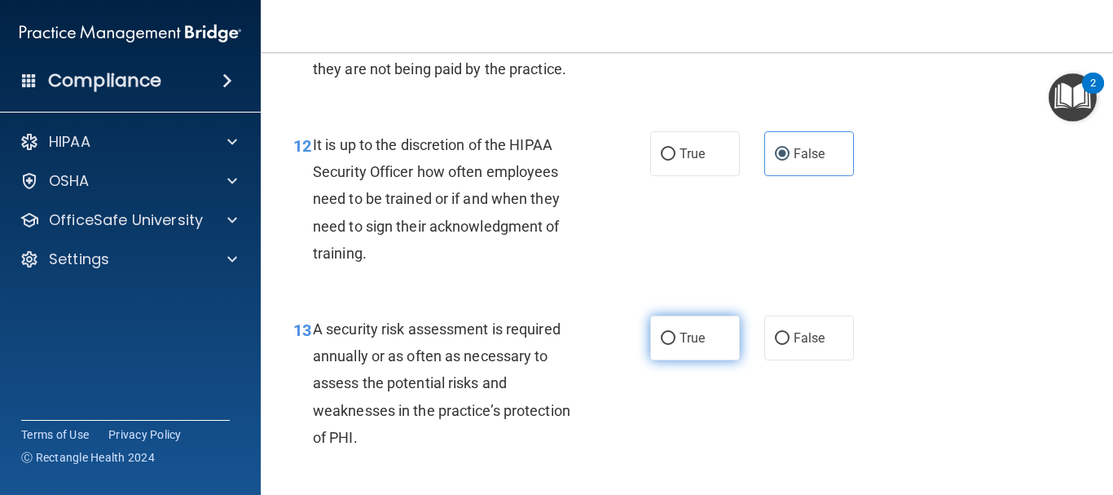
scroll to position [2119, 0]
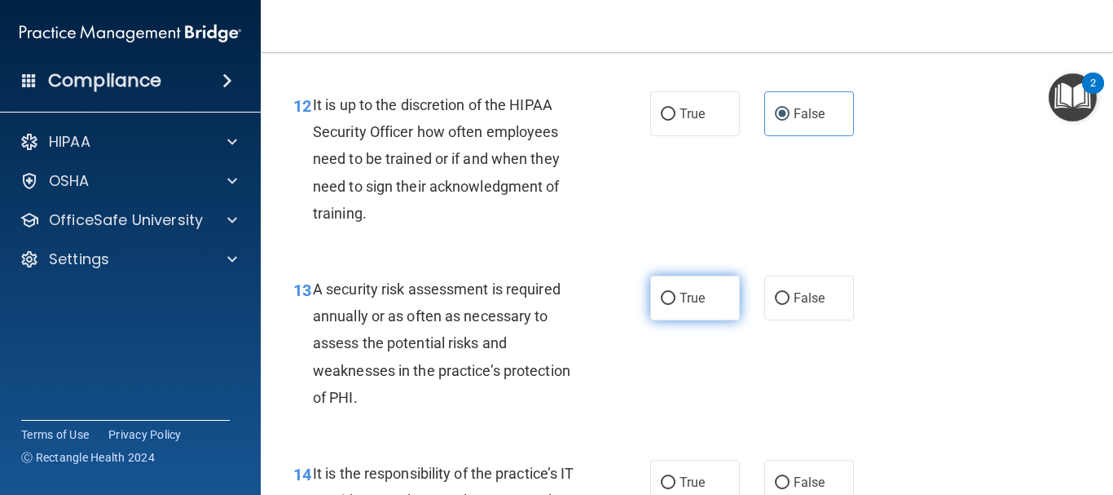
click at [700, 320] on label "True" at bounding box center [695, 297] width 90 height 45
click at [676, 305] on input "True" at bounding box center [668, 299] width 15 height 12
radio input "true"
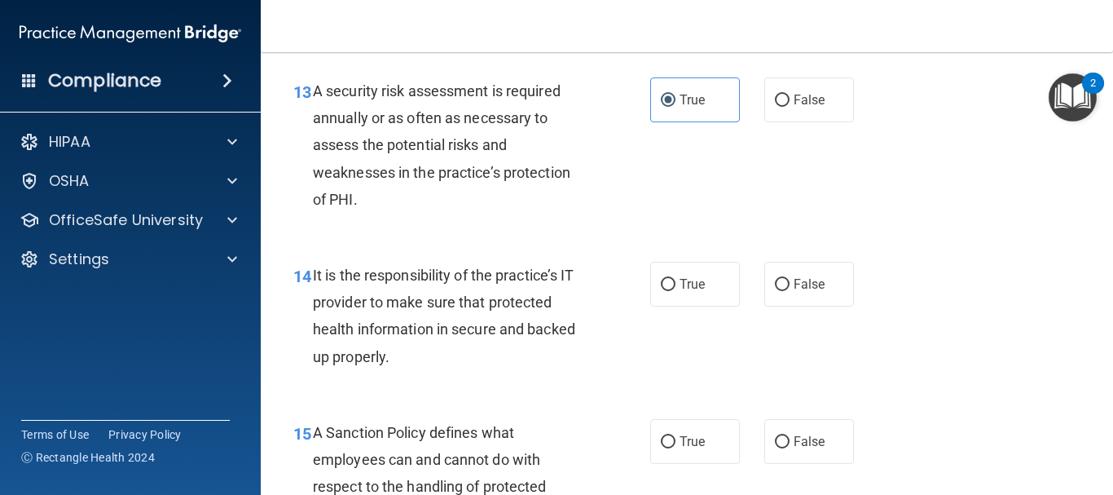
scroll to position [2364, 0]
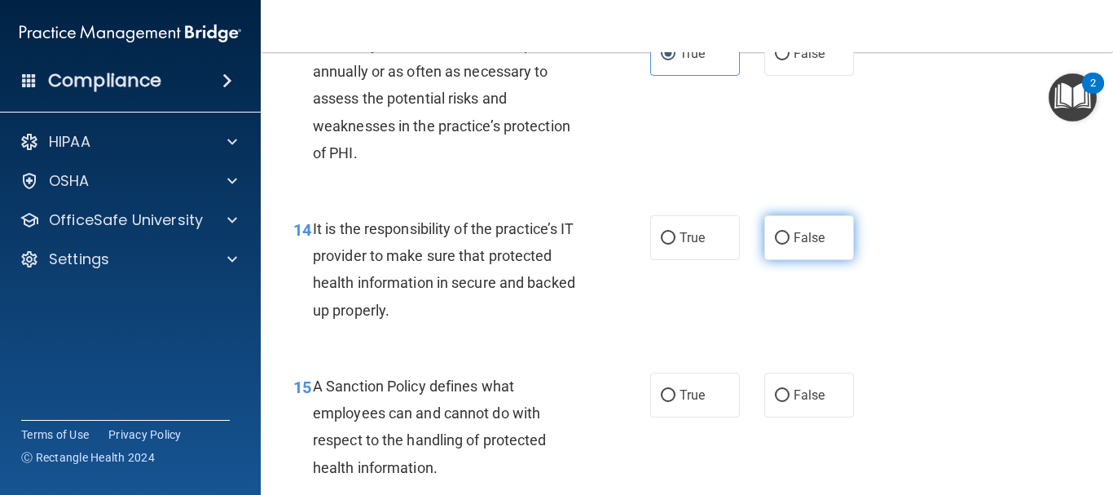
click at [790, 260] on label "False" at bounding box center [810, 237] width 90 height 45
click at [790, 245] on input "False" at bounding box center [782, 238] width 15 height 12
radio input "true"
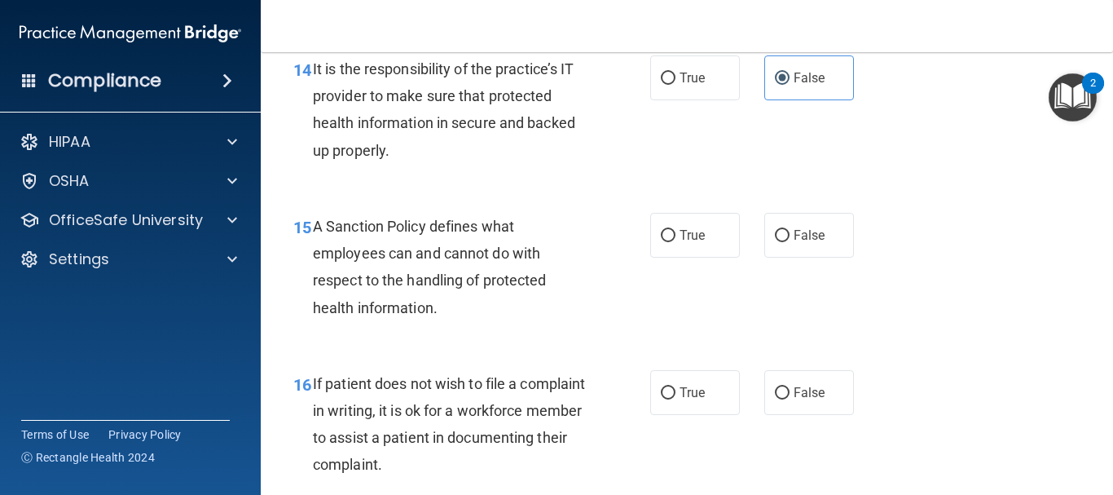
scroll to position [2527, 0]
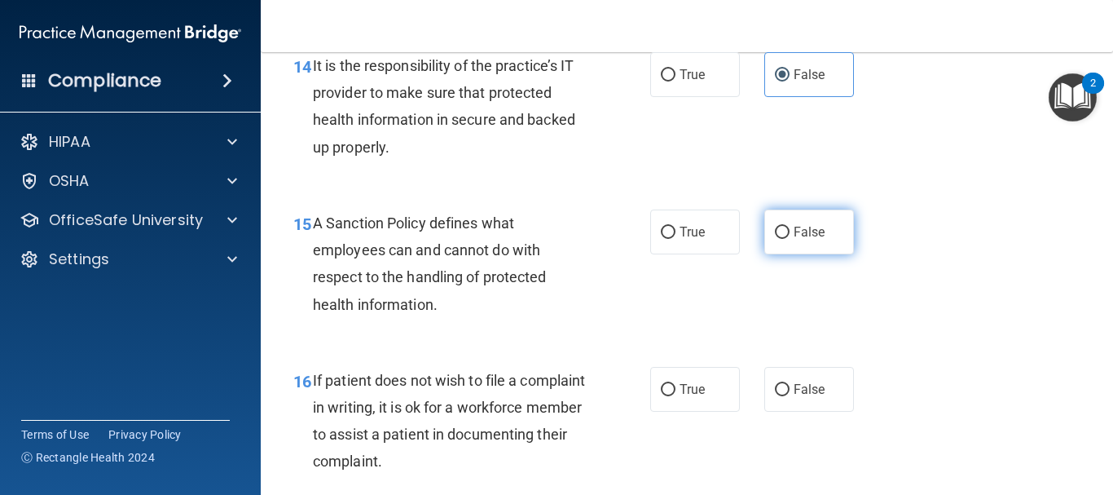
click at [780, 239] on input "False" at bounding box center [782, 233] width 15 height 12
radio input "true"
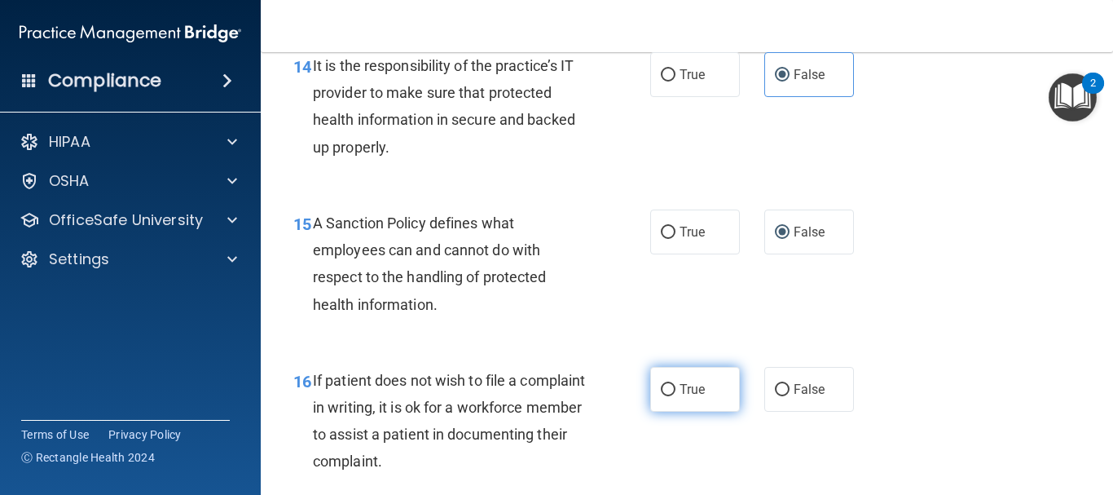
click at [680, 397] on span "True" at bounding box center [692, 388] width 25 height 15
click at [676, 396] on input "True" at bounding box center [668, 390] width 15 height 12
radio input "true"
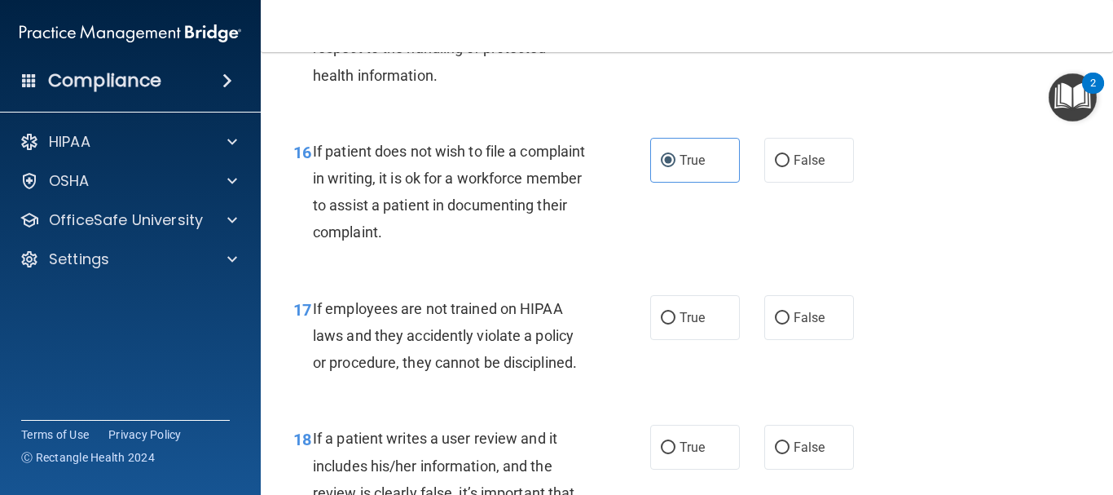
scroll to position [2771, 0]
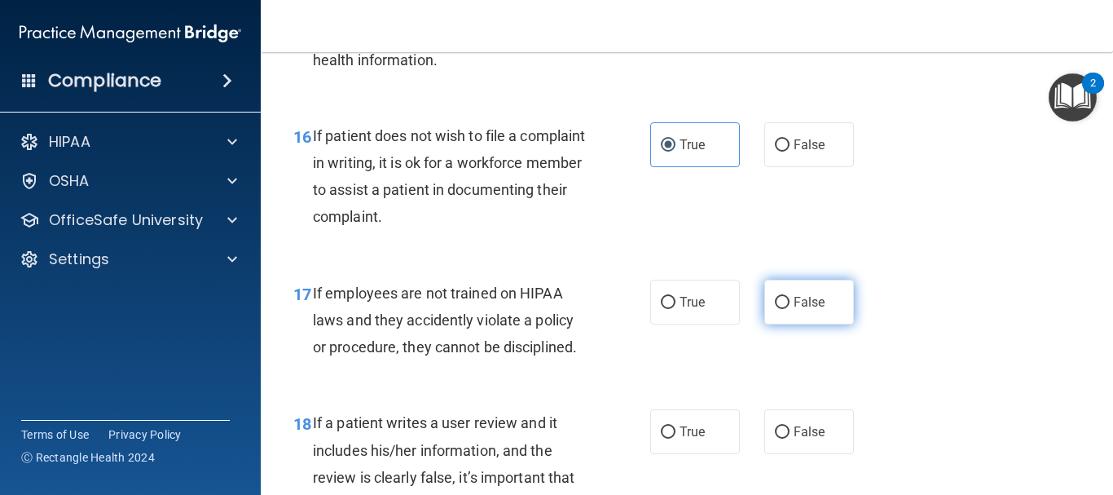
click at [794, 310] on span "False" at bounding box center [810, 301] width 32 height 15
click at [790, 309] on input "False" at bounding box center [782, 303] width 15 height 12
radio input "true"
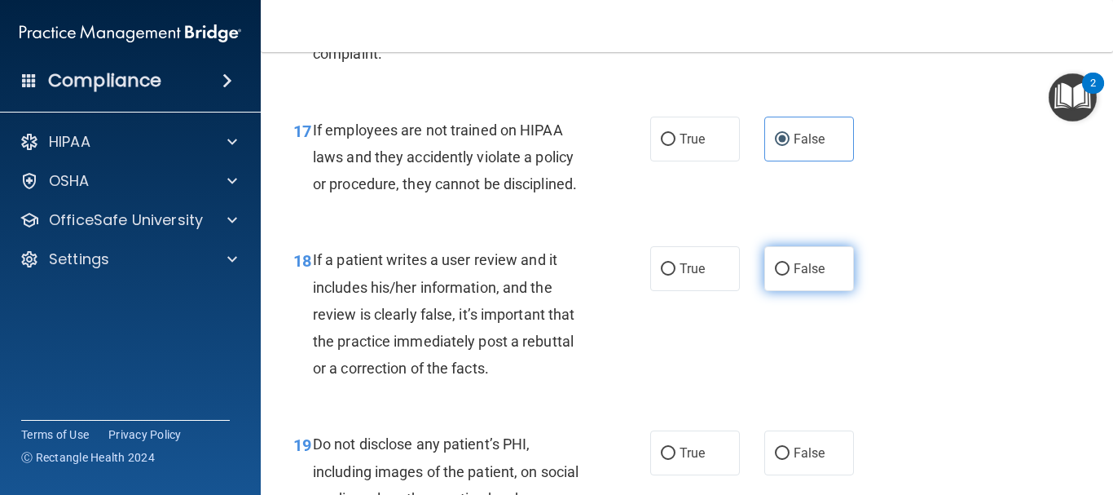
click at [802, 291] on label "False" at bounding box center [810, 268] width 90 height 45
click at [790, 275] on input "False" at bounding box center [782, 269] width 15 height 12
radio input "true"
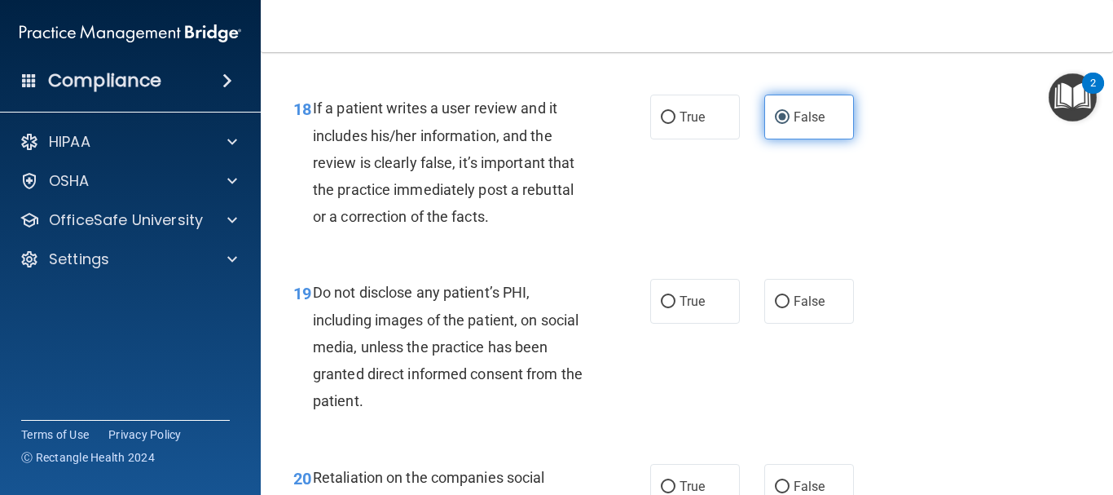
scroll to position [3097, 0]
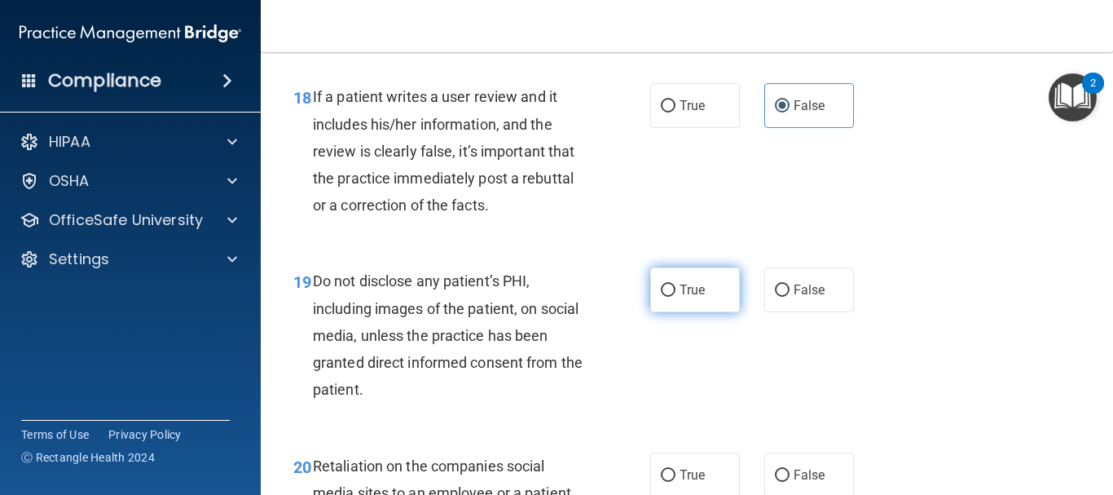
click at [706, 312] on label "True" at bounding box center [695, 289] width 90 height 45
click at [676, 297] on input "True" at bounding box center [668, 290] width 15 height 12
radio input "true"
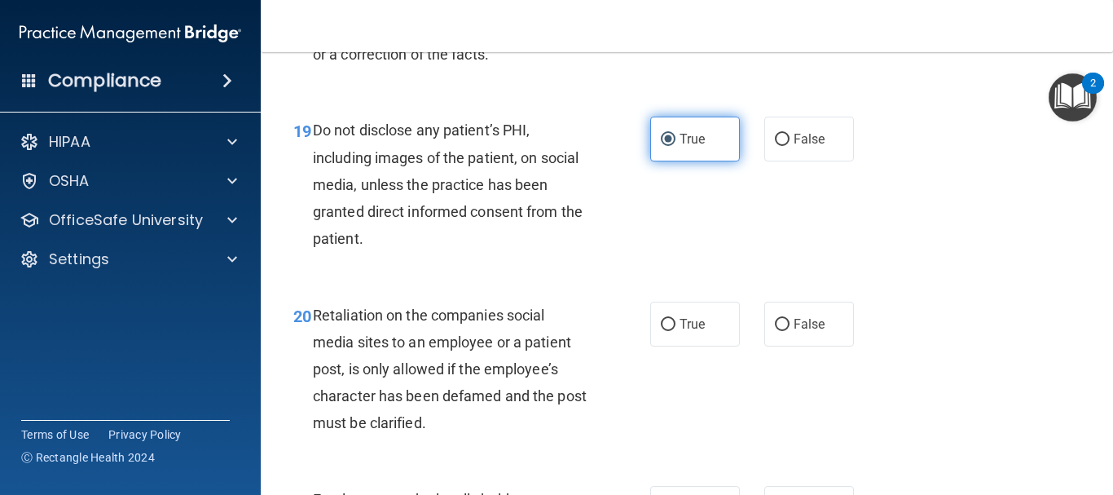
scroll to position [3260, 0]
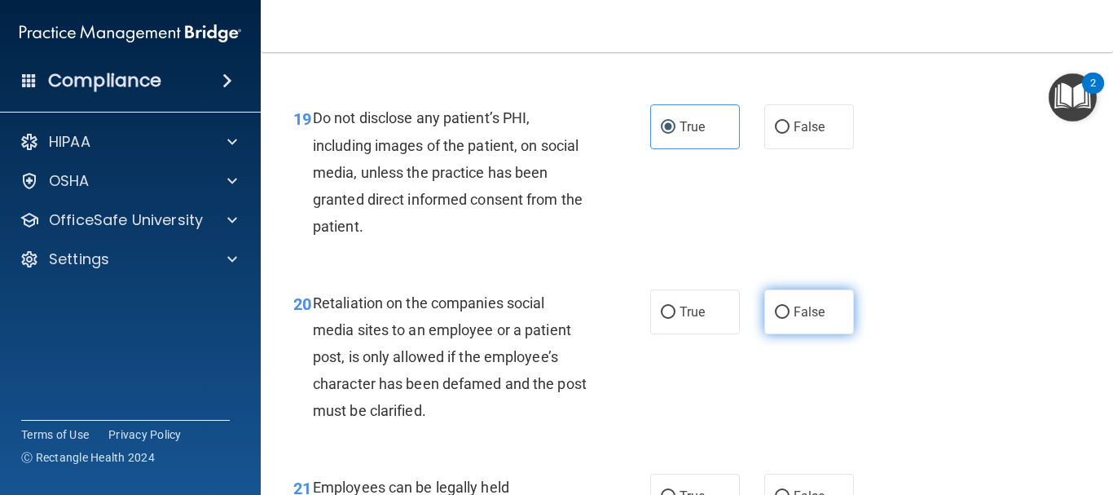
click at [778, 319] on input "False" at bounding box center [782, 312] width 15 height 12
radio input "true"
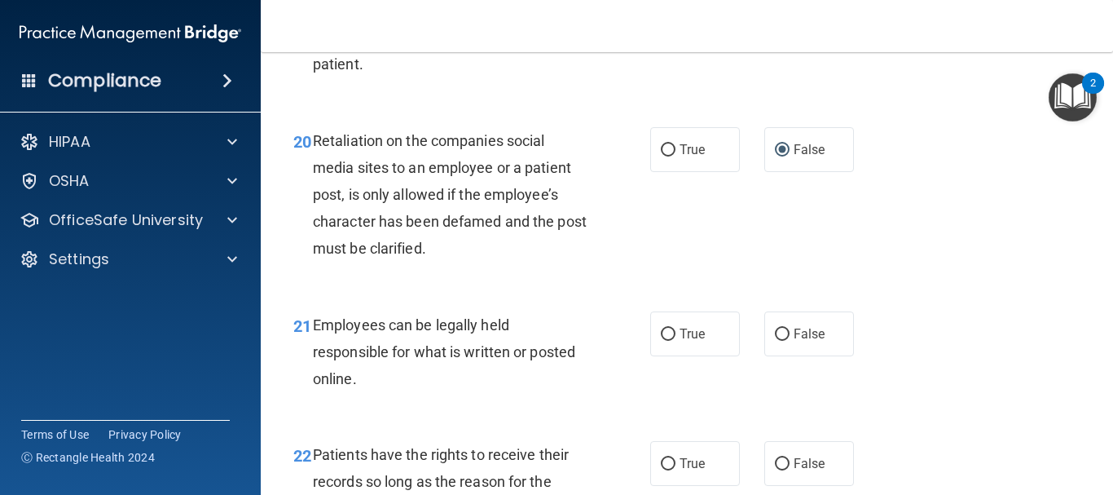
scroll to position [3423, 0]
click at [688, 341] on span "True" at bounding box center [692, 332] width 25 height 15
click at [676, 340] on input "True" at bounding box center [668, 334] width 15 height 12
radio input "true"
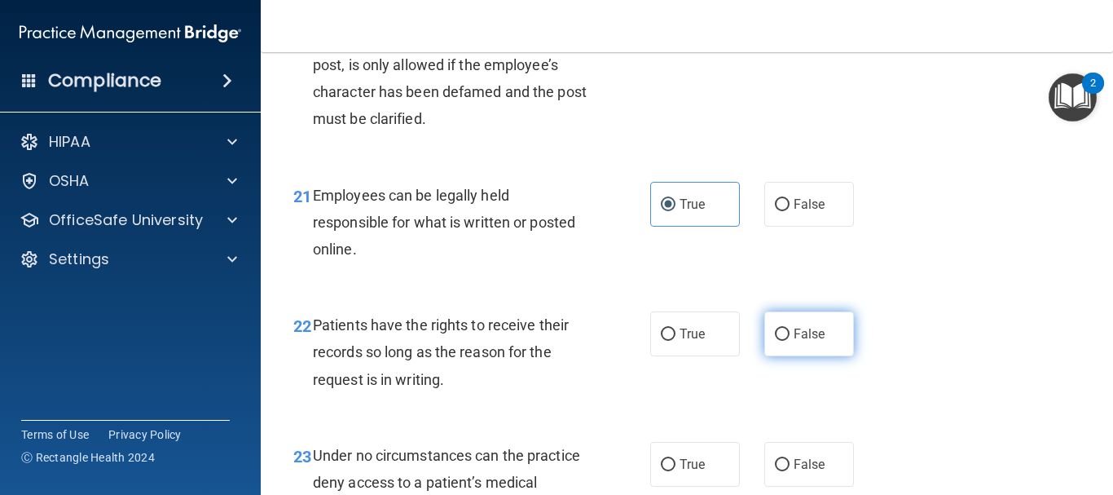
scroll to position [3586, 0]
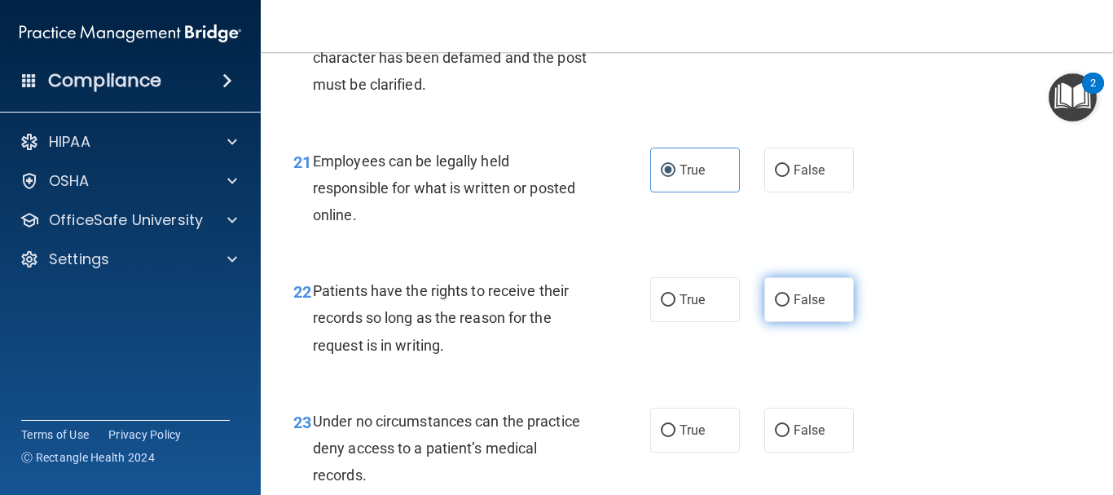
click at [807, 318] on label "False" at bounding box center [810, 299] width 90 height 45
click at [790, 306] on input "False" at bounding box center [782, 300] width 15 height 12
radio input "true"
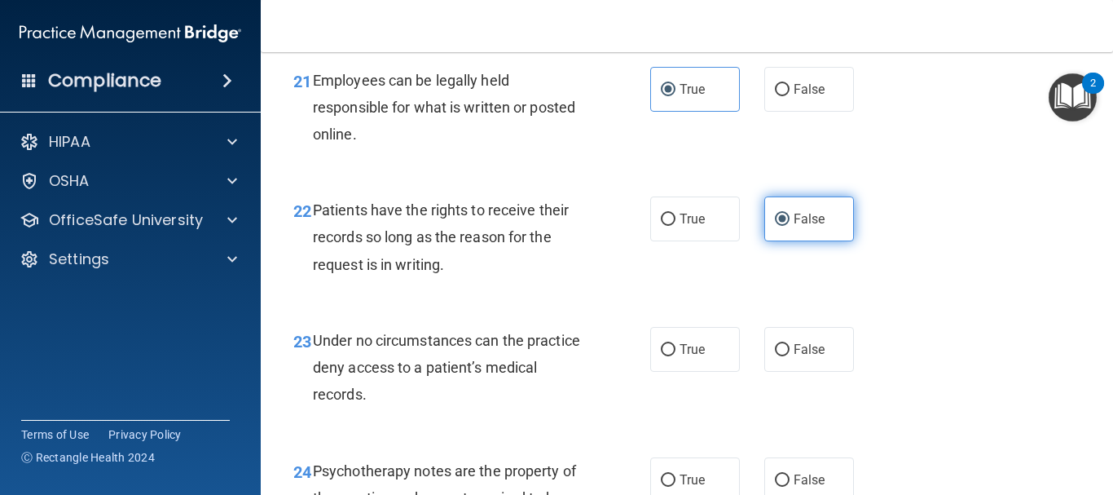
scroll to position [3668, 0]
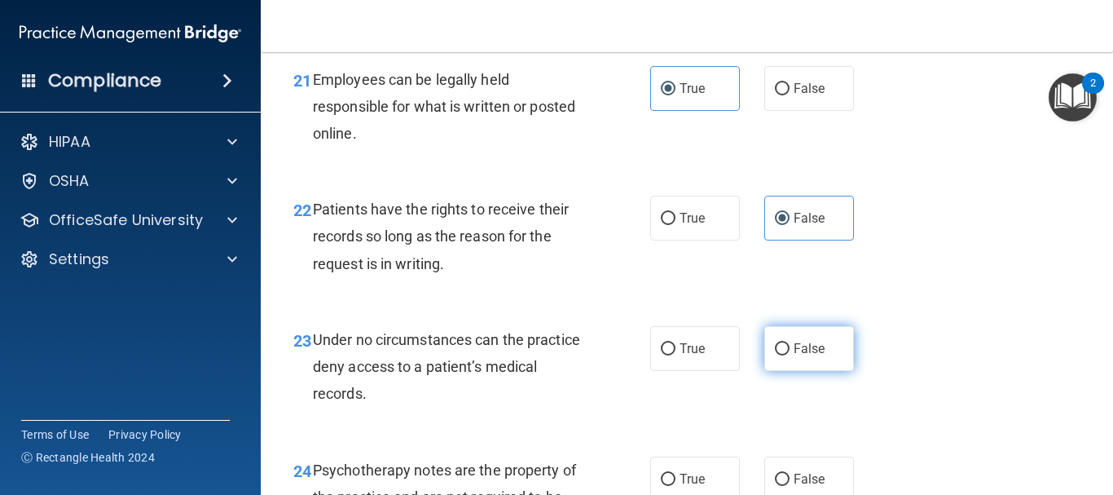
click at [782, 359] on label "False" at bounding box center [810, 348] width 90 height 45
click at [782, 355] on input "False" at bounding box center [782, 349] width 15 height 12
radio input "true"
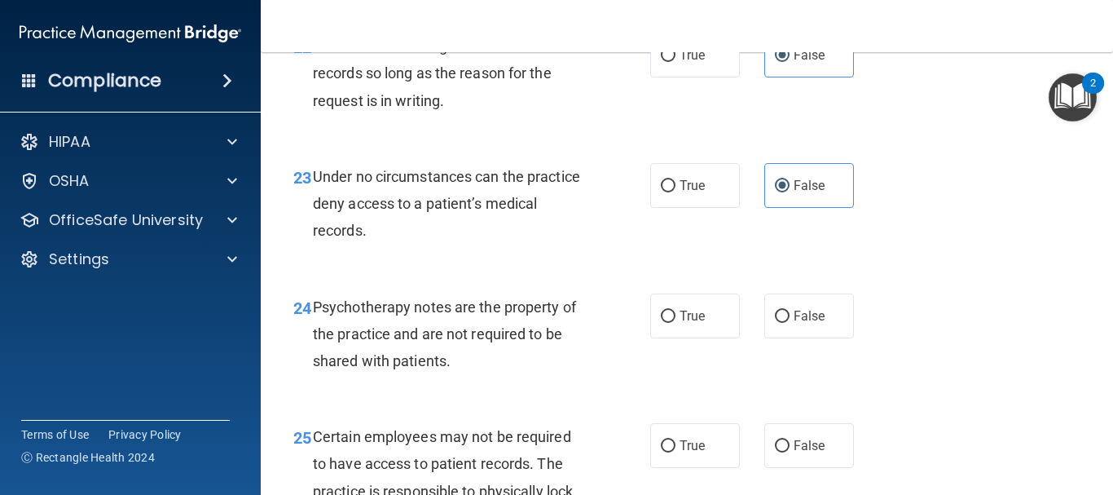
scroll to position [3912, 0]
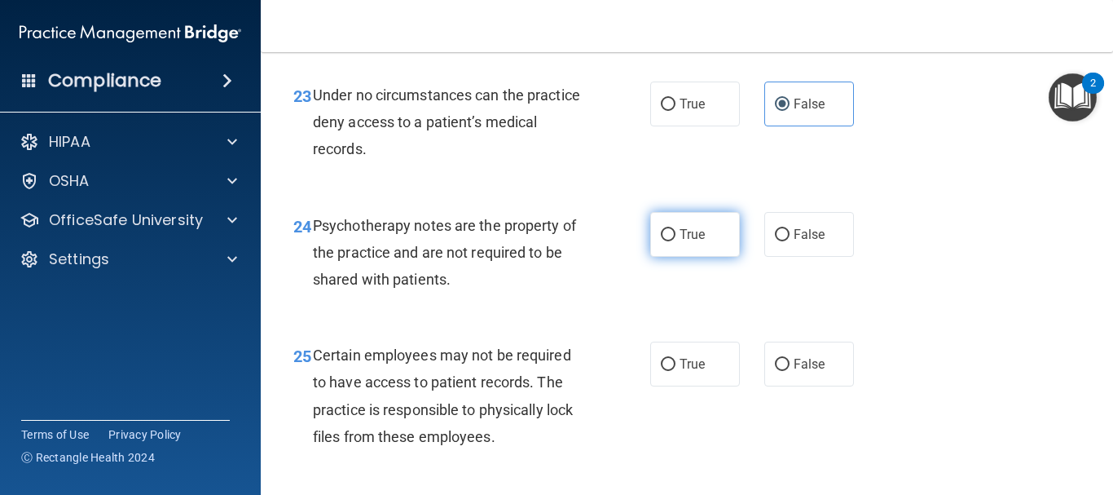
click at [659, 257] on label "True" at bounding box center [695, 234] width 90 height 45
click at [661, 241] on input "True" at bounding box center [668, 235] width 15 height 12
radio input "true"
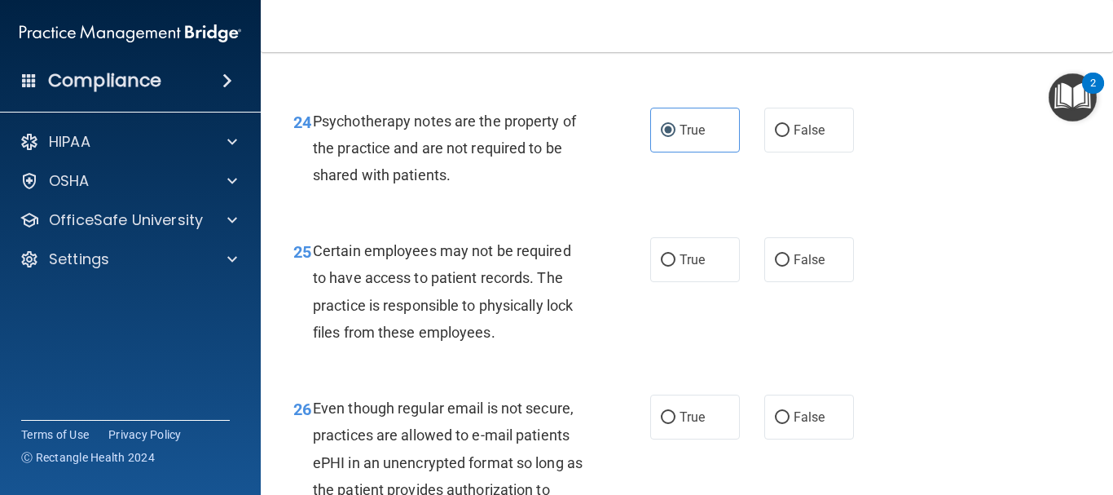
scroll to position [4075, 0]
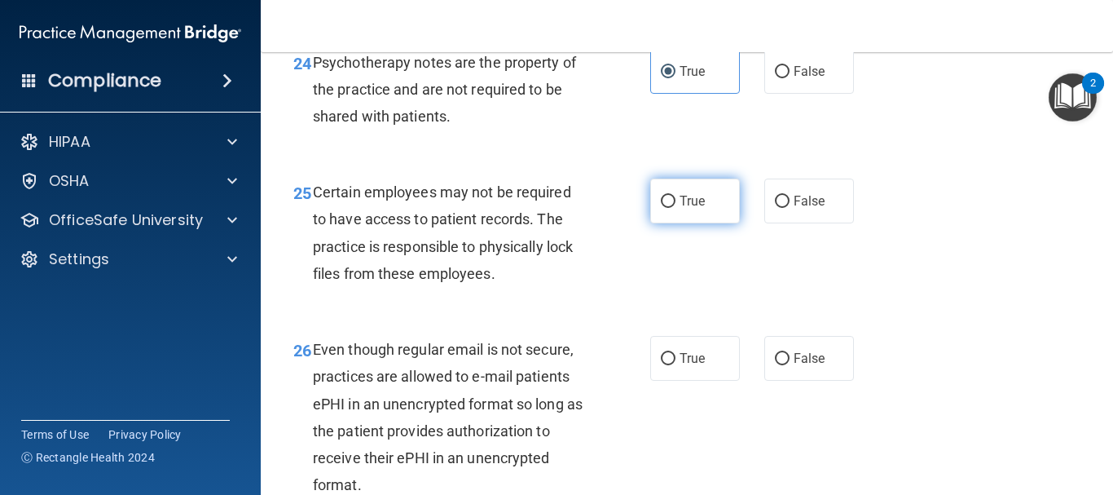
click at [703, 223] on label "True" at bounding box center [695, 200] width 90 height 45
click at [676, 208] on input "True" at bounding box center [668, 202] width 15 height 12
radio input "true"
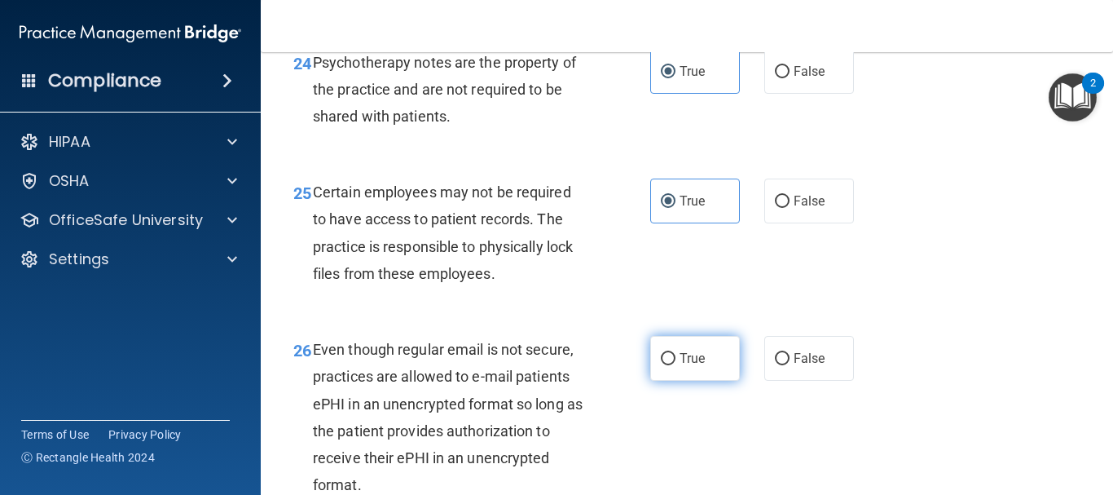
click at [684, 366] on span "True" at bounding box center [692, 357] width 25 height 15
click at [676, 365] on input "True" at bounding box center [668, 359] width 15 height 12
radio input "true"
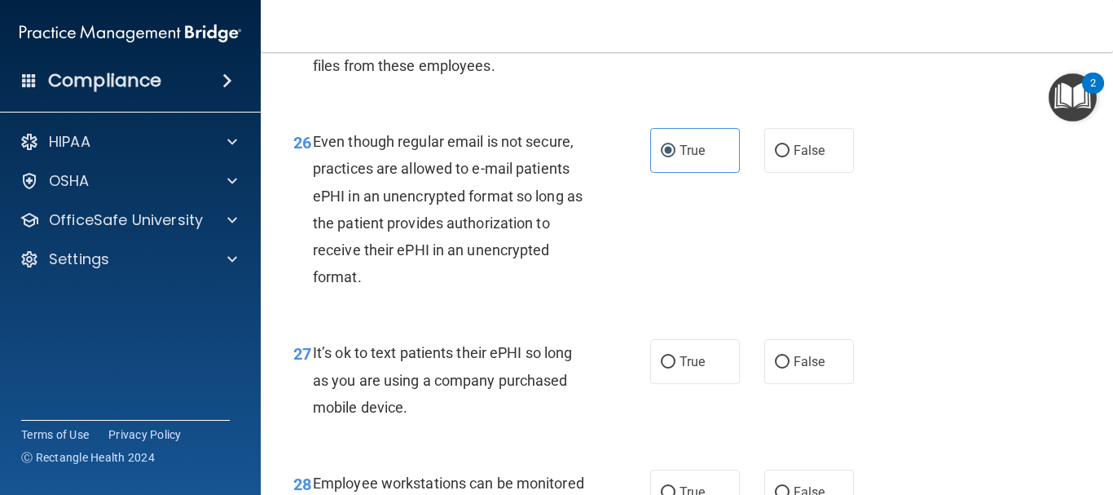
scroll to position [4320, 0]
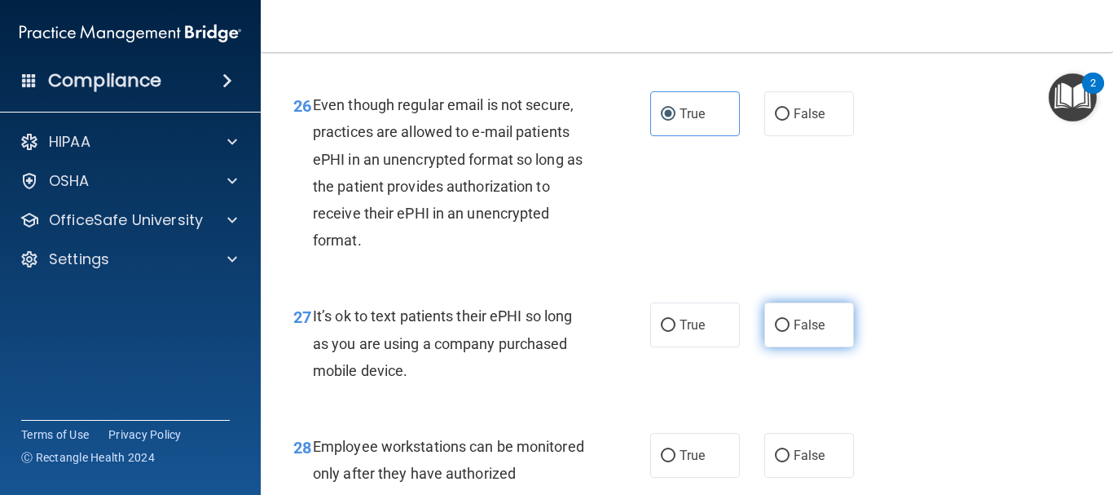
click at [783, 346] on label "False" at bounding box center [810, 324] width 90 height 45
click at [783, 332] on input "False" at bounding box center [782, 325] width 15 height 12
radio input "true"
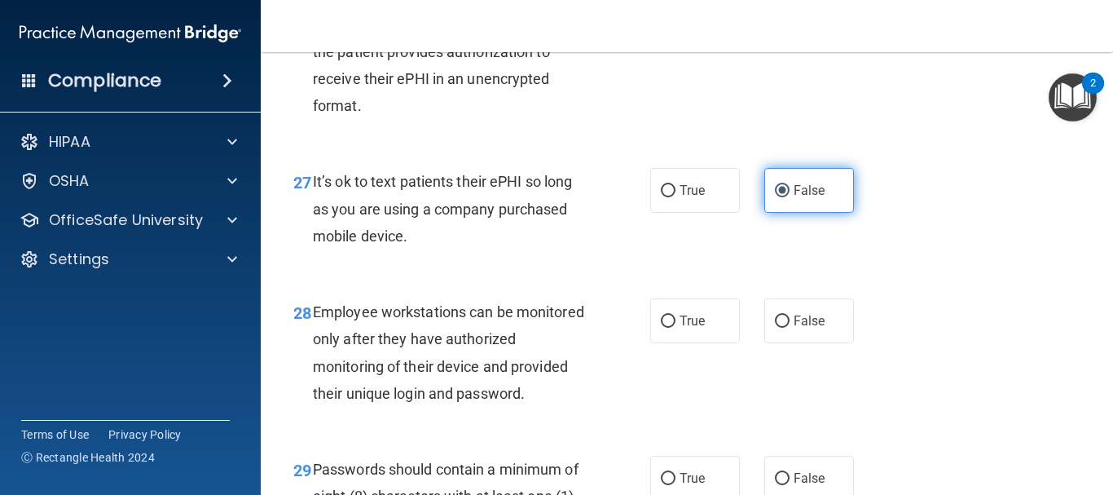
scroll to position [4483, 0]
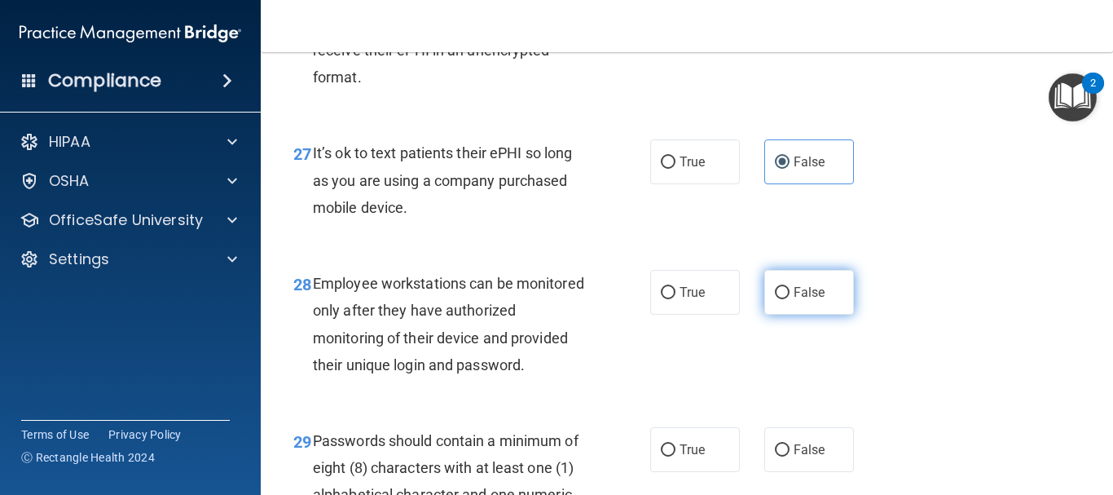
click at [792, 315] on label "False" at bounding box center [810, 292] width 90 height 45
click at [790, 299] on input "False" at bounding box center [782, 293] width 15 height 12
radio input "true"
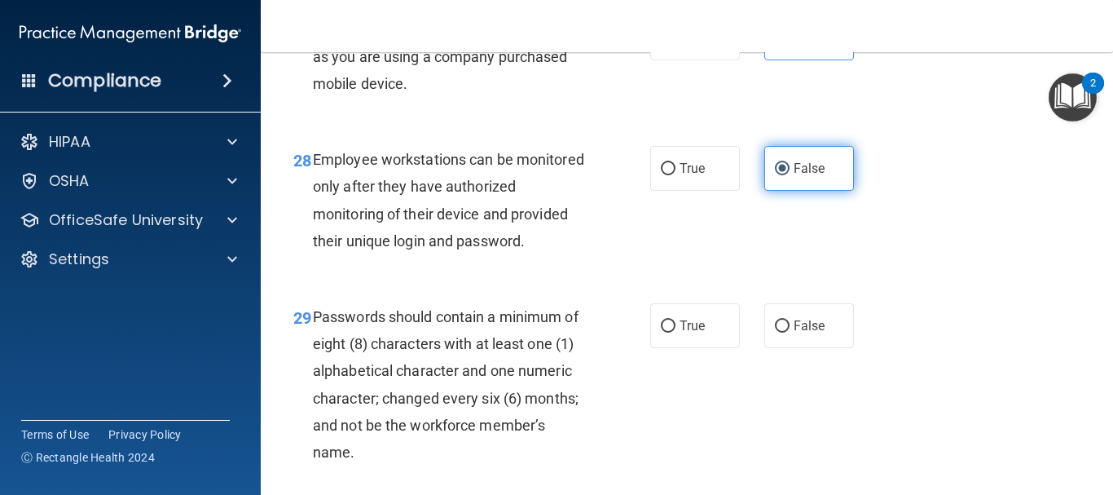
scroll to position [4646, 0]
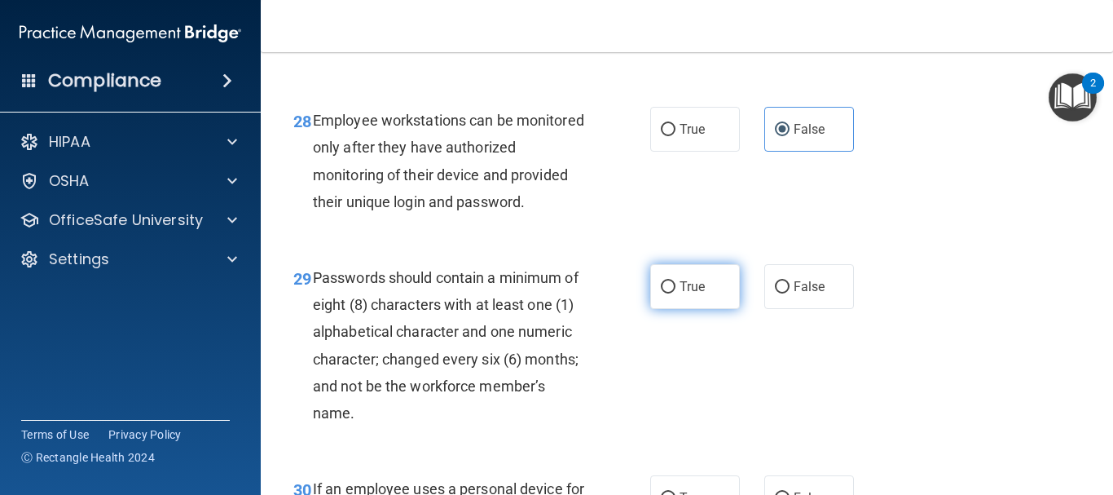
click at [676, 309] on label "True" at bounding box center [695, 286] width 90 height 45
click at [676, 293] on input "True" at bounding box center [668, 287] width 15 height 12
radio input "true"
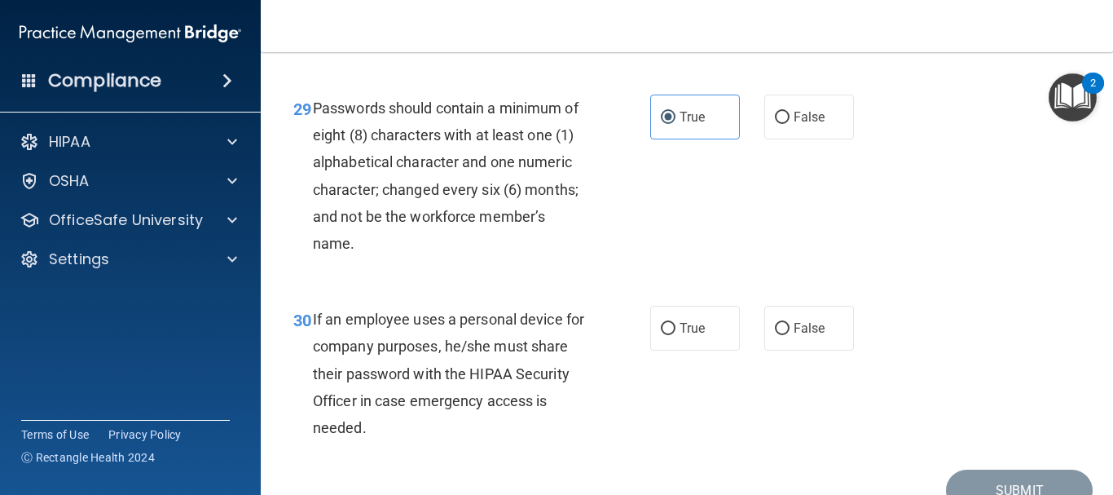
scroll to position [4890, 0]
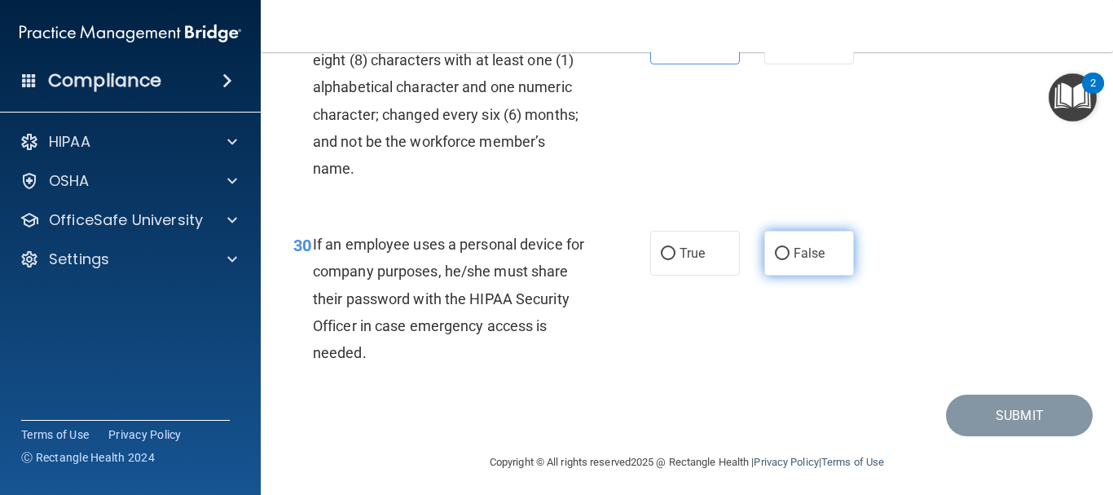
click at [806, 275] on label "False" at bounding box center [810, 253] width 90 height 45
click at [790, 260] on input "False" at bounding box center [782, 254] width 15 height 12
radio input "true"
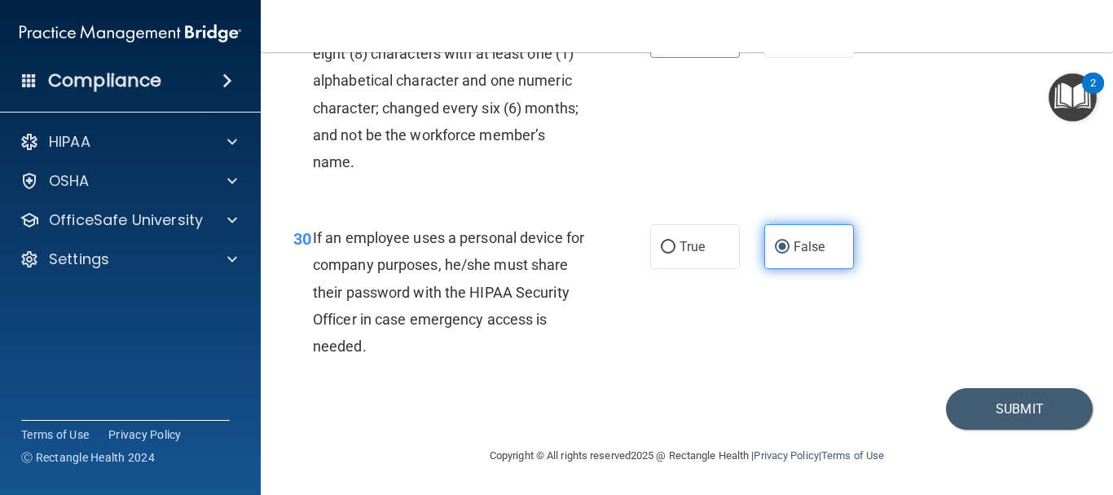
scroll to position [4951, 0]
click at [986, 416] on button "Submit" at bounding box center [1019, 409] width 147 height 42
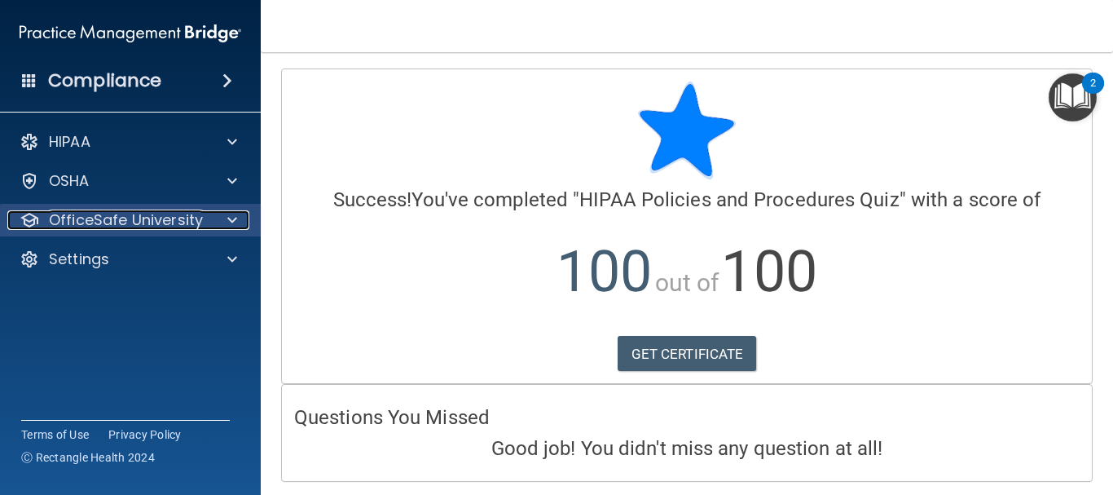
click at [86, 225] on p "OfficeSafe University" at bounding box center [126, 220] width 154 height 20
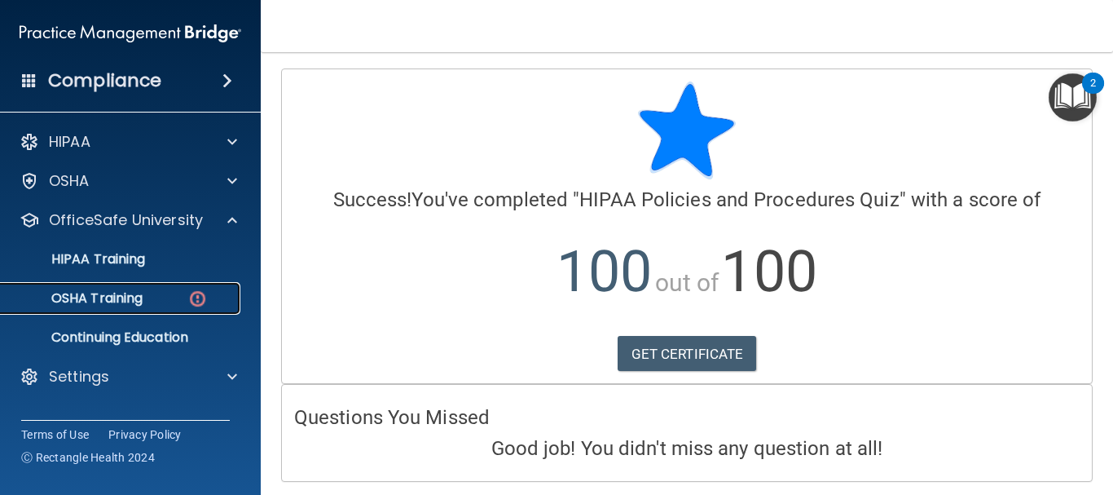
click at [199, 305] on img at bounding box center [197, 299] width 20 height 20
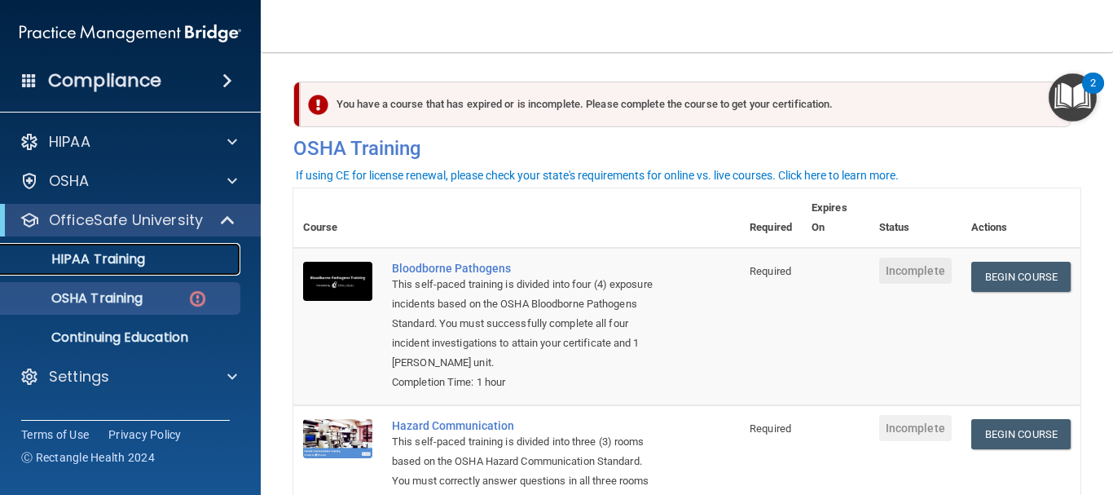
click at [136, 264] on p "HIPAA Training" at bounding box center [78, 259] width 134 height 16
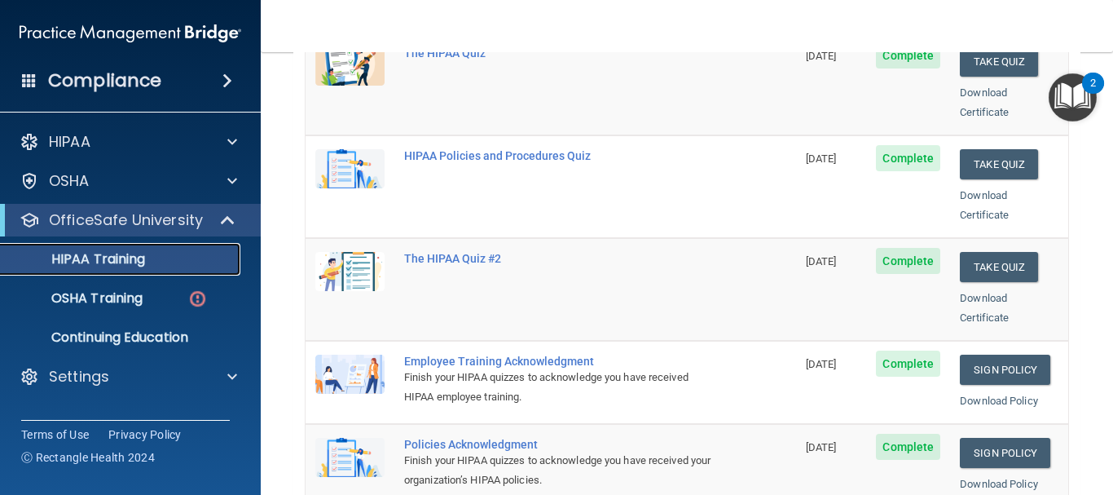
scroll to position [302, 0]
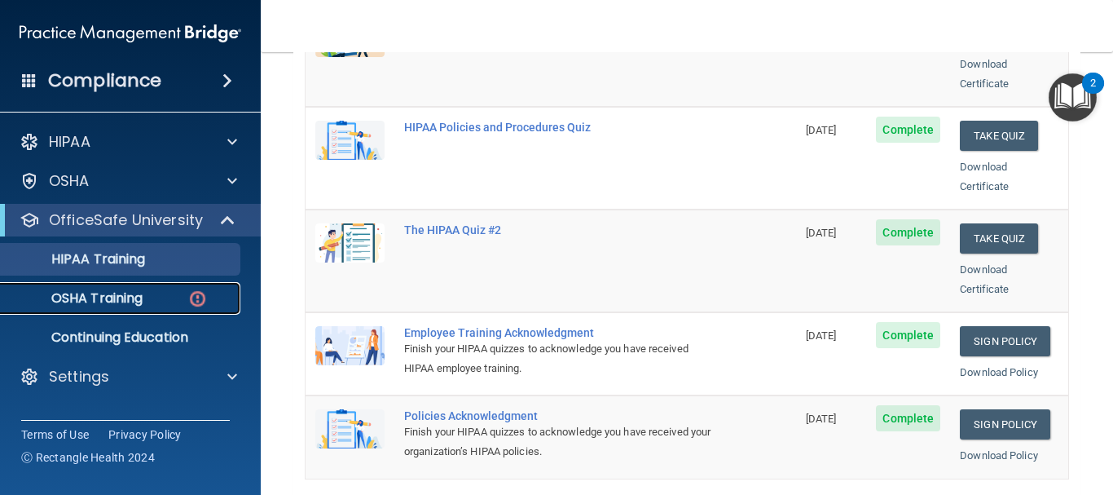
click at [203, 295] on img at bounding box center [197, 299] width 20 height 20
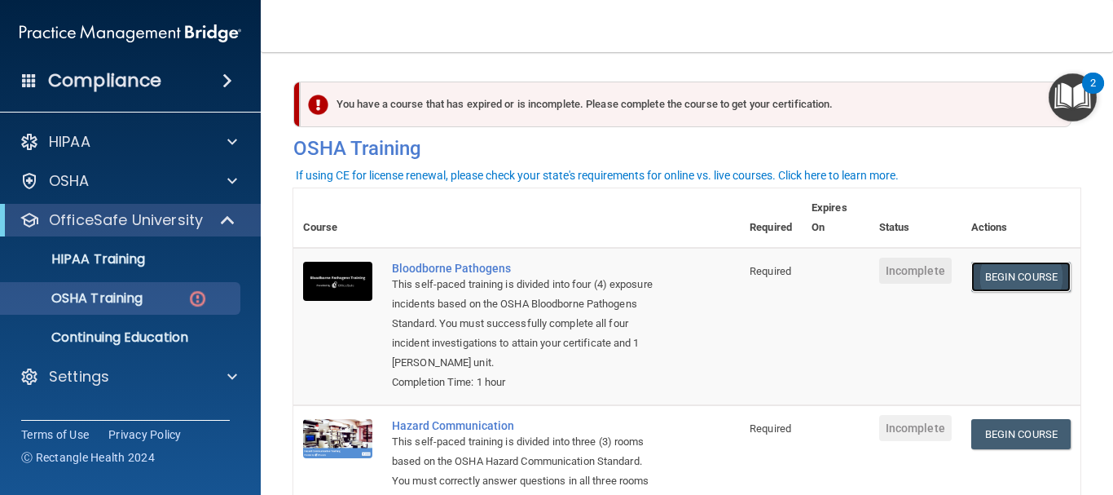
click at [983, 284] on link "Begin Course" at bounding box center [1021, 277] width 99 height 30
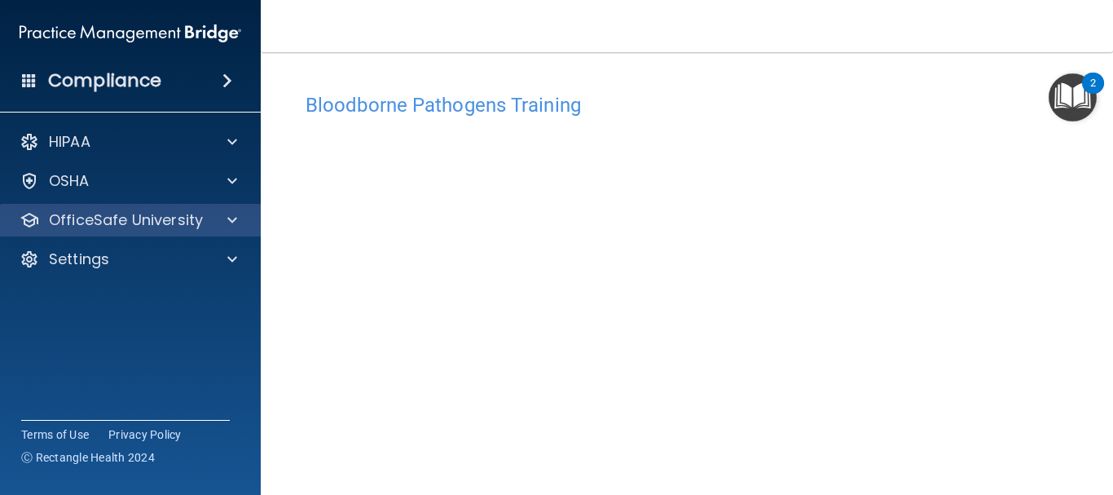
click at [161, 207] on div "OfficeSafe University" at bounding box center [131, 220] width 262 height 33
click at [239, 223] on div at bounding box center [229, 220] width 41 height 20
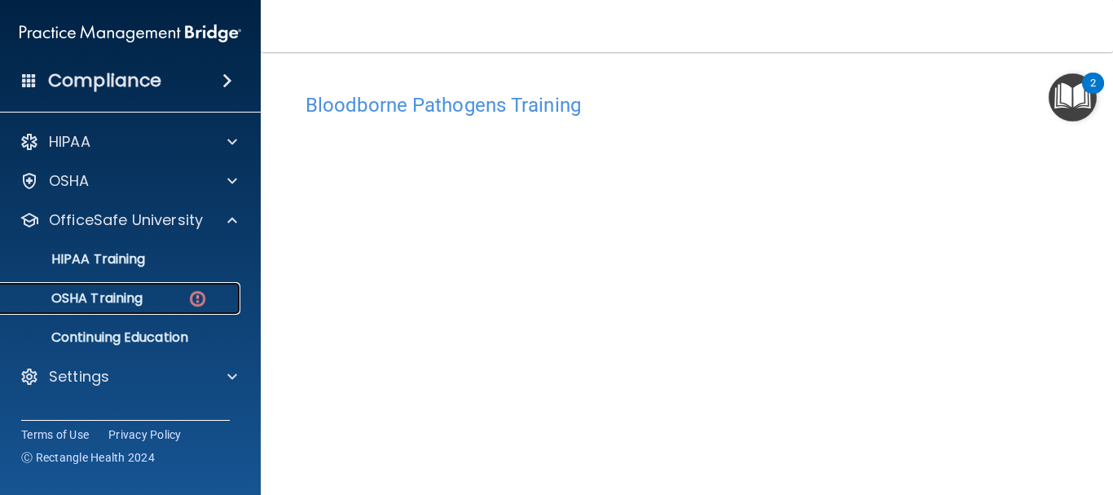
click at [196, 297] on img at bounding box center [197, 299] width 20 height 20
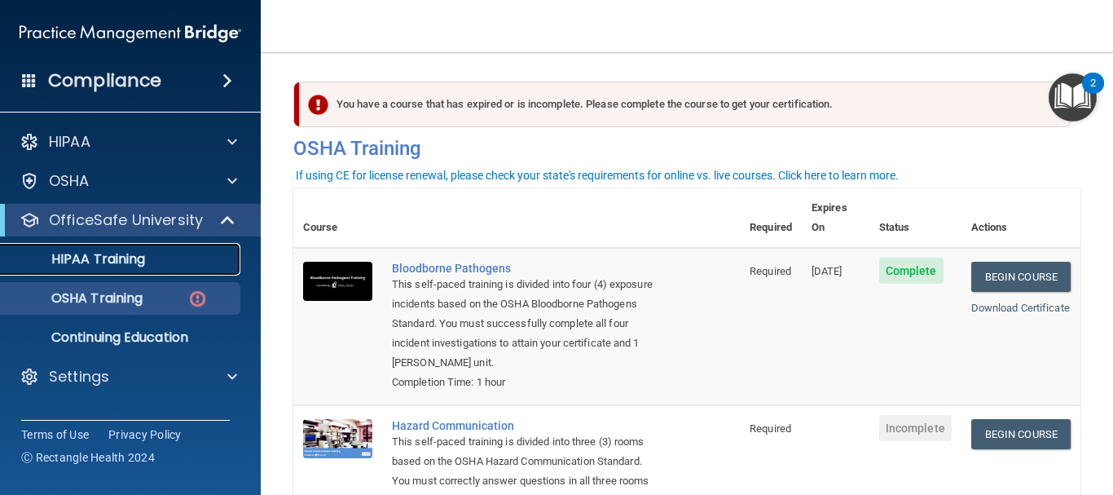
click at [189, 266] on div "HIPAA Training" at bounding box center [122, 259] width 223 height 16
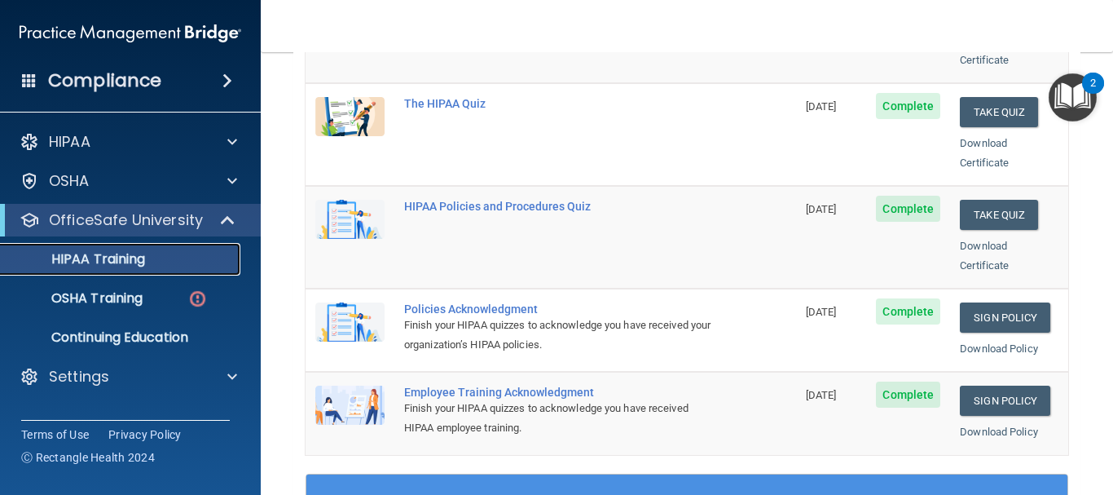
scroll to position [245, 0]
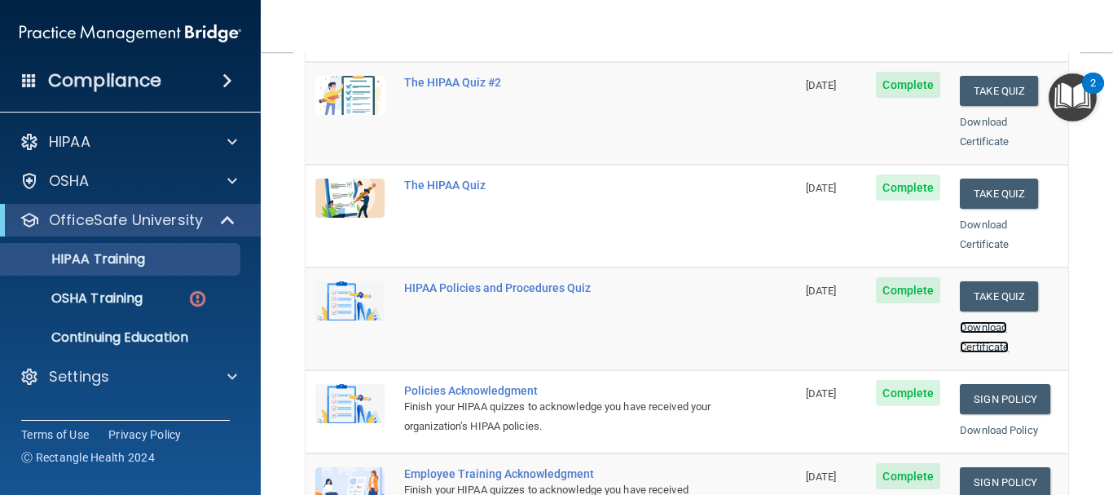
click at [980, 321] on link "Download Certificate" at bounding box center [984, 337] width 49 height 32
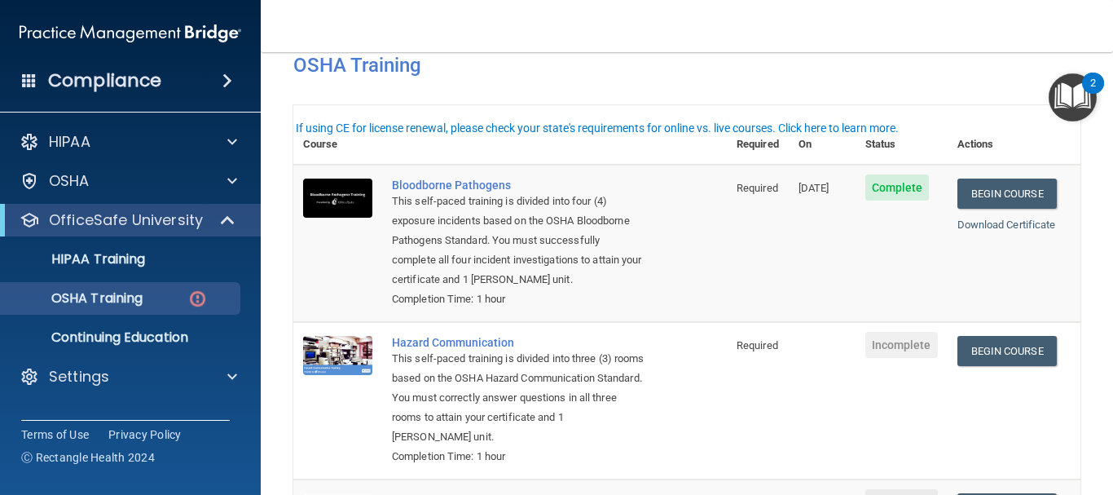
scroll to position [43, 0]
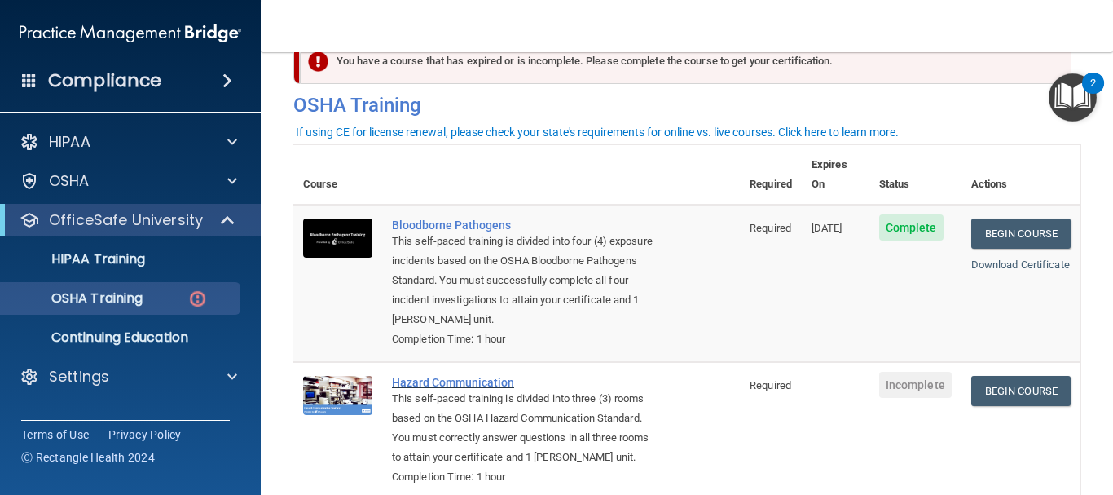
click at [481, 389] on div "This self-paced training is divided into three (3) rooms based on the OSHA Haza…" at bounding box center [525, 428] width 267 height 78
click at [489, 376] on div "Hazard Communication" at bounding box center [525, 382] width 267 height 13
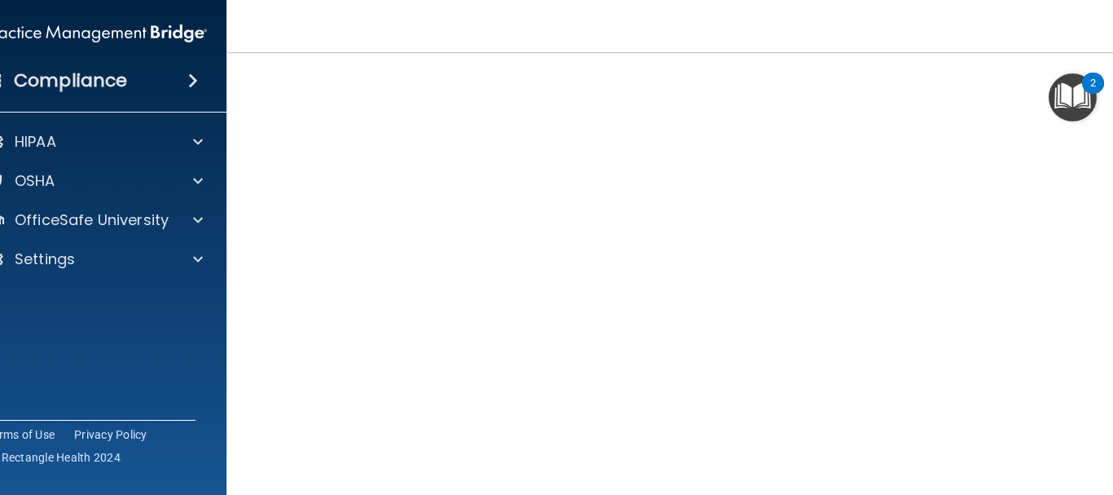
scroll to position [163, 0]
